Goal: Task Accomplishment & Management: Manage account settings

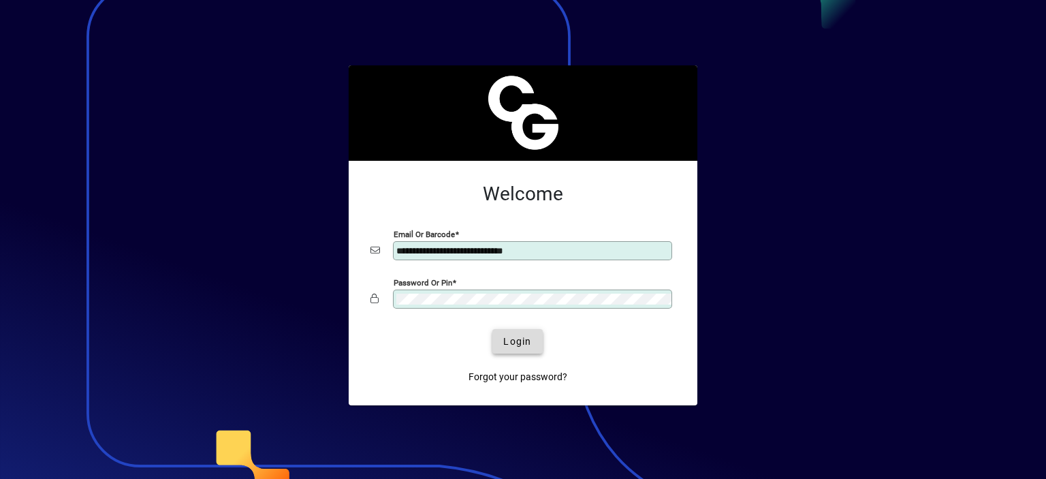
click at [504, 339] on span "Login" at bounding box center [517, 341] width 28 height 14
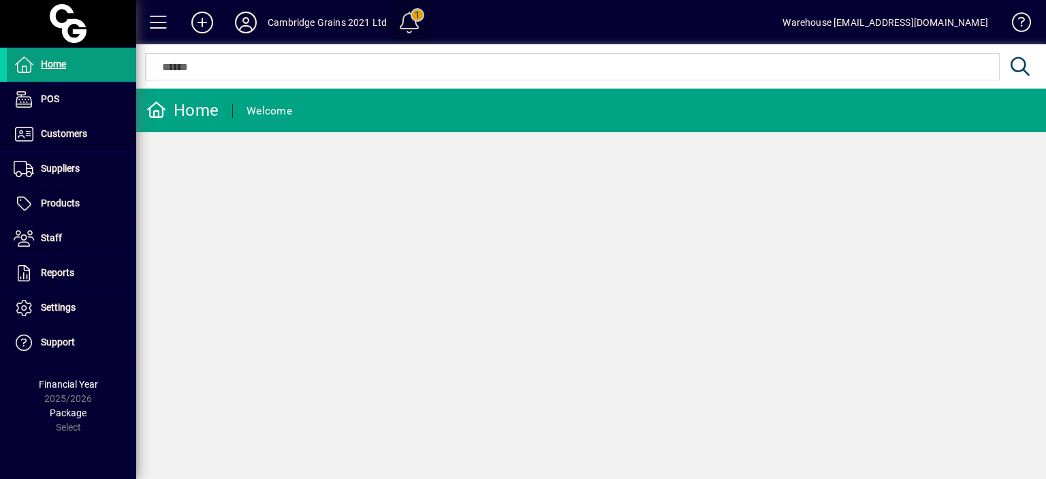
click at [407, 24] on span at bounding box center [409, 22] width 33 height 33
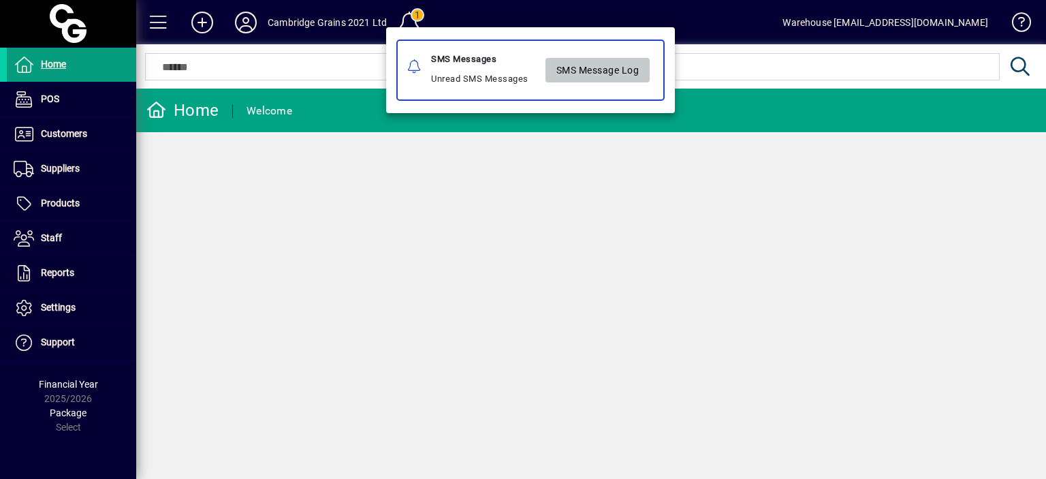
click at [569, 70] on span "SMS Message Log" at bounding box center [597, 70] width 83 height 22
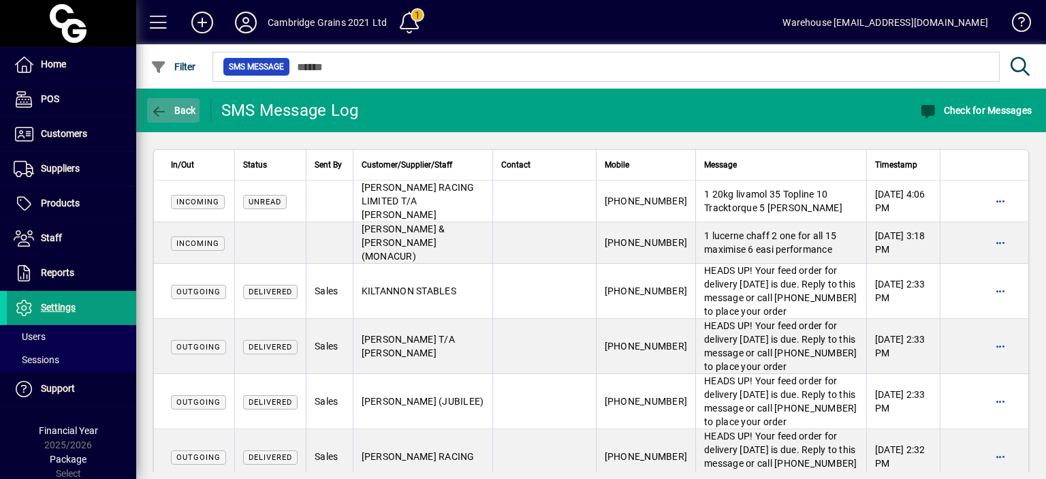
click at [168, 109] on span "Back" at bounding box center [173, 110] width 46 height 11
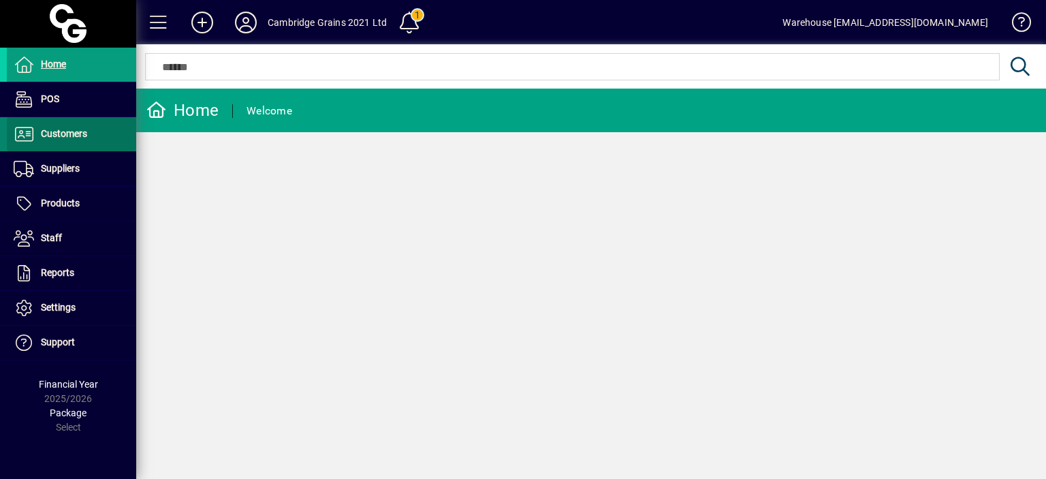
click at [74, 132] on span "Customers" at bounding box center [64, 133] width 46 height 11
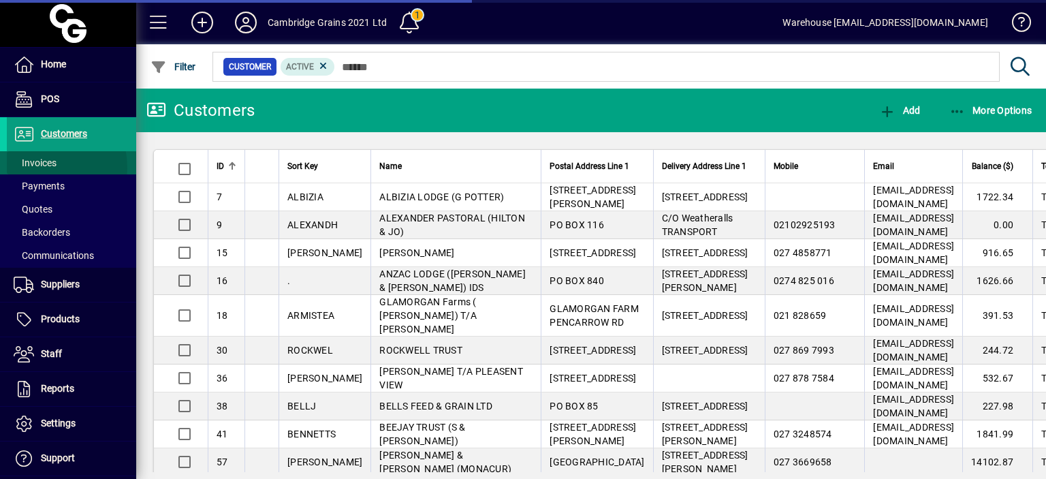
click at [26, 168] on span "Invoices" at bounding box center [32, 163] width 50 height 14
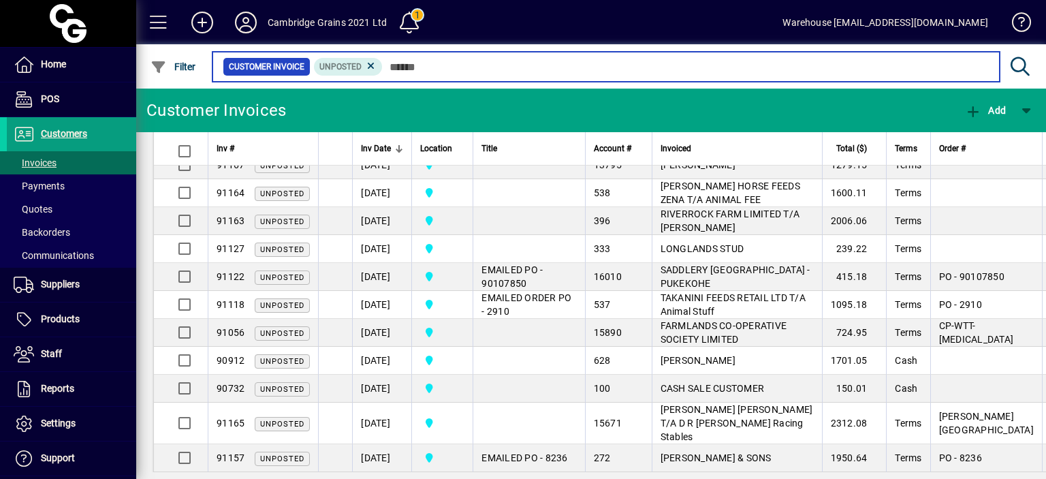
scroll to position [798, 0]
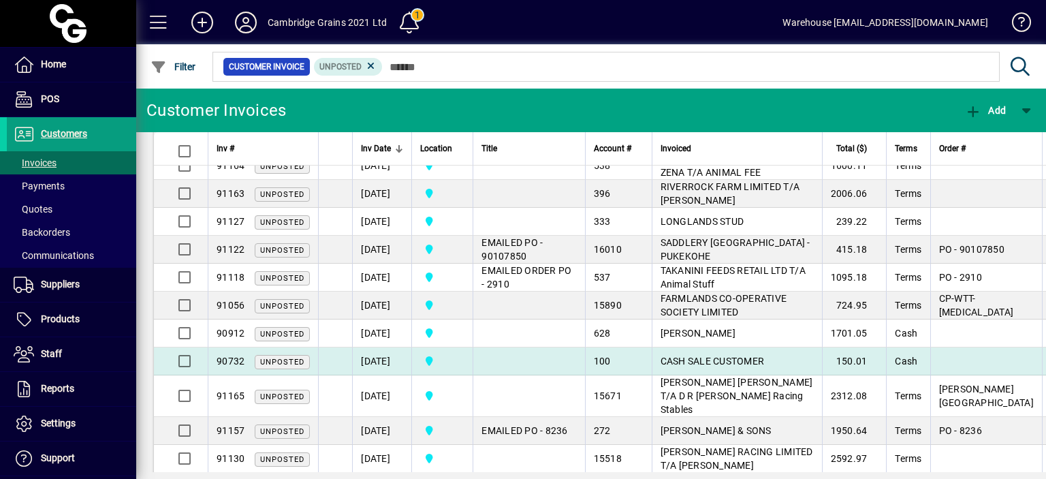
click at [366, 347] on td "[DATE]" at bounding box center [381, 361] width 59 height 28
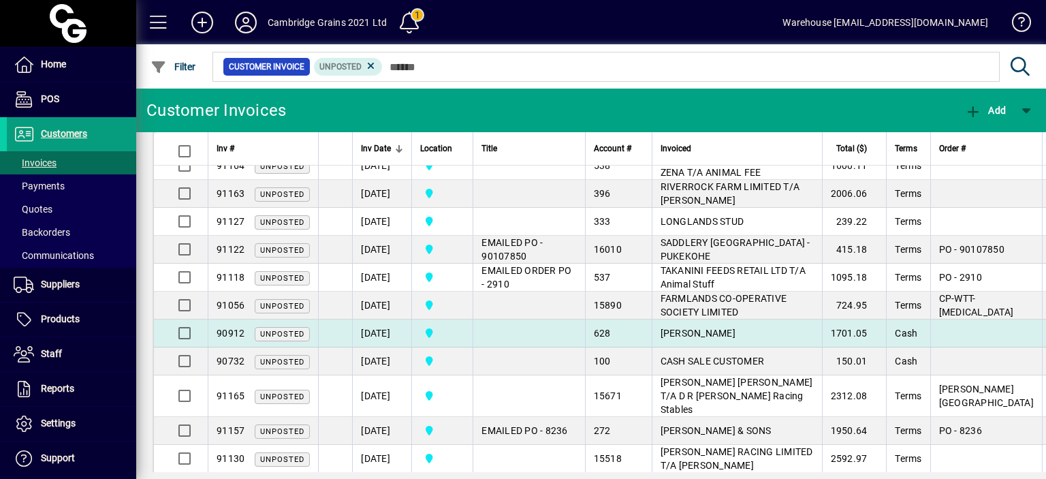
click at [377, 319] on td "[DATE]" at bounding box center [381, 333] width 59 height 28
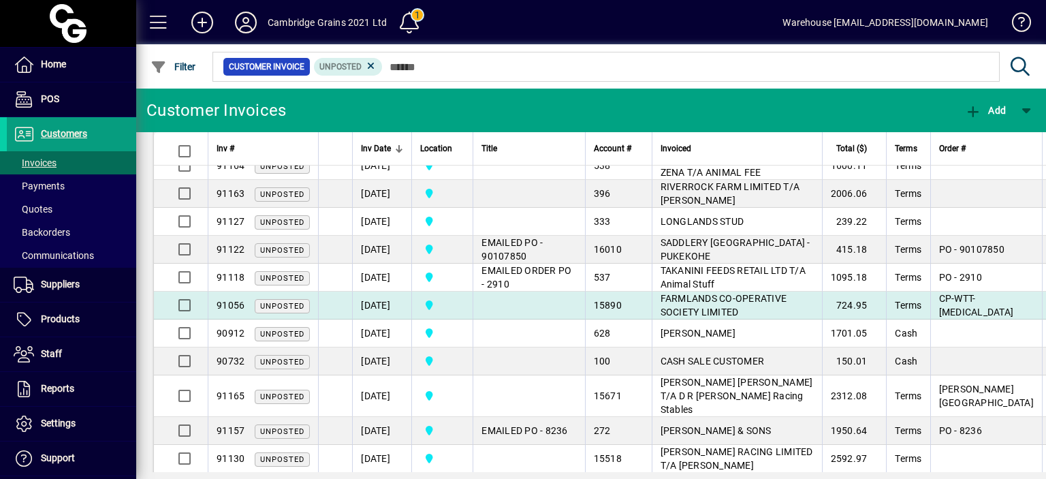
click at [377, 291] on td "[DATE]" at bounding box center [381, 305] width 59 height 28
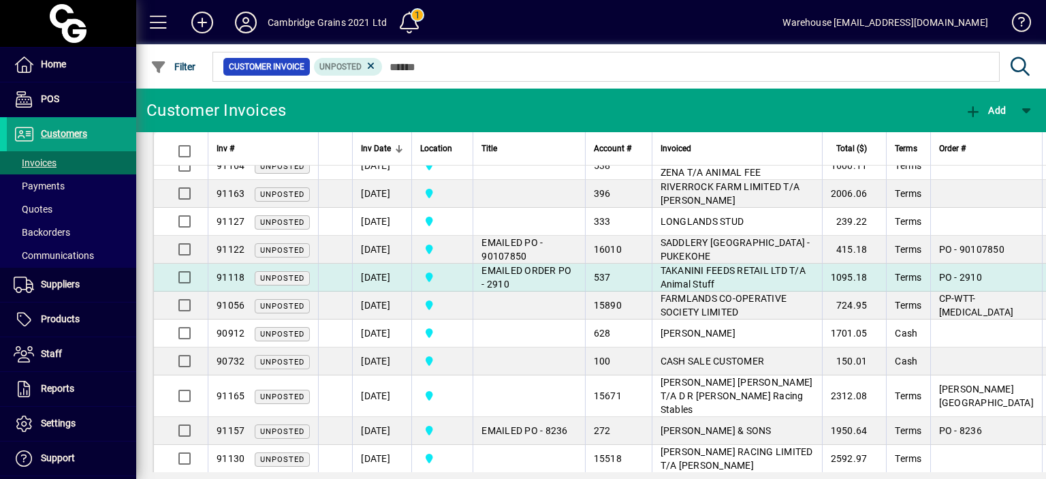
click at [376, 264] on td "[DATE]" at bounding box center [381, 278] width 59 height 28
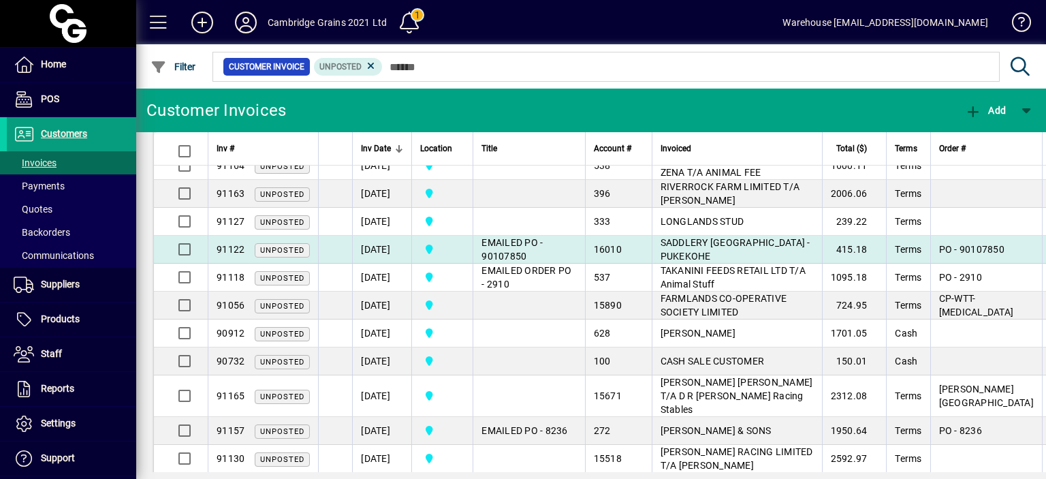
click at [376, 236] on td "[DATE]" at bounding box center [381, 250] width 59 height 28
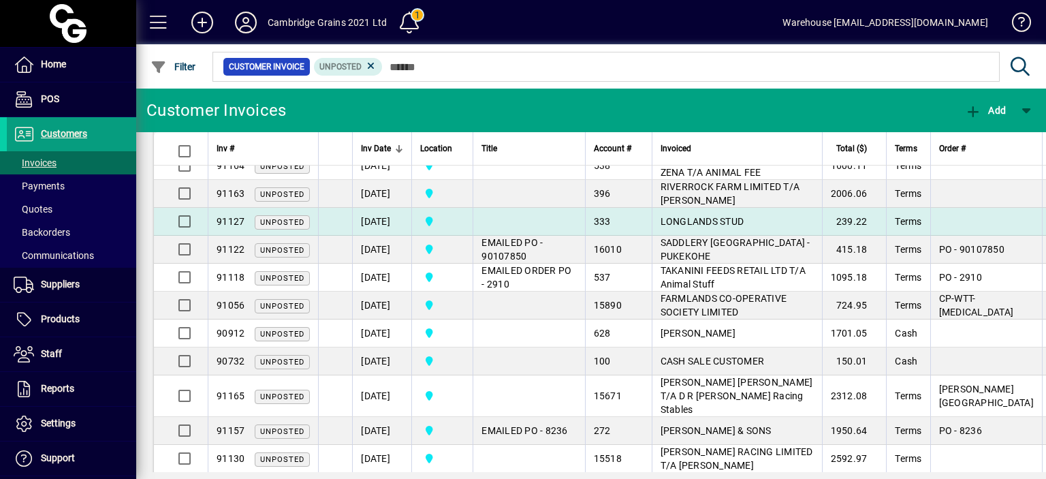
click at [376, 208] on td "[DATE]" at bounding box center [381, 222] width 59 height 28
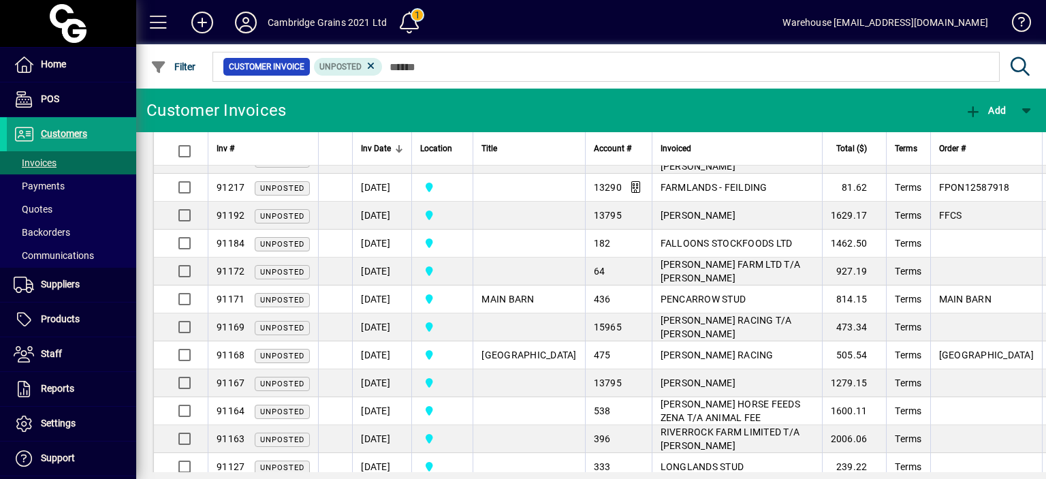
scroll to position [526, 0]
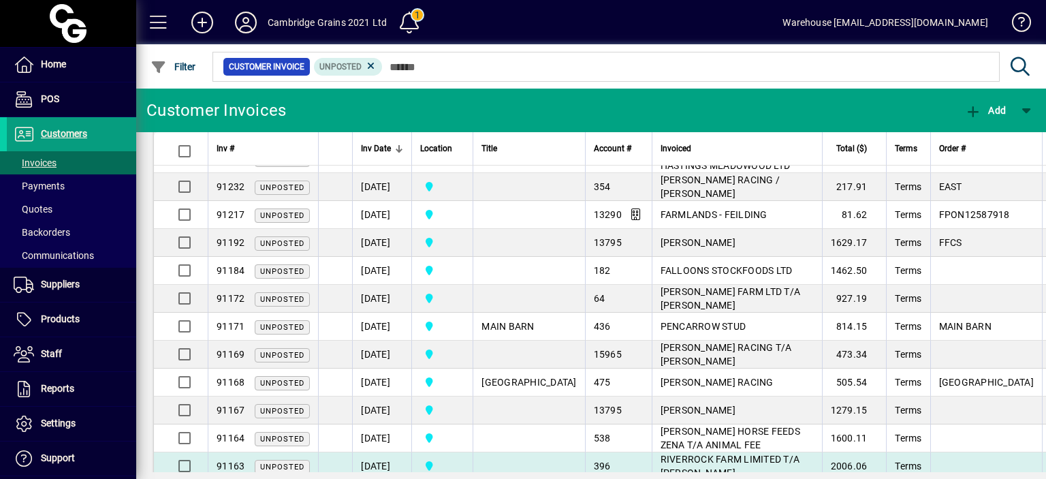
click at [383, 452] on td "[DATE]" at bounding box center [381, 466] width 59 height 28
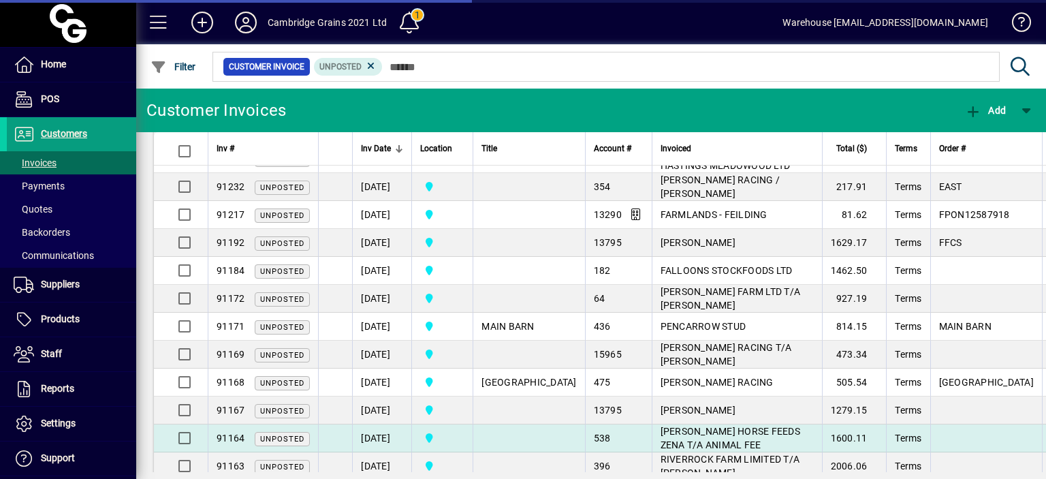
click at [383, 424] on td "[DATE]" at bounding box center [381, 438] width 59 height 28
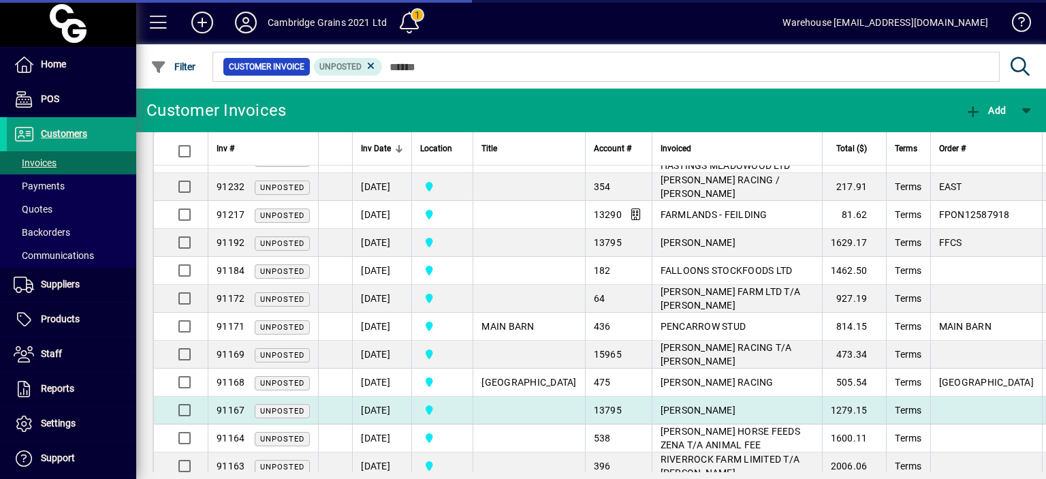
click at [383, 396] on td "[DATE]" at bounding box center [381, 410] width 59 height 28
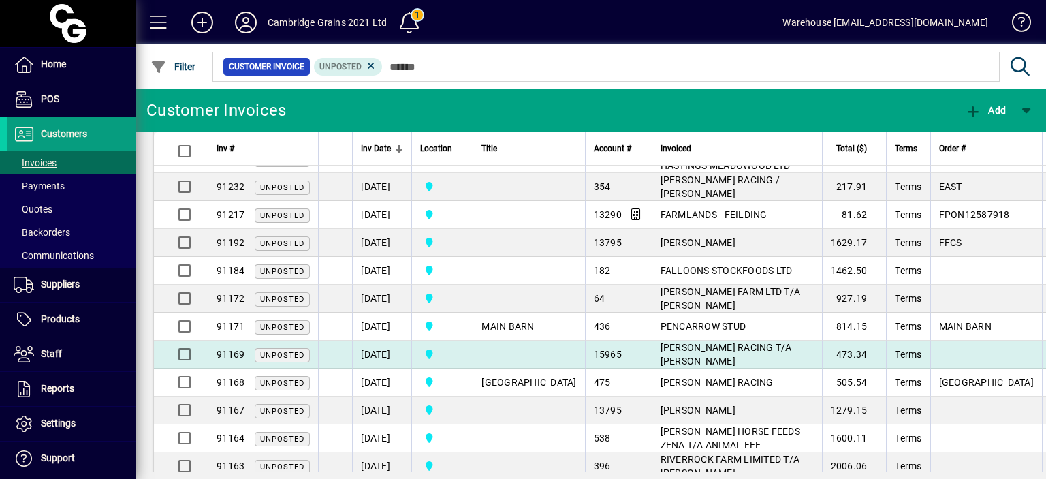
drag, startPoint x: 383, startPoint y: 353, endPoint x: 381, endPoint y: 323, distance: 29.3
click at [381, 323] on tbody "91268 Unposted 02/10/2025 Cambridge Grains 2021 Ltd 13835 ARION EQUINE LTD (COD…" at bounding box center [752, 312] width 1196 height 1310
click at [381, 340] on td "[DATE]" at bounding box center [381, 354] width 59 height 28
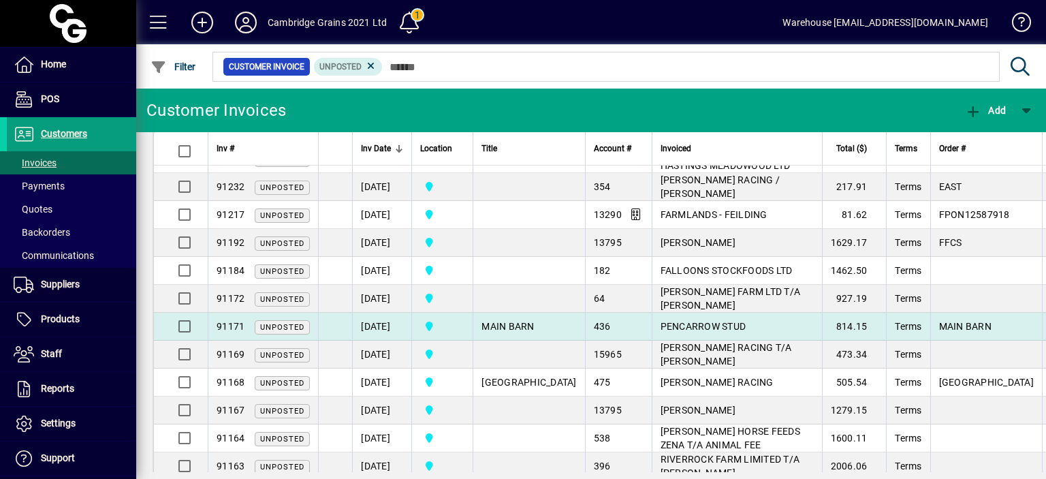
click at [377, 313] on td "[DATE]" at bounding box center [381, 327] width 59 height 28
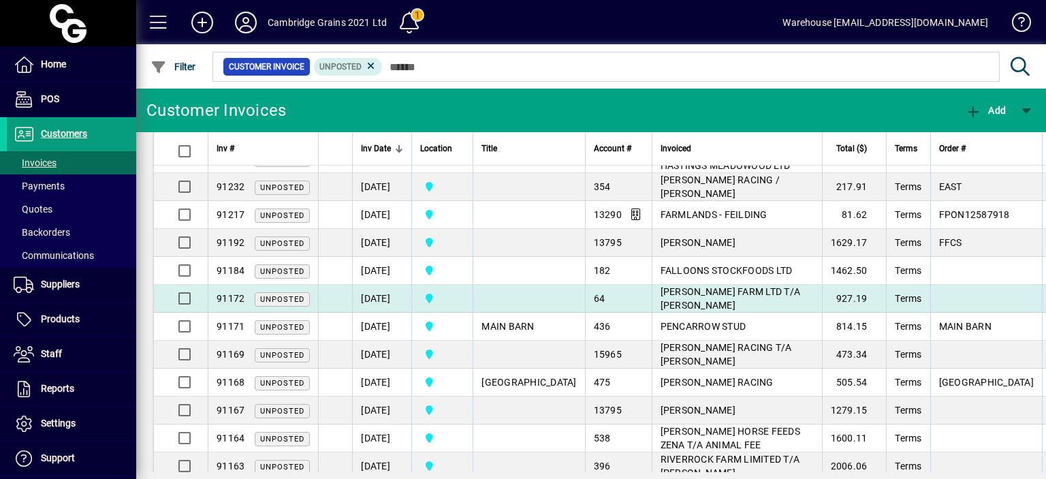
click at [376, 285] on td "[DATE]" at bounding box center [381, 299] width 59 height 28
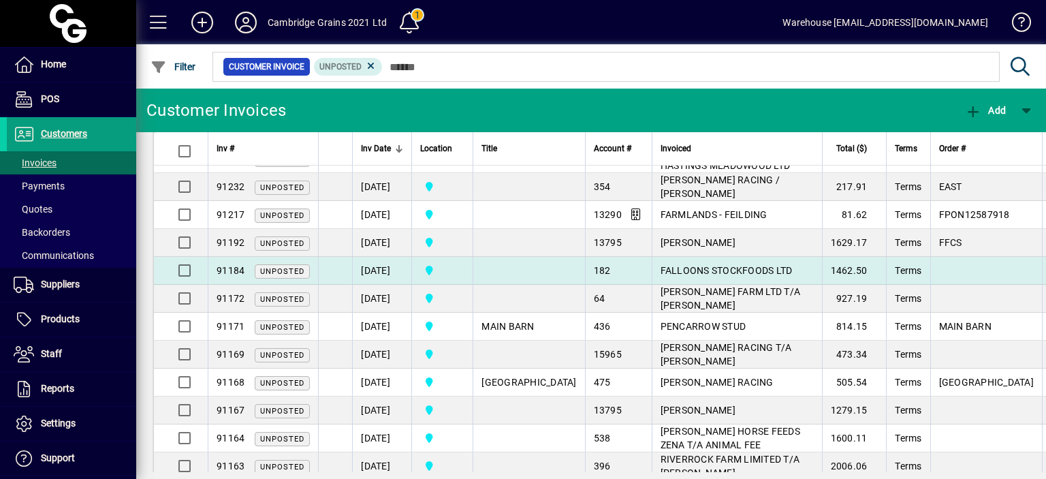
click at [370, 257] on td "[DATE]" at bounding box center [381, 271] width 59 height 28
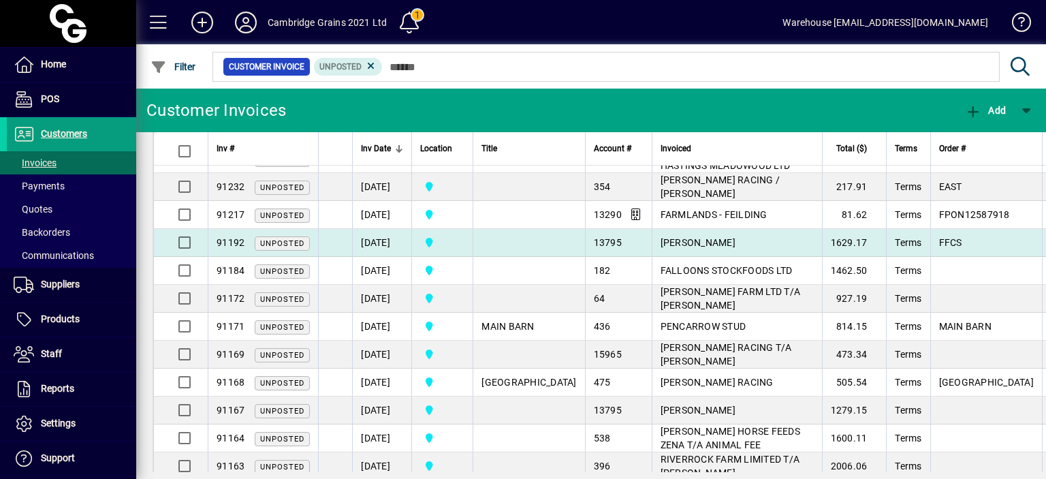
click at [368, 229] on td "[DATE]" at bounding box center [381, 243] width 59 height 28
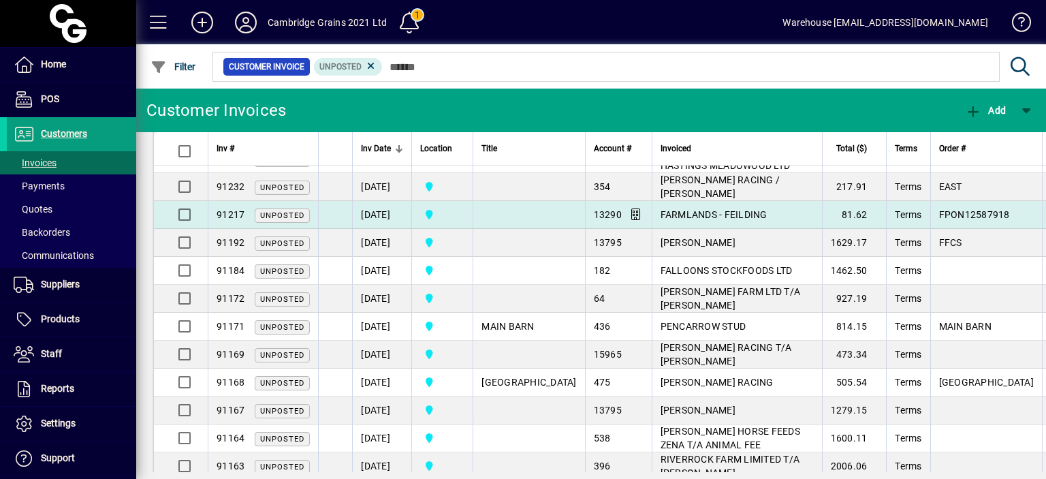
click at [369, 201] on td "[DATE]" at bounding box center [381, 215] width 59 height 28
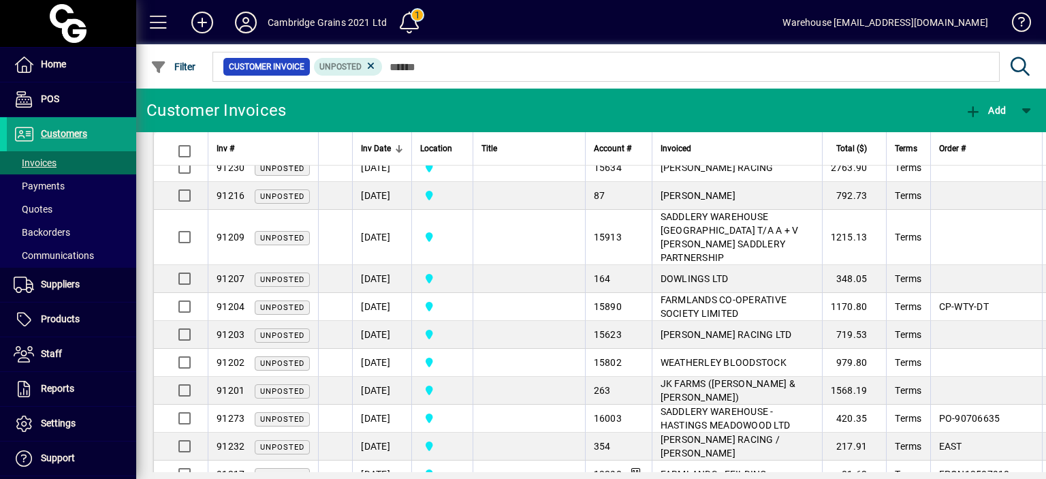
scroll to position [235, 0]
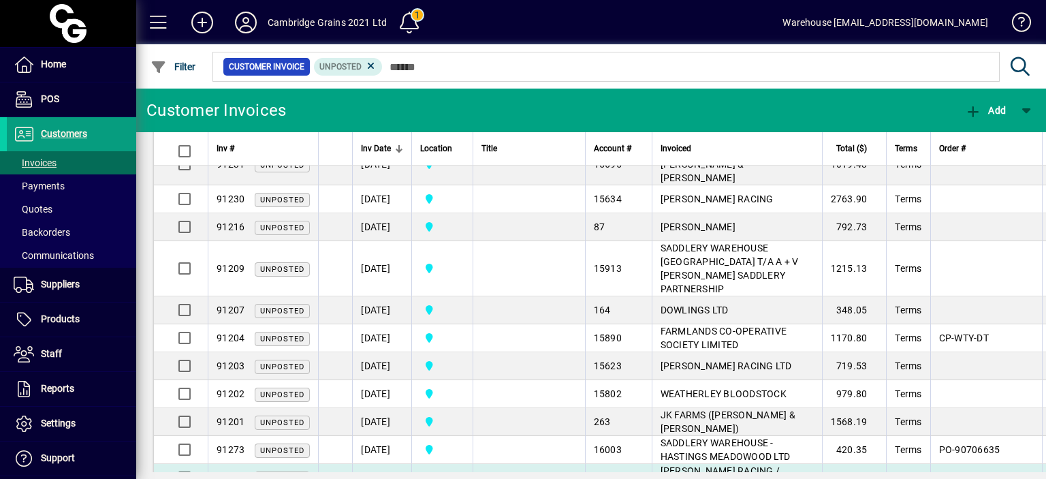
click at [506, 464] on td at bounding box center [529, 478] width 112 height 28
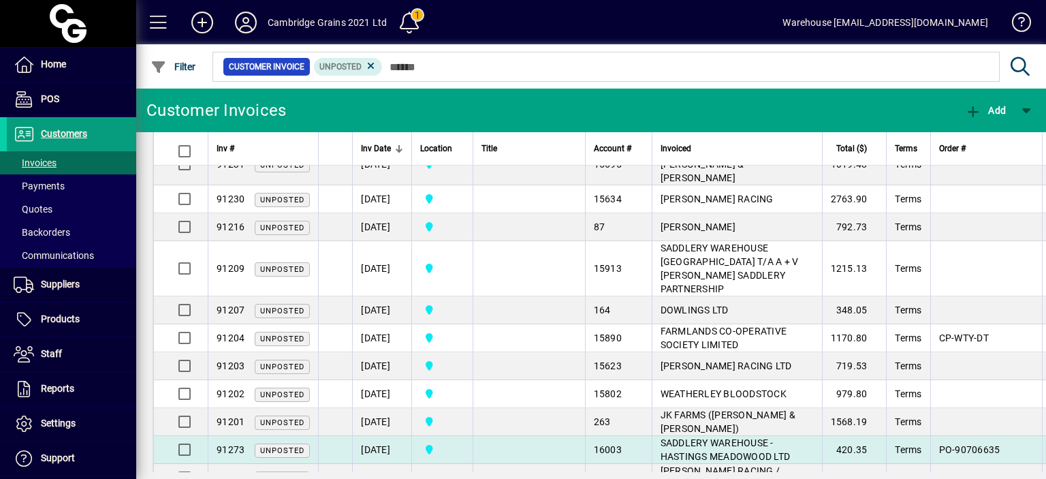
click at [507, 436] on td at bounding box center [529, 450] width 112 height 28
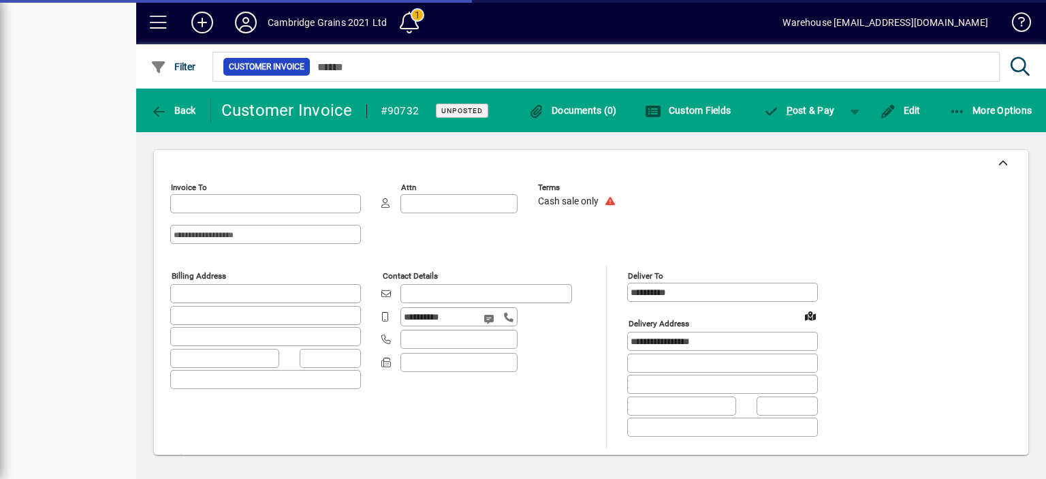
type input "**********"
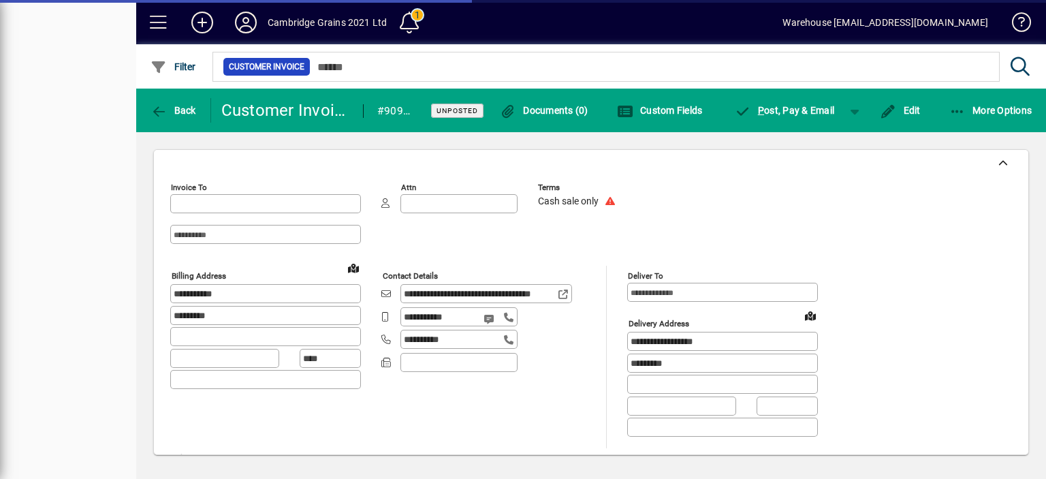
type input "**********"
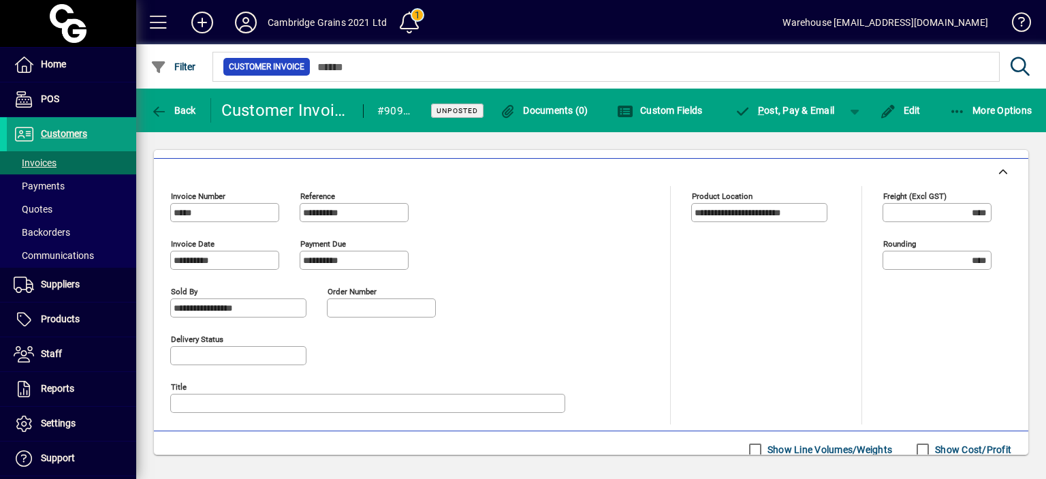
scroll to position [485, 0]
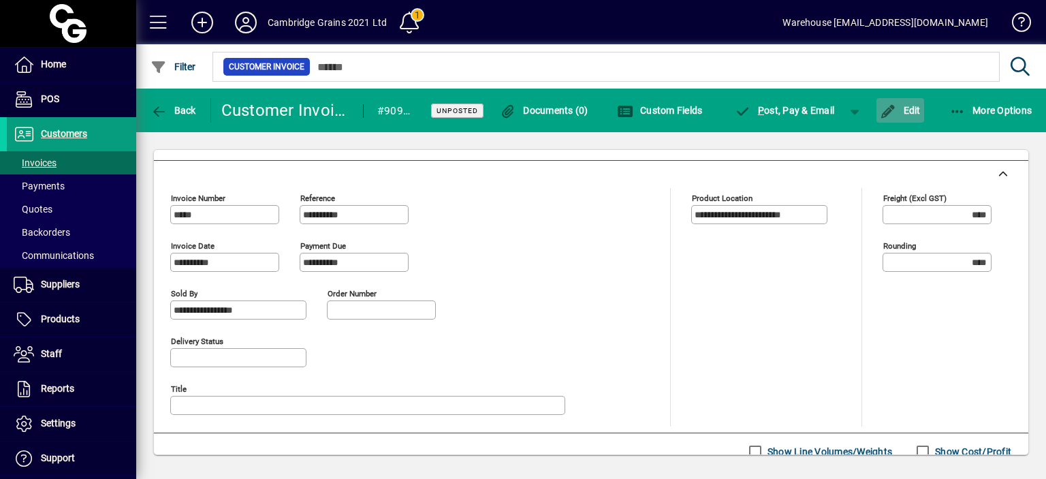
click at [904, 110] on span "Edit" at bounding box center [900, 110] width 41 height 11
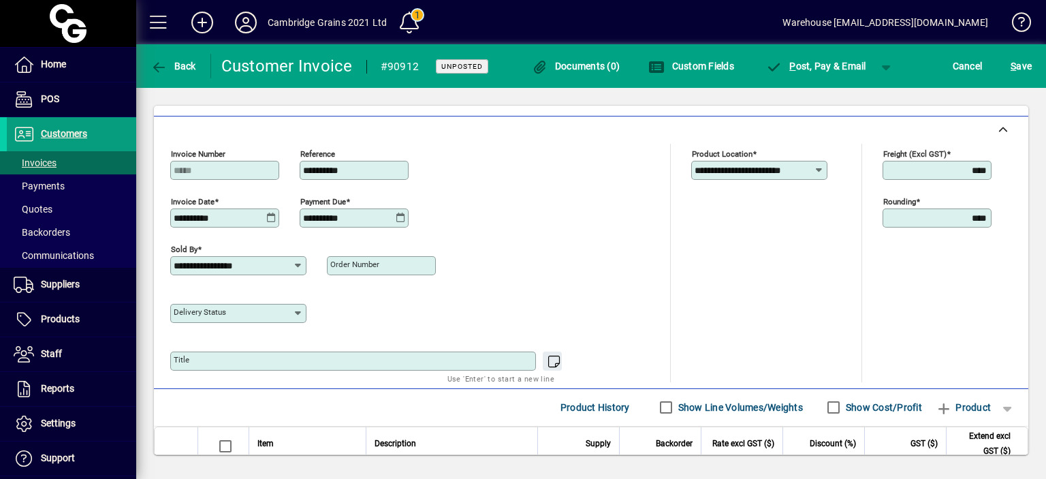
click at [270, 212] on icon at bounding box center [271, 217] width 10 height 11
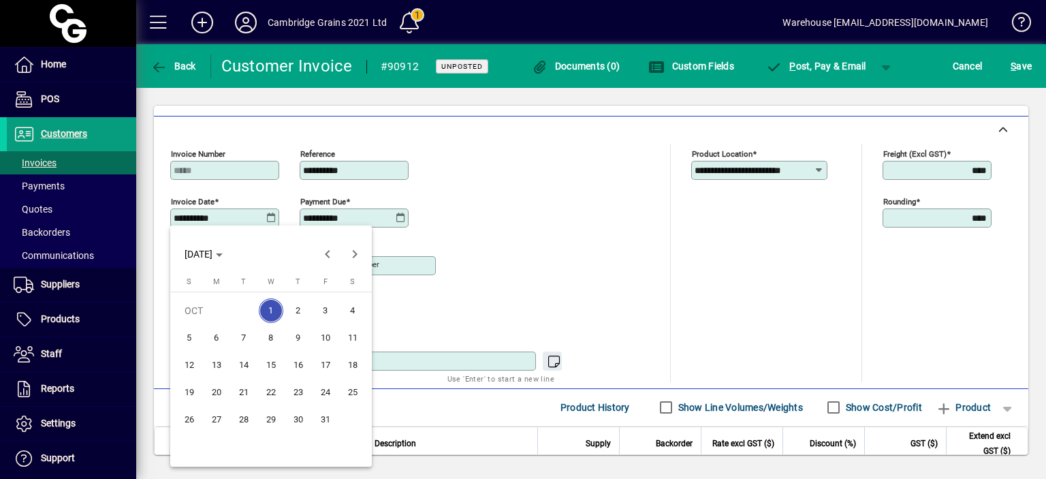
click at [297, 311] on span "2" at bounding box center [298, 310] width 25 height 25
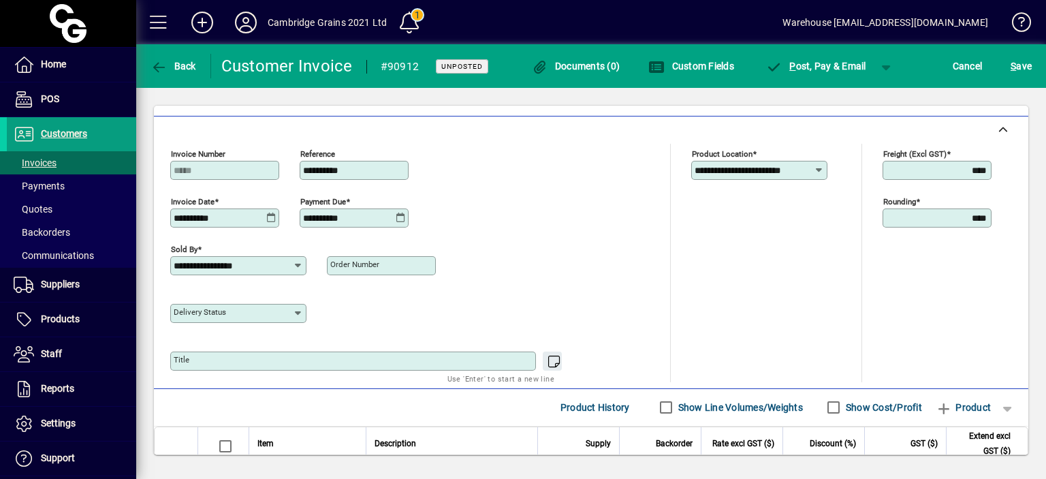
type input "**********"
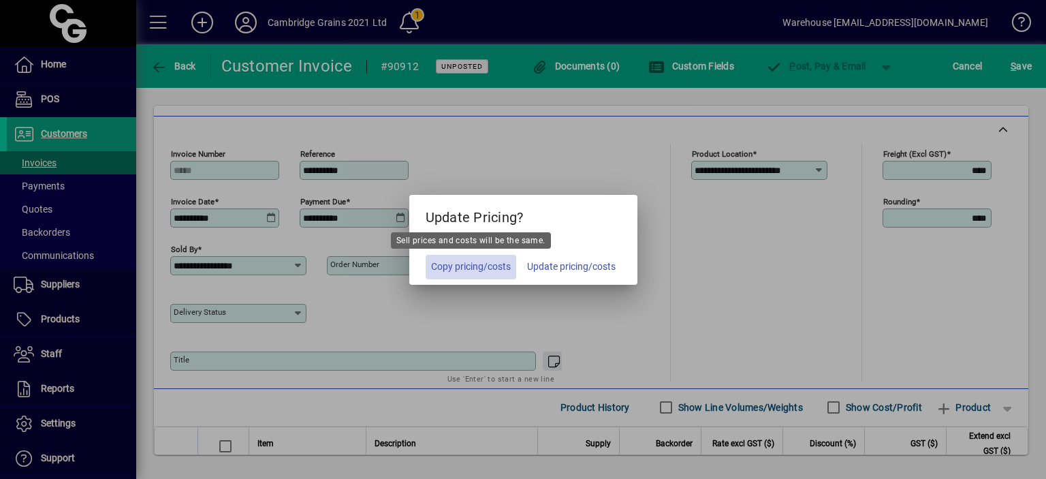
click at [462, 262] on span "Copy pricing/costs" at bounding box center [471, 266] width 80 height 14
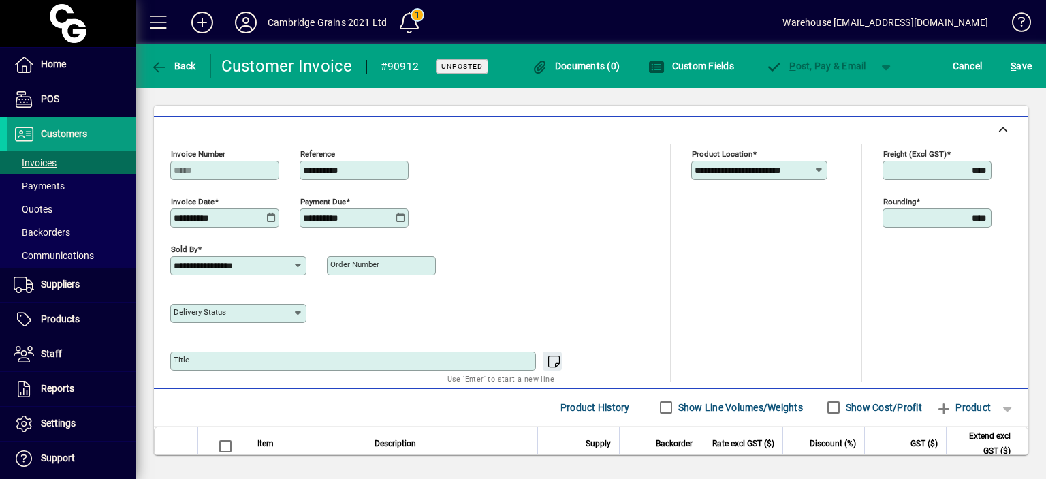
scroll to position [0, 0]
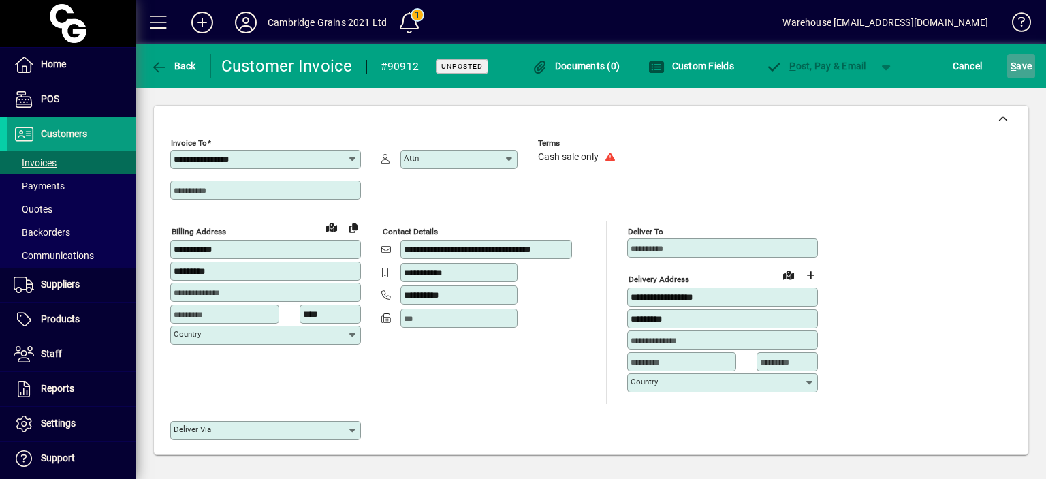
click at [1013, 71] on span "S" at bounding box center [1012, 66] width 5 height 11
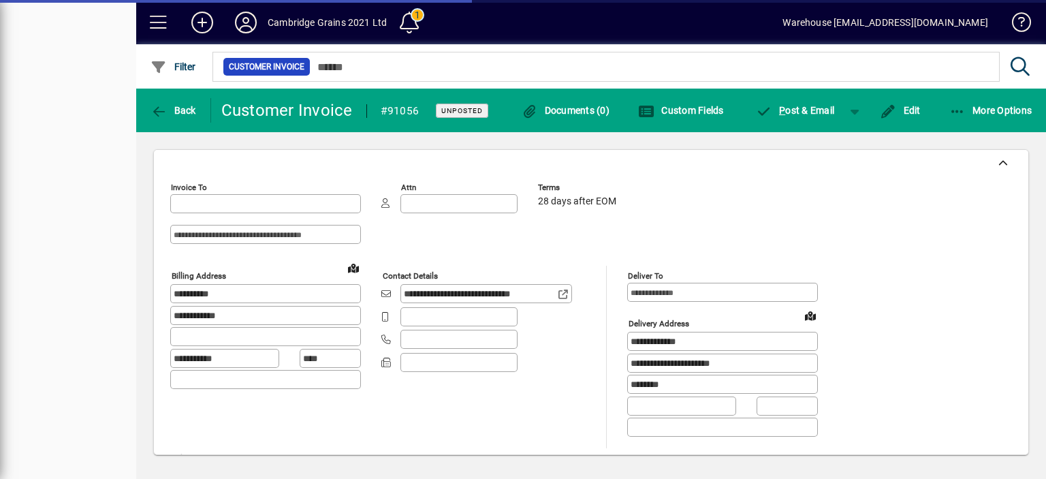
type input "**********"
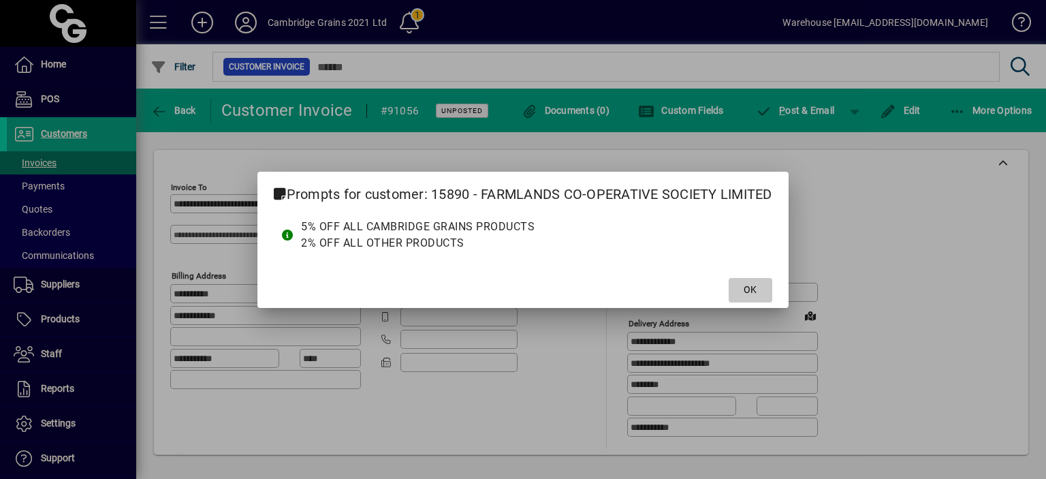
click at [753, 291] on span "OK" at bounding box center [750, 290] width 13 height 14
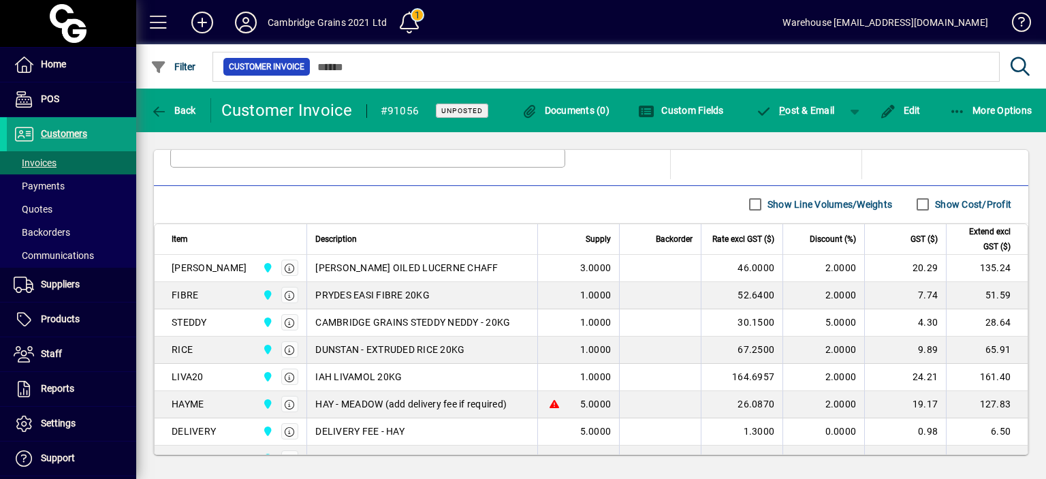
scroll to position [887, 0]
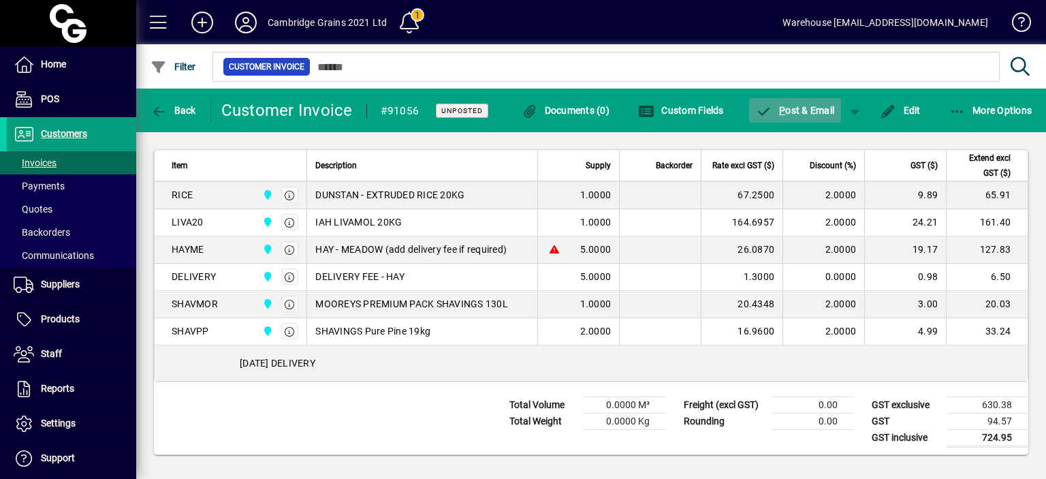
click at [798, 111] on span "P ost & Email" at bounding box center [795, 110] width 79 height 11
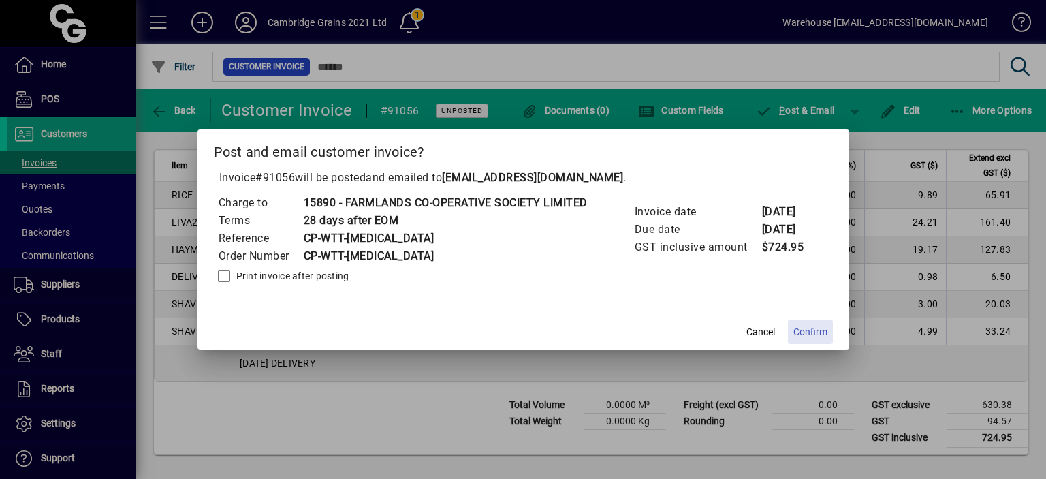
click at [814, 332] on span "Confirm" at bounding box center [810, 332] width 34 height 14
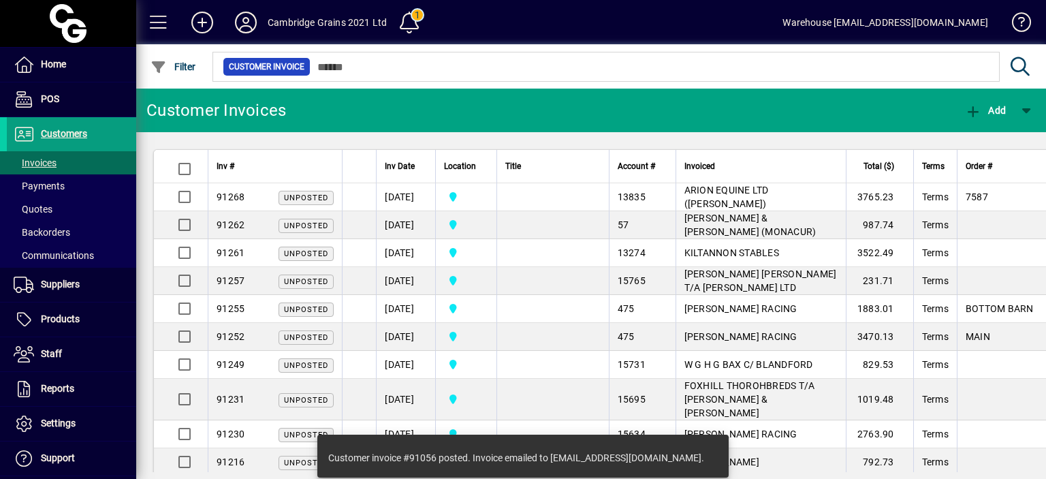
click at [814, 332] on td "[PERSON_NAME] RACING" at bounding box center [760, 337] width 170 height 28
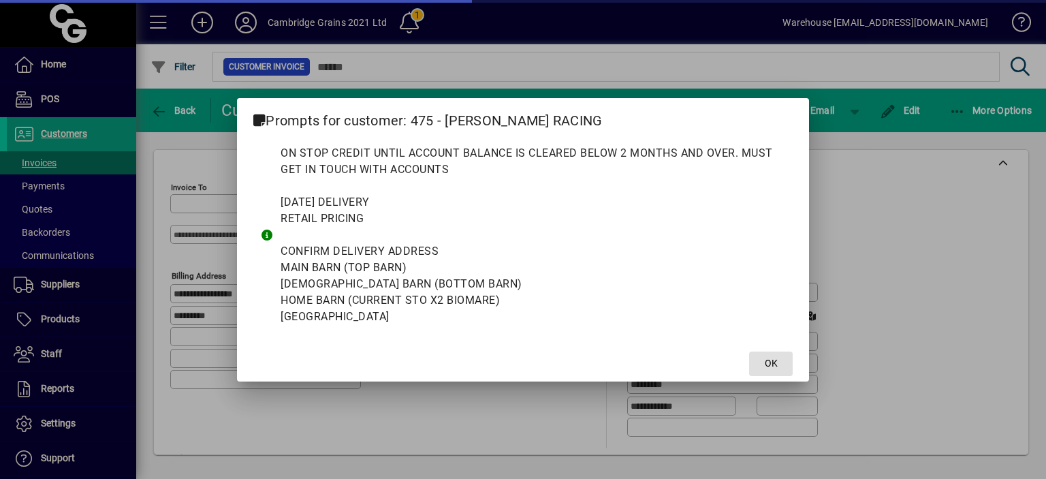
type input "**********"
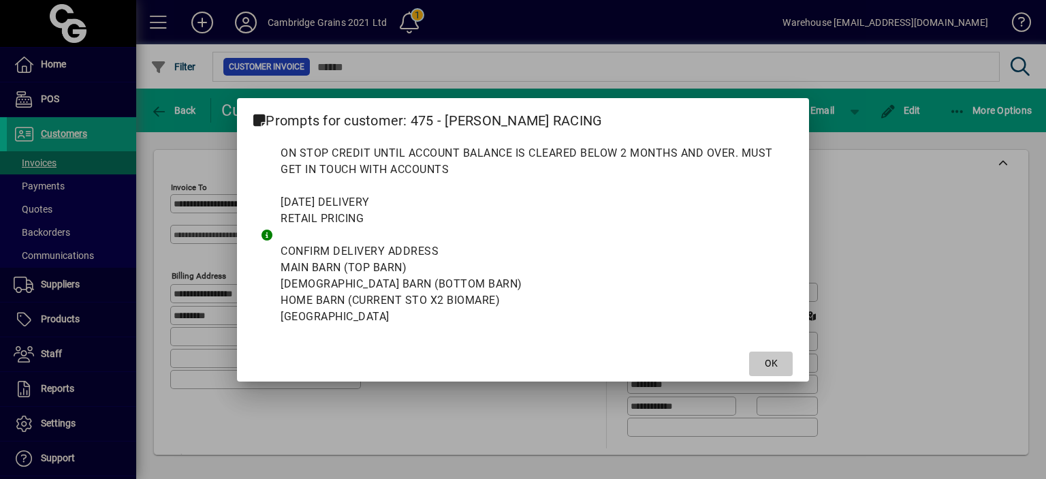
click at [770, 364] on span "OK" at bounding box center [771, 363] width 13 height 14
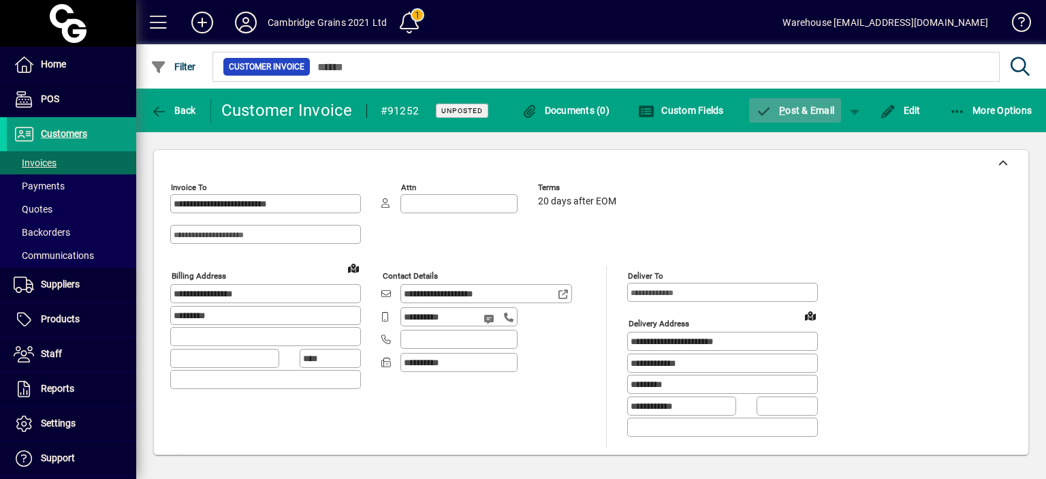
click at [781, 121] on span "button" at bounding box center [795, 110] width 93 height 33
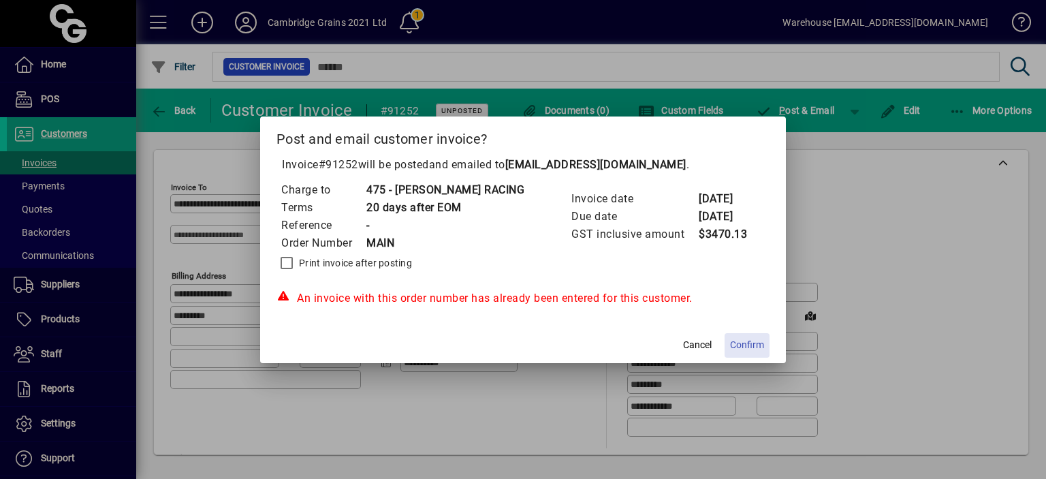
click at [748, 347] on span "Confirm" at bounding box center [747, 345] width 34 height 14
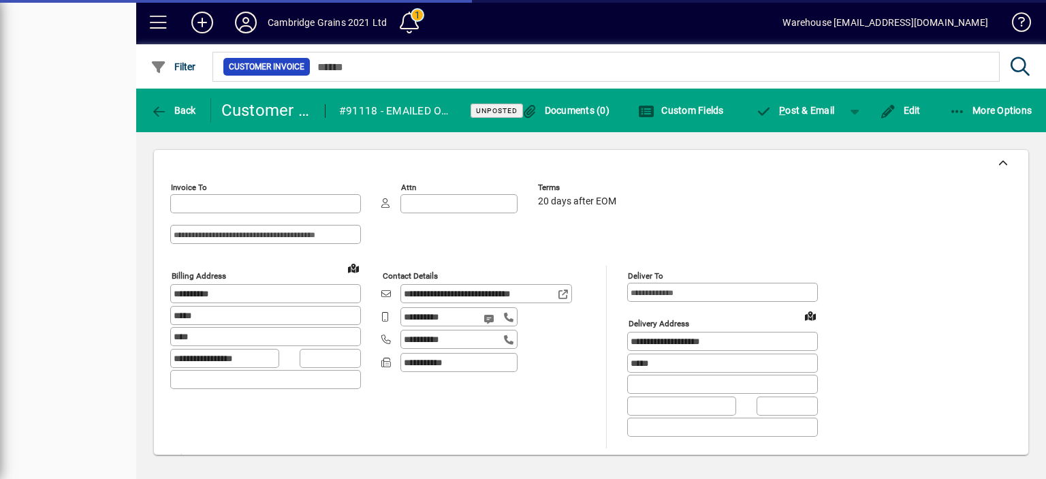
type input "**********"
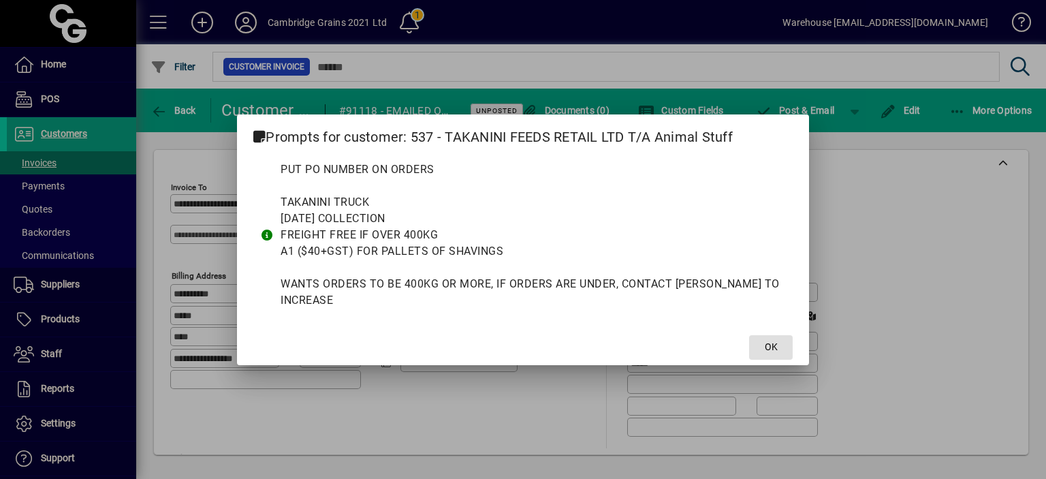
click at [765, 340] on span "OK" at bounding box center [771, 347] width 13 height 14
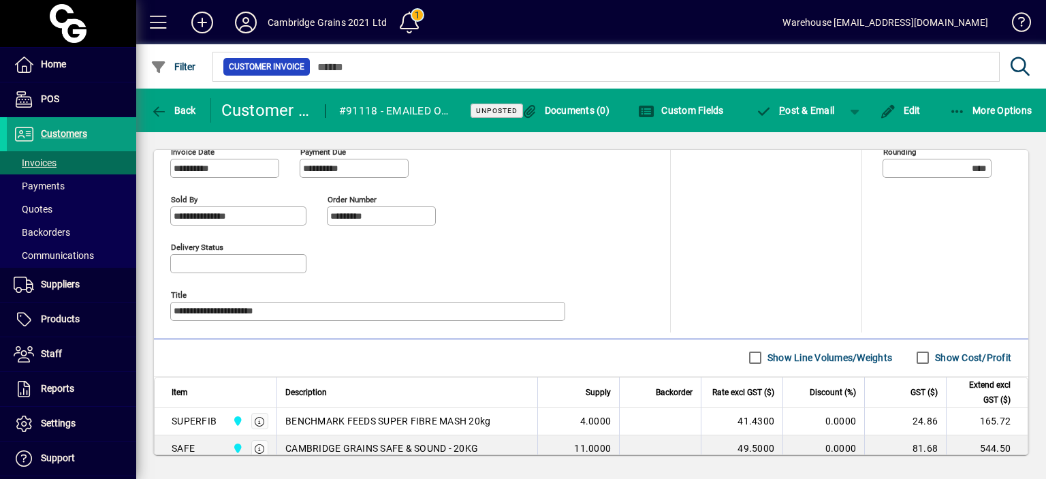
scroll to position [703, 0]
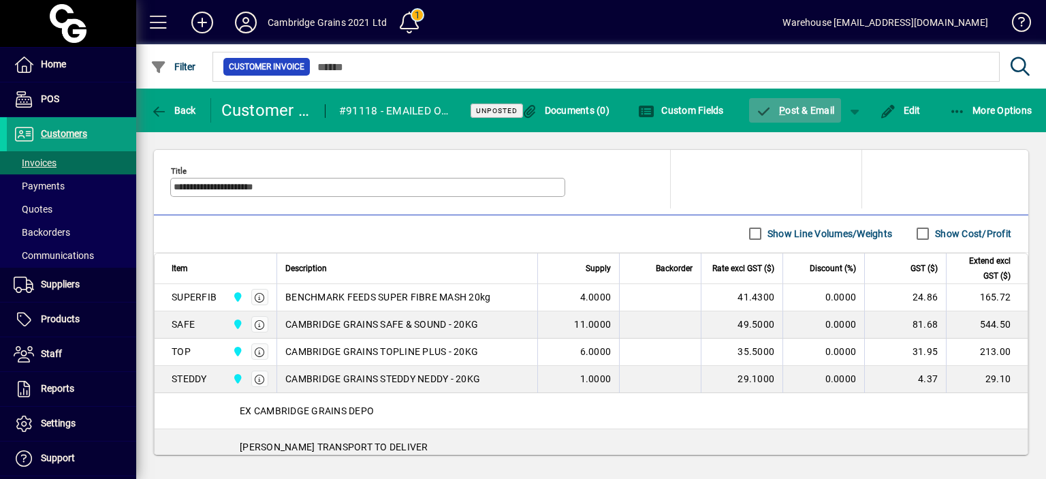
click at [806, 119] on span "button" at bounding box center [795, 110] width 93 height 33
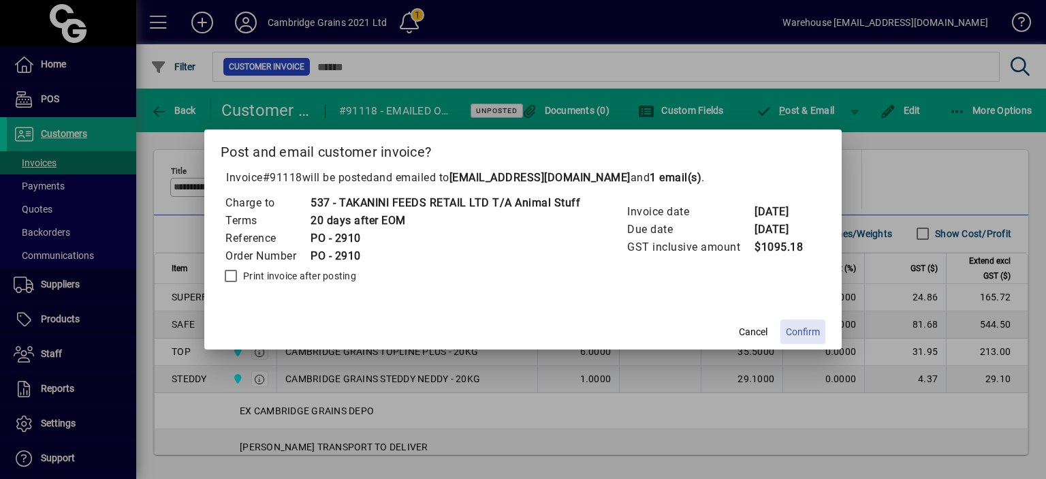
click at [796, 332] on span "Confirm" at bounding box center [803, 332] width 34 height 14
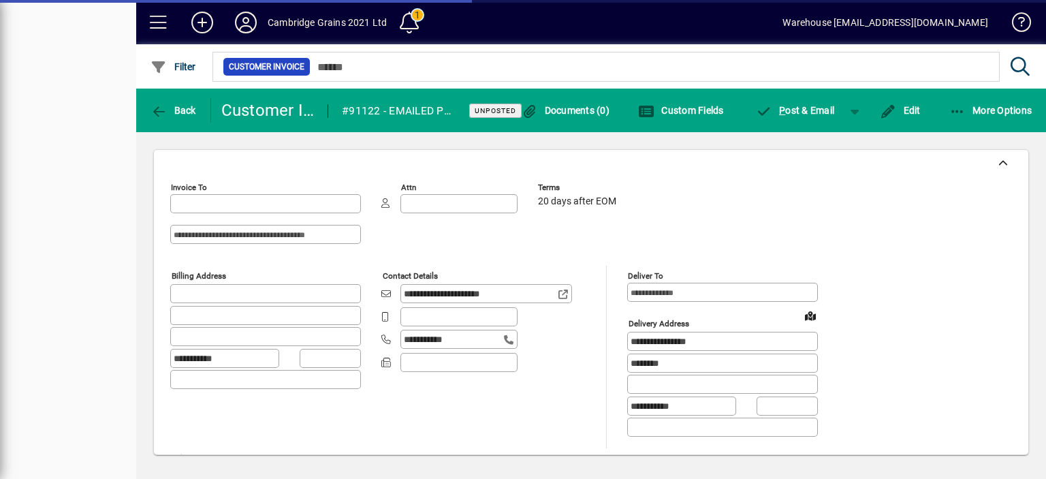
type input "**********"
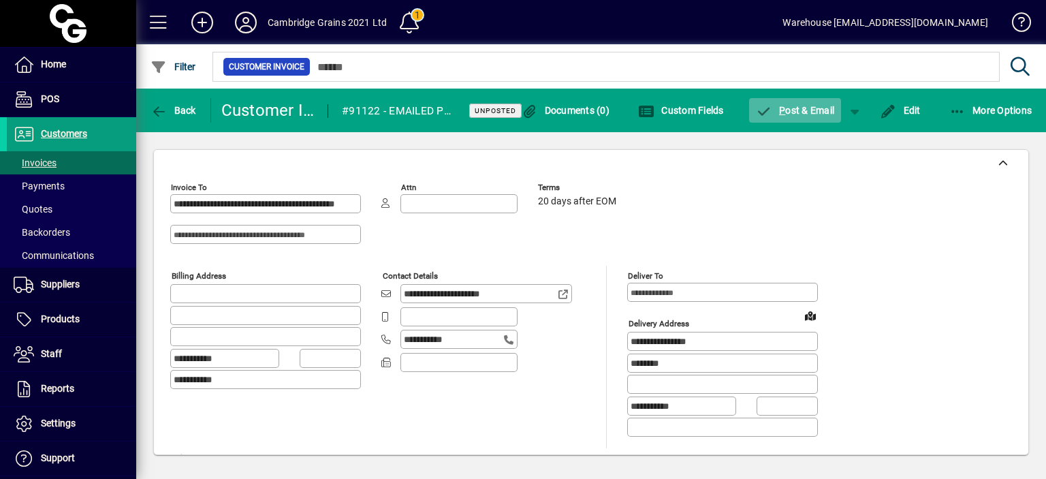
click at [810, 112] on span "P ost & Email" at bounding box center [795, 110] width 79 height 11
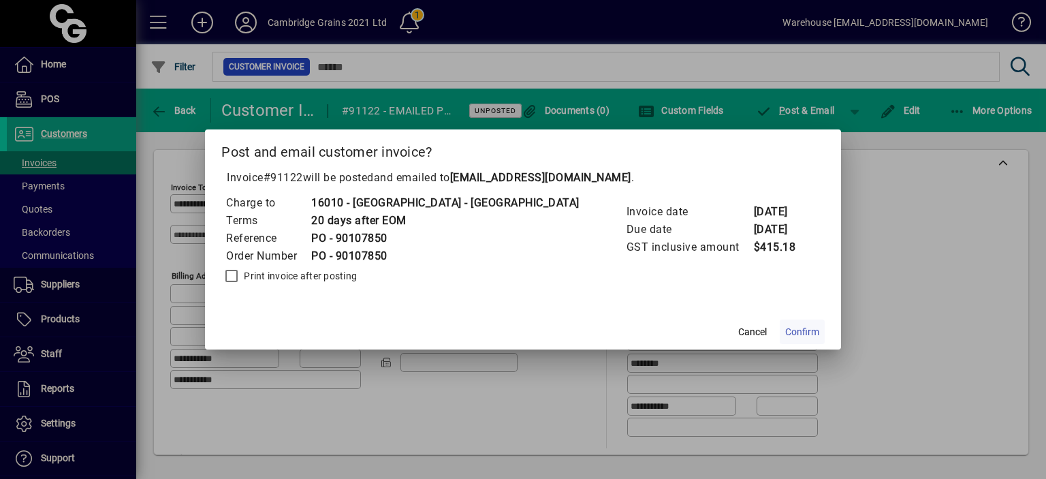
click at [819, 330] on span "Confirm" at bounding box center [802, 332] width 34 height 14
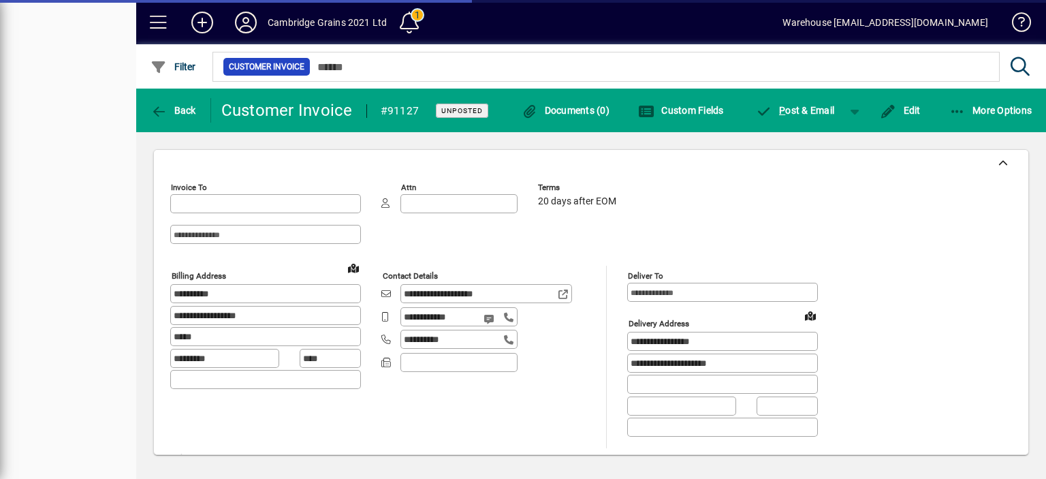
type input "**********"
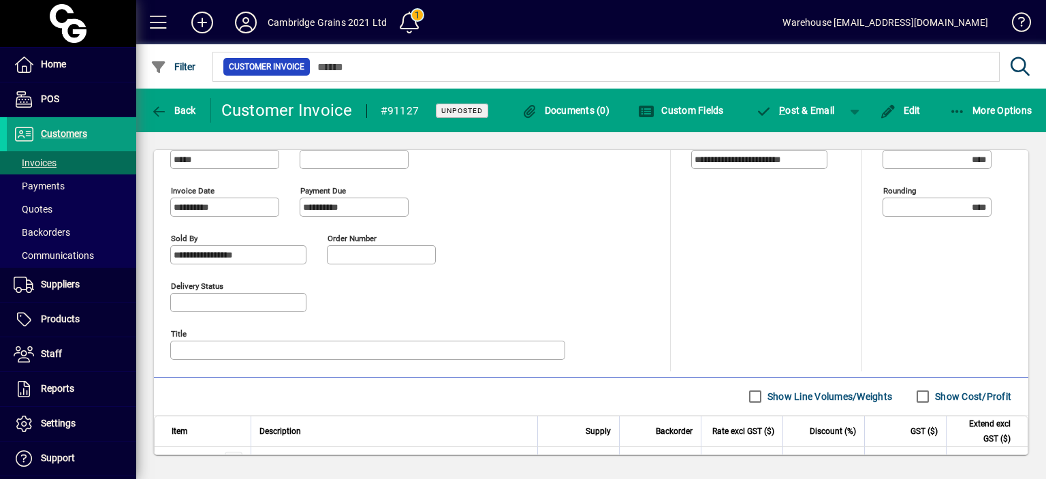
scroll to position [613, 0]
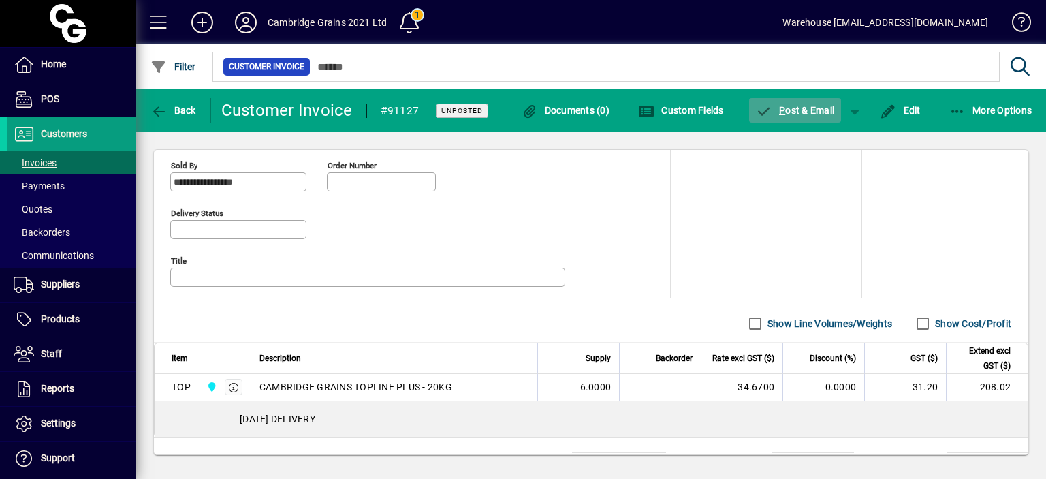
click at [790, 113] on span "P ost & Email" at bounding box center [795, 110] width 79 height 11
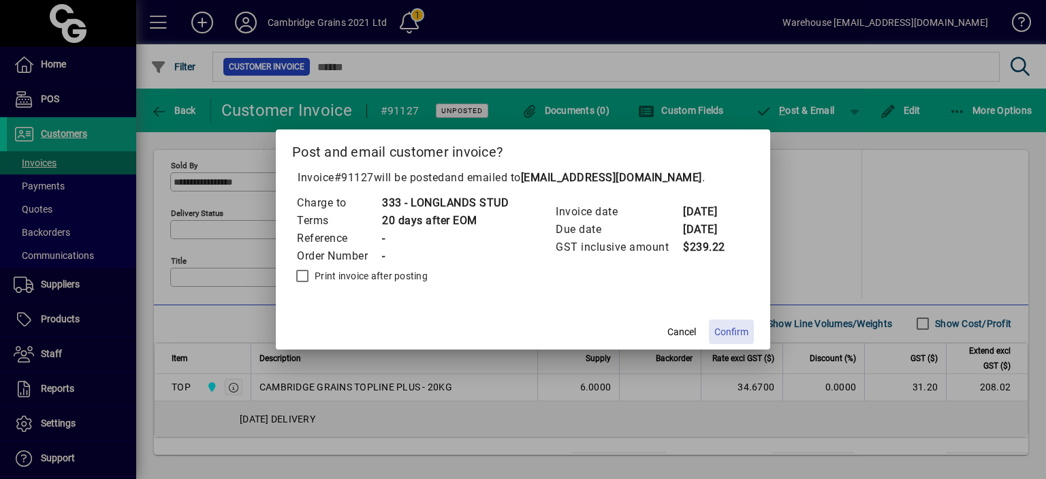
click at [736, 327] on span "Confirm" at bounding box center [731, 332] width 34 height 14
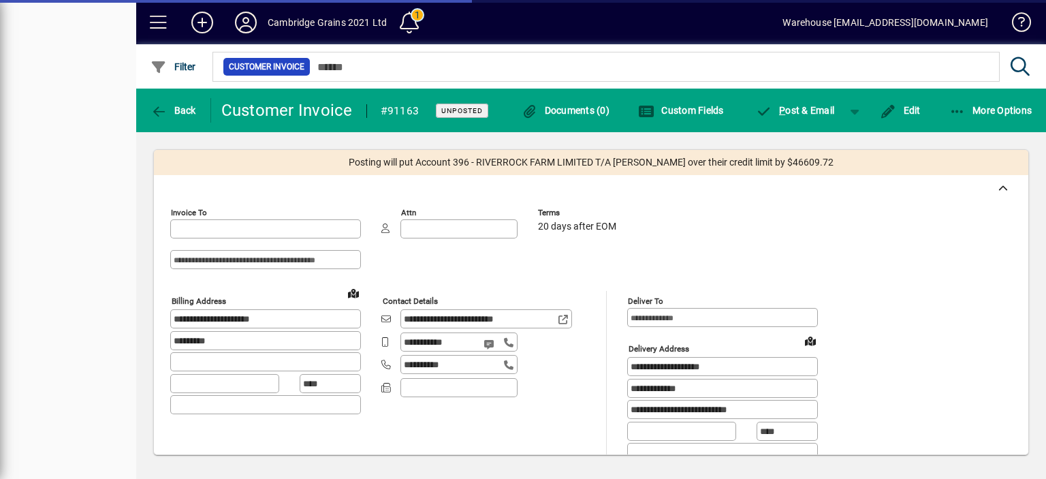
type input "**********"
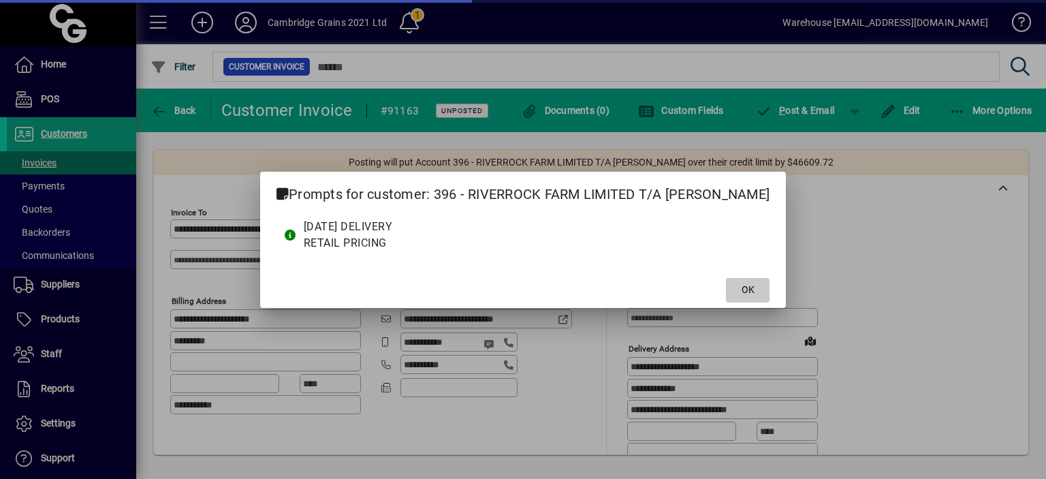
click at [746, 292] on span "OK" at bounding box center [748, 290] width 13 height 14
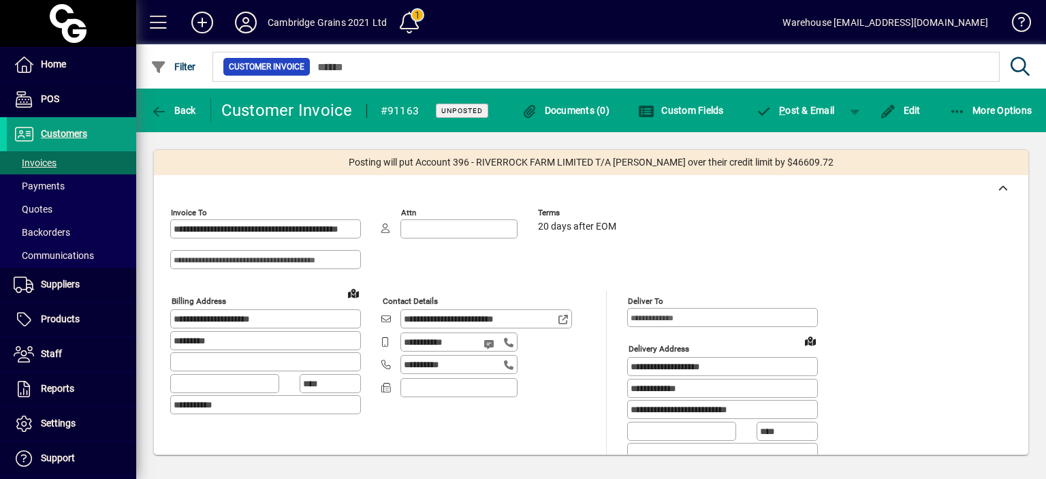
scroll to position [749, 0]
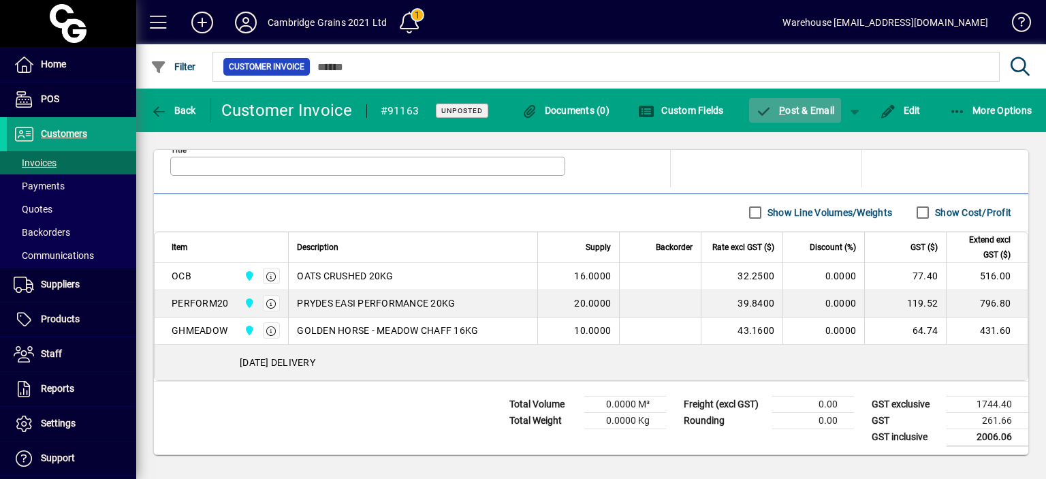
click at [809, 106] on span "P ost & Email" at bounding box center [795, 110] width 79 height 11
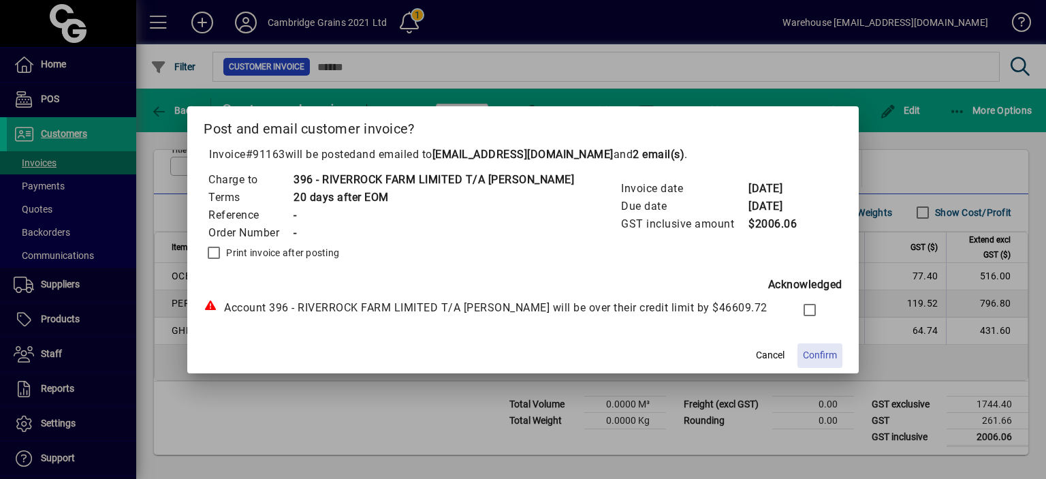
click at [820, 359] on span "Confirm" at bounding box center [820, 355] width 34 height 14
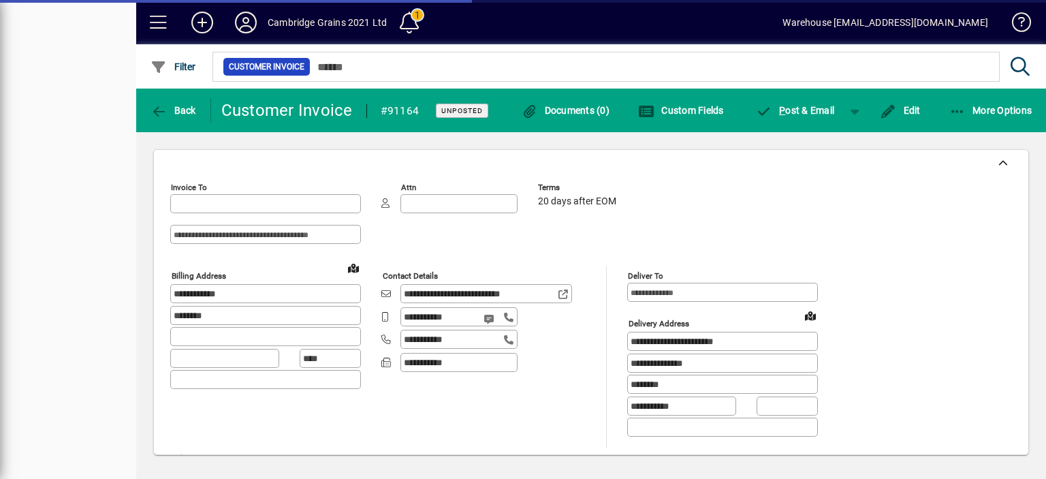
type input "**********"
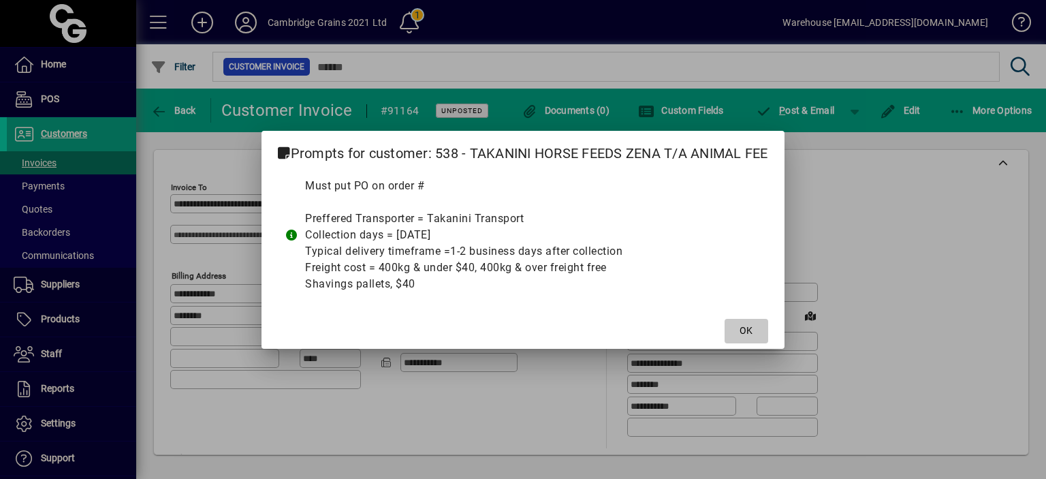
click at [747, 329] on span "OK" at bounding box center [745, 330] width 13 height 14
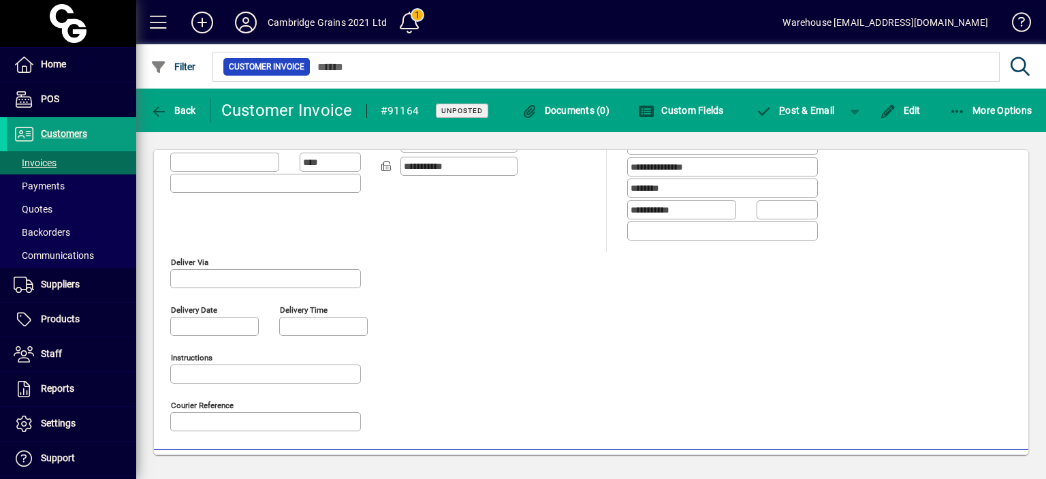
scroll to position [786, 0]
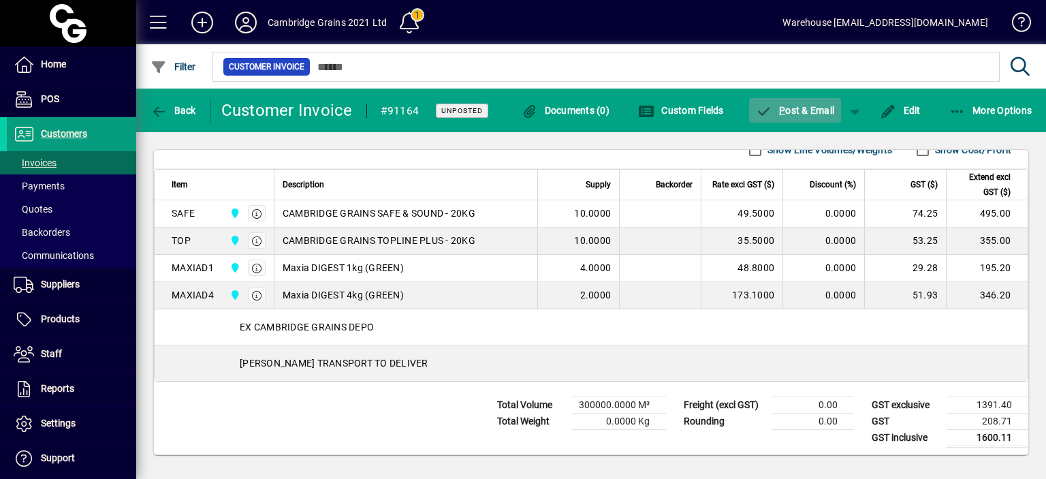
click at [801, 104] on span "button" at bounding box center [795, 110] width 93 height 33
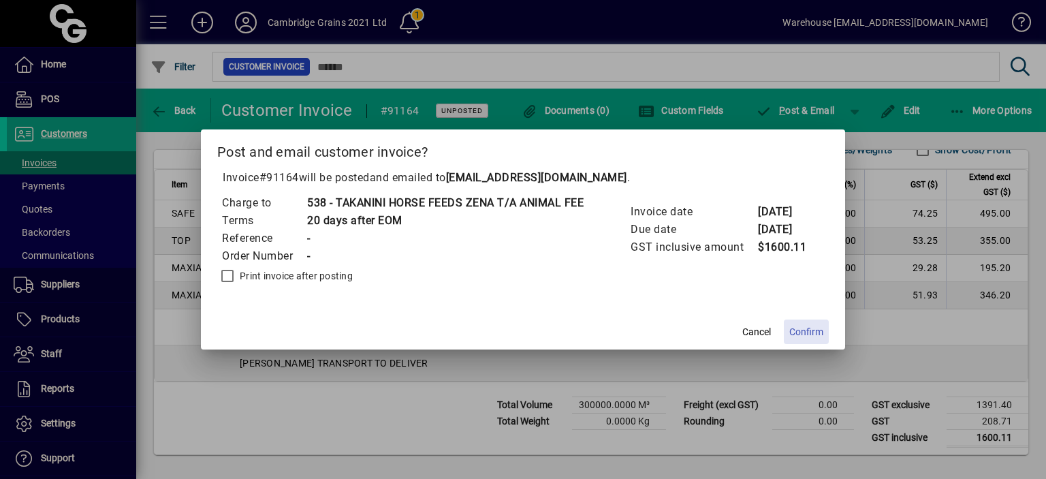
click at [810, 333] on span "Confirm" at bounding box center [806, 332] width 34 height 14
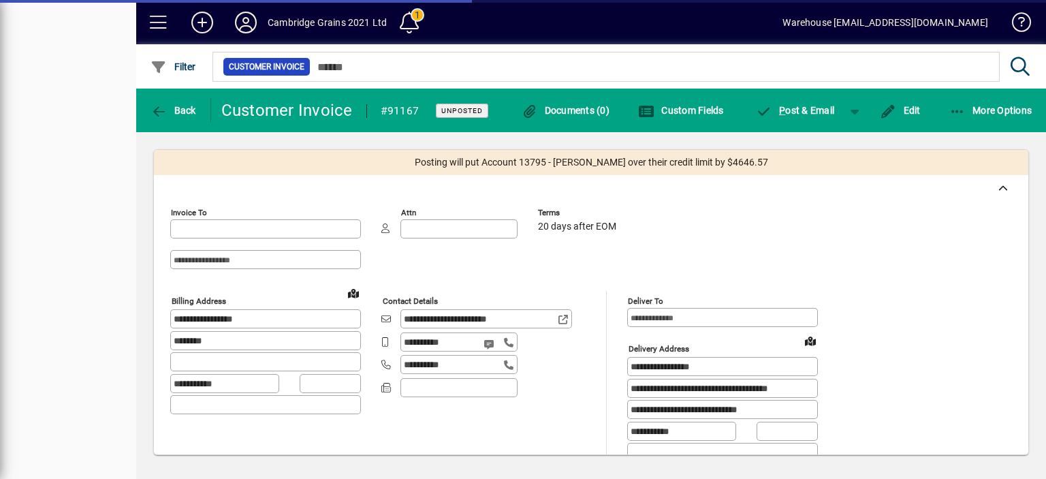
type input "**********"
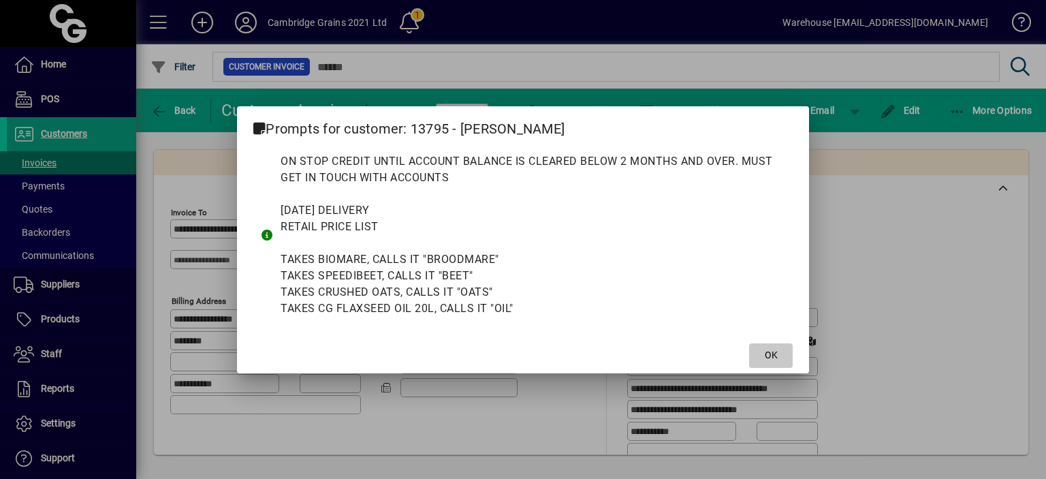
click at [774, 357] on span "OK" at bounding box center [771, 355] width 13 height 14
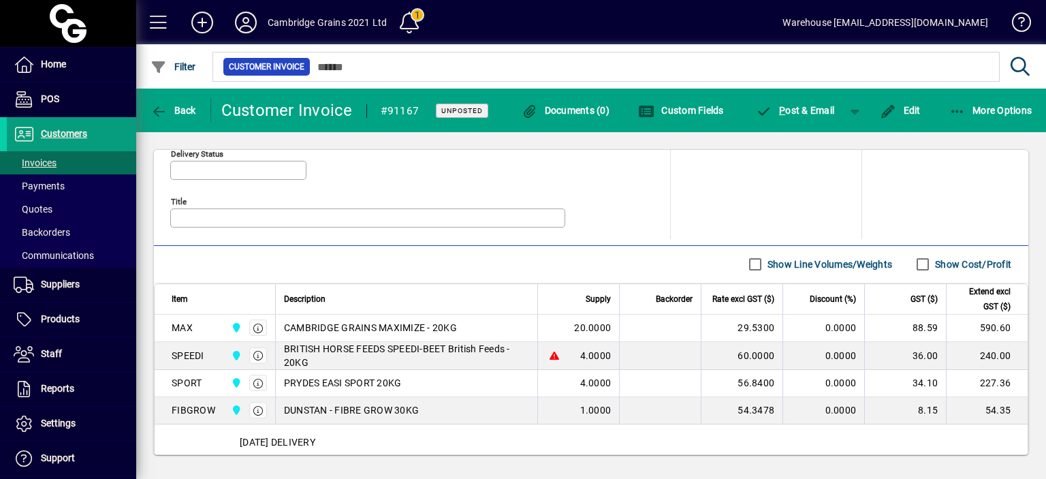
scroll to position [776, 0]
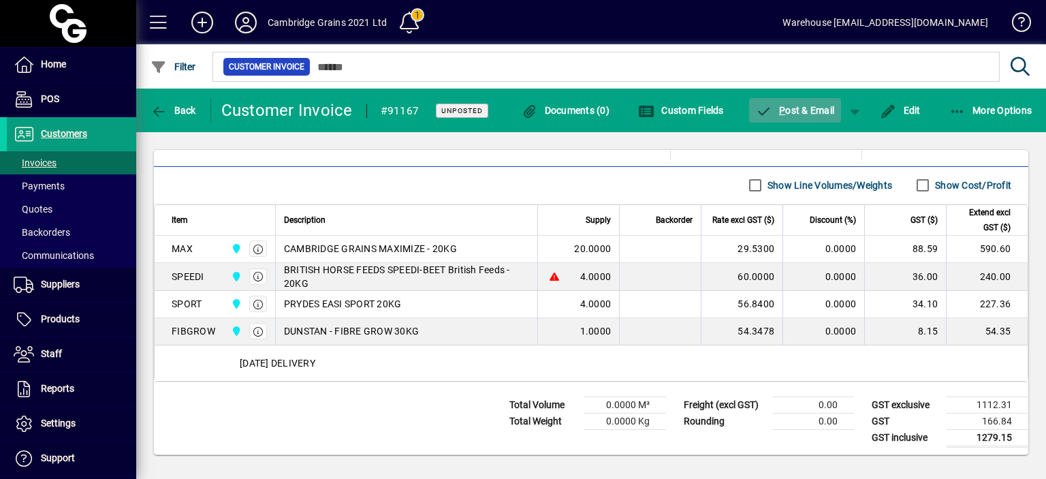
click at [799, 111] on span "P ost & Email" at bounding box center [795, 110] width 79 height 11
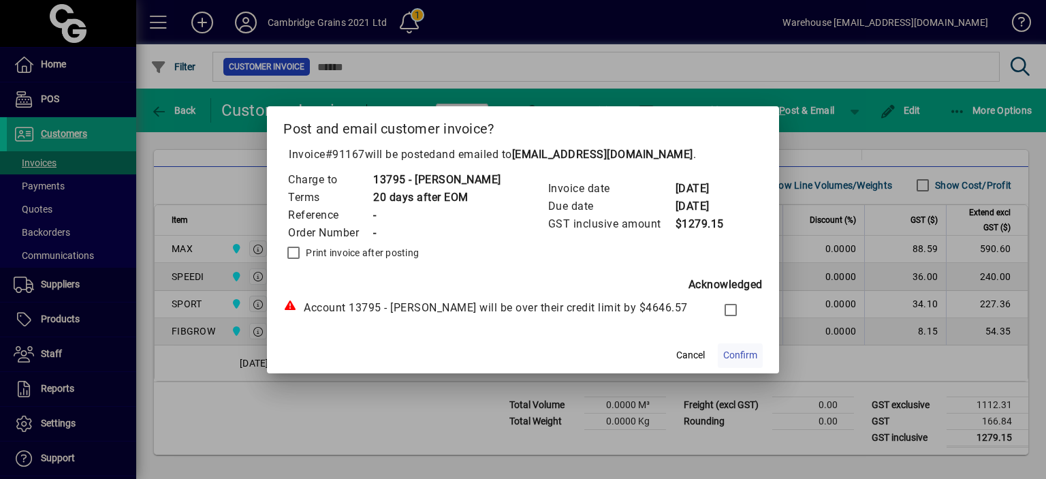
click at [752, 355] on span "Confirm" at bounding box center [740, 355] width 34 height 14
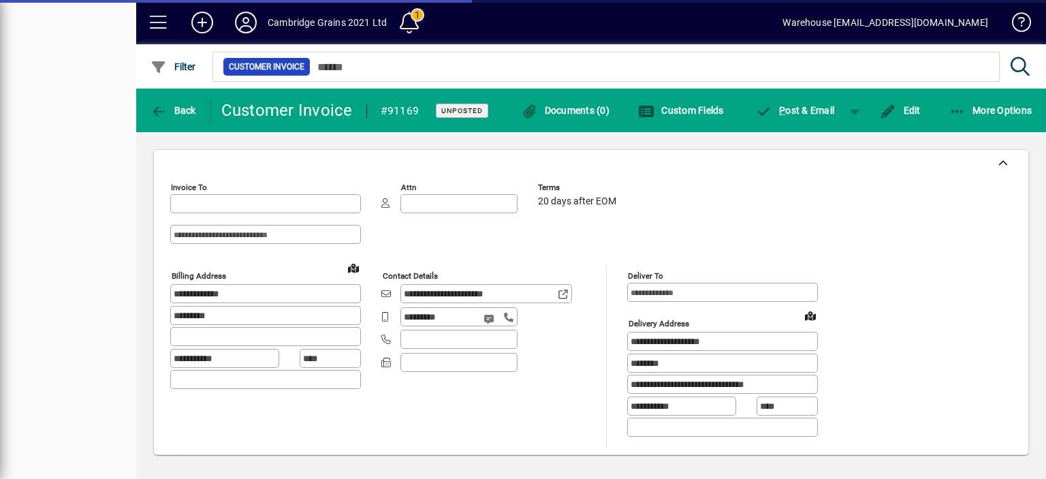
type input "**********"
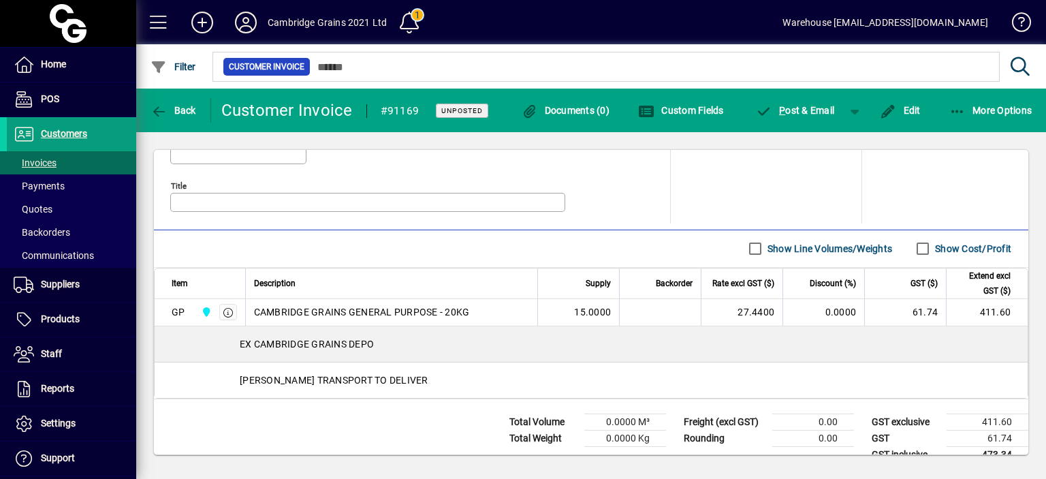
scroll to position [705, 0]
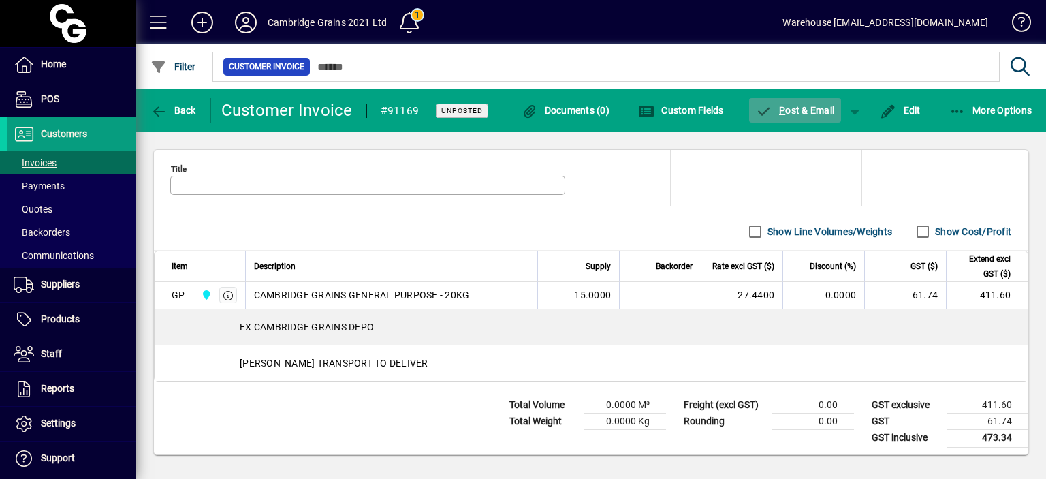
click at [801, 110] on span "P ost & Email" at bounding box center [795, 110] width 79 height 11
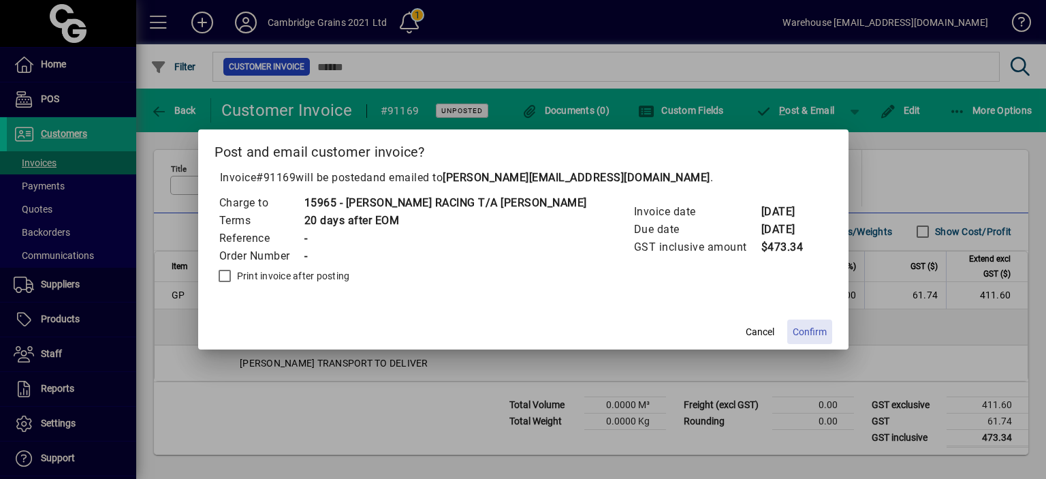
click at [793, 333] on span "Confirm" at bounding box center [810, 332] width 34 height 14
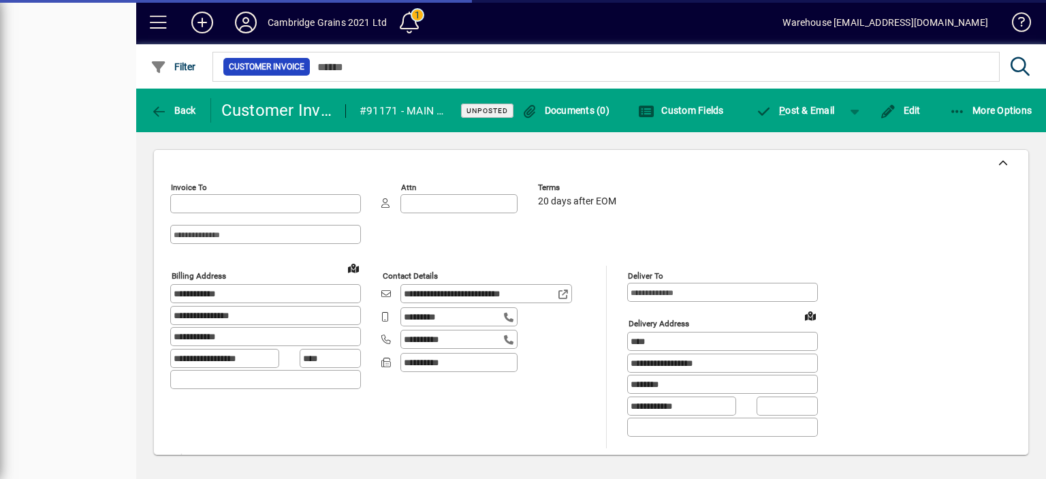
type input "**********"
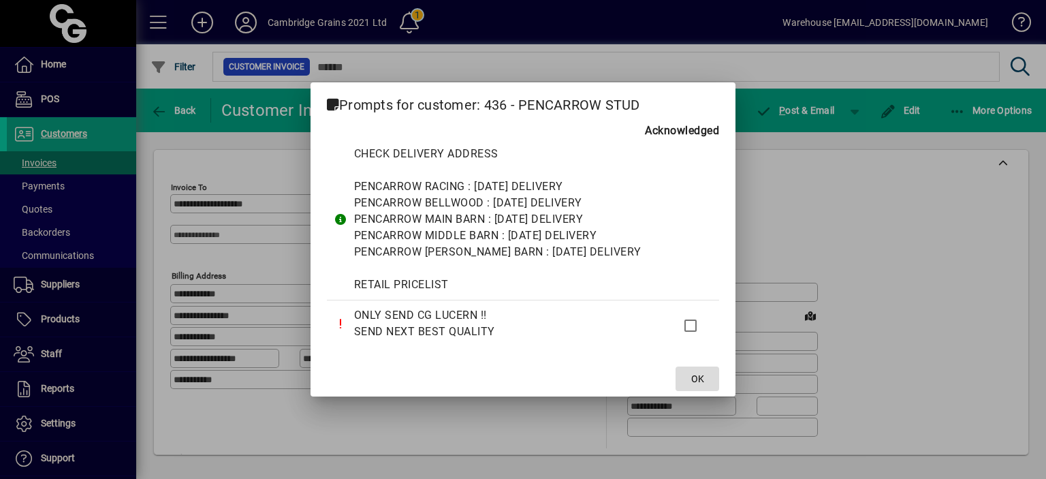
click at [703, 380] on span "OK" at bounding box center [697, 379] width 13 height 14
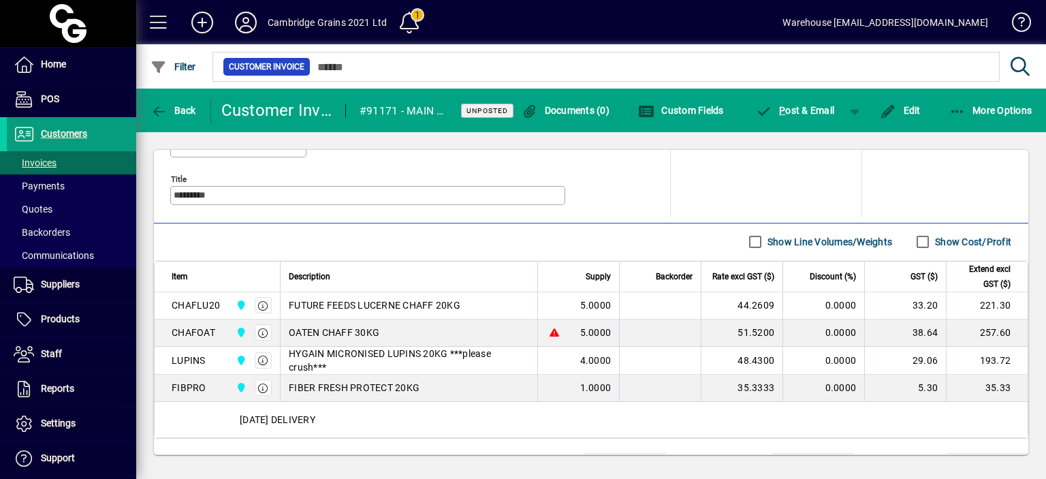
scroll to position [715, 0]
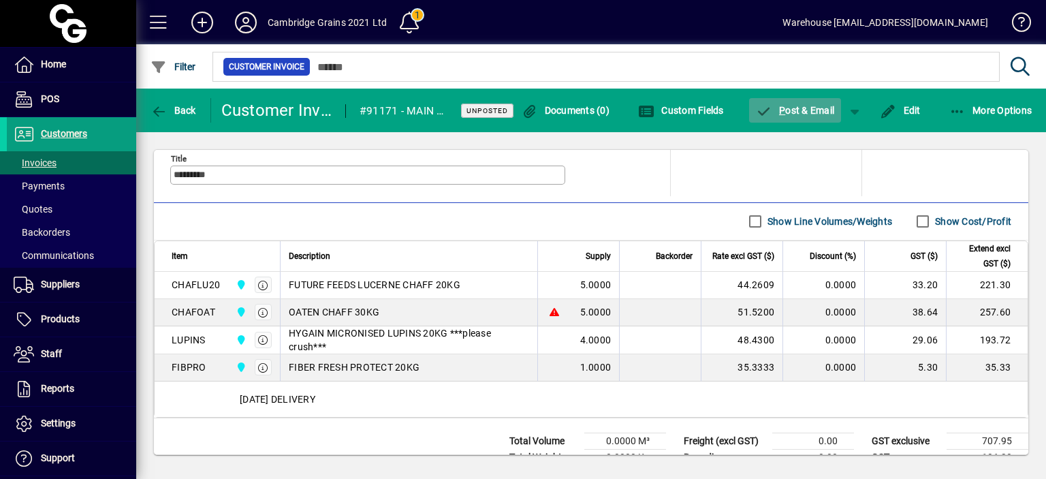
click at [801, 108] on span "P ost & Email" at bounding box center [795, 110] width 79 height 11
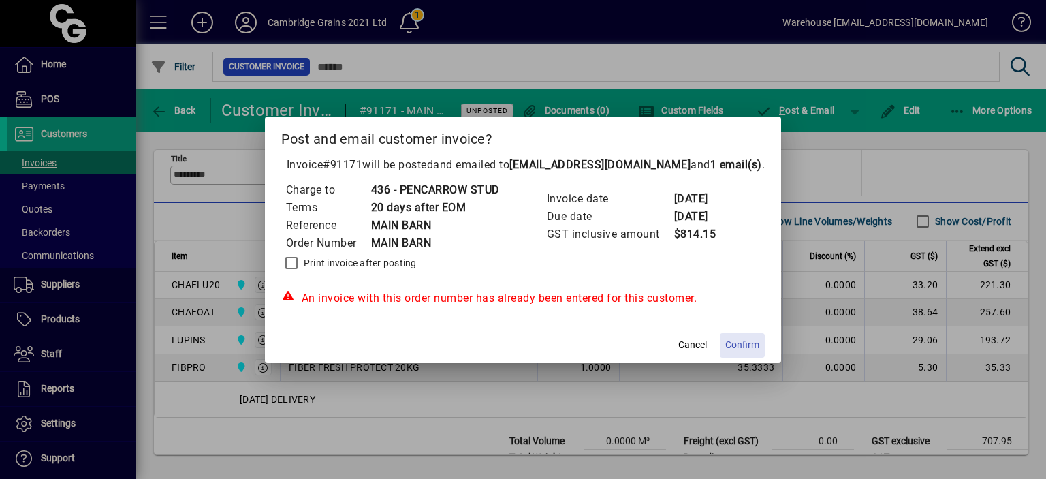
click at [735, 347] on span "Confirm" at bounding box center [742, 345] width 34 height 14
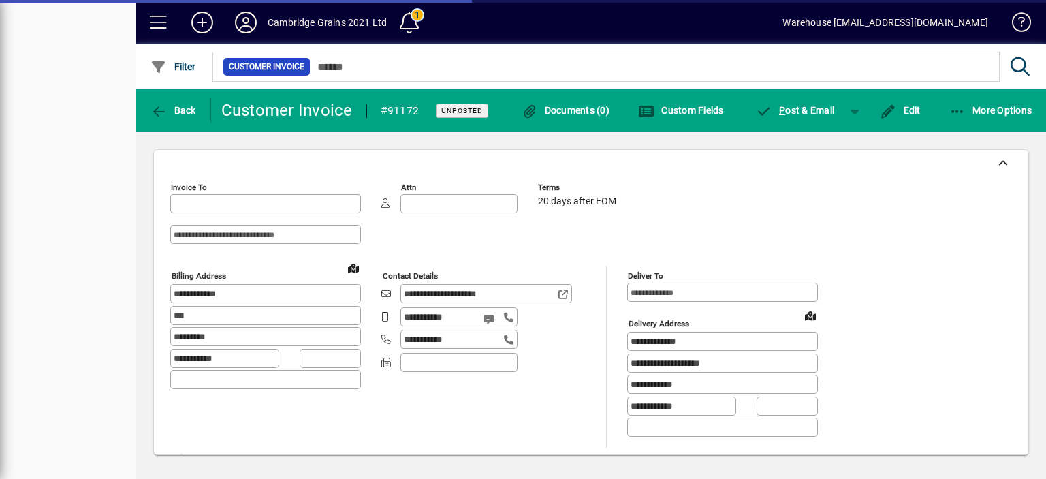
type input "**********"
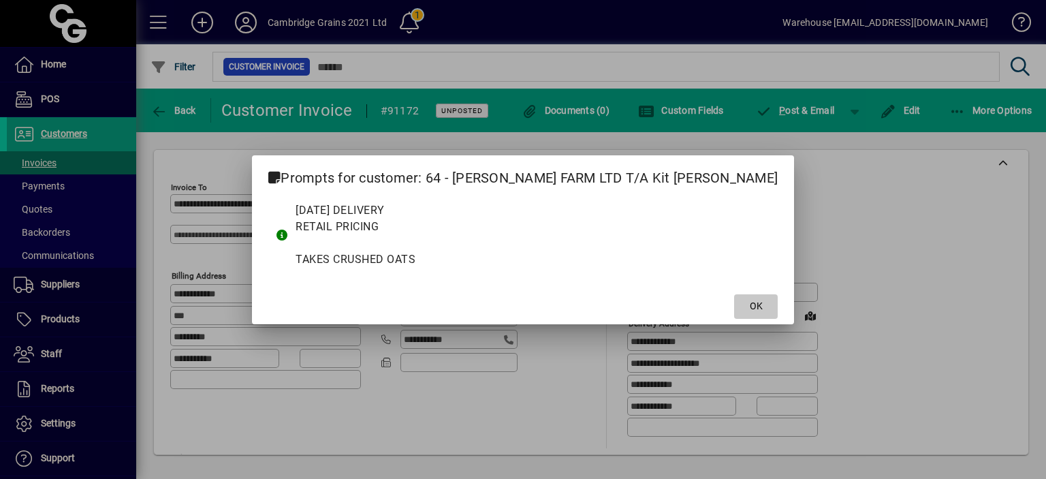
click at [750, 305] on span "OK" at bounding box center [756, 306] width 13 height 14
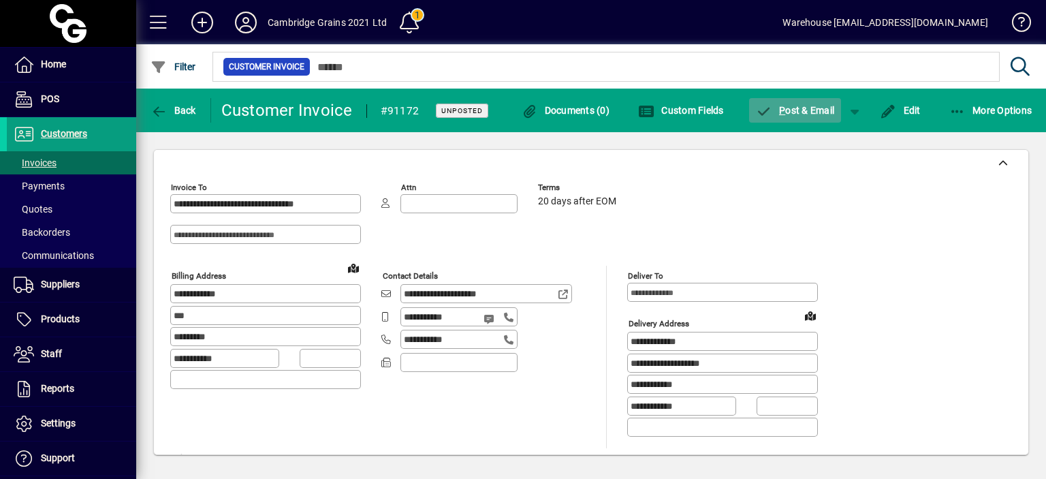
click at [771, 111] on icon "button" at bounding box center [764, 112] width 17 height 14
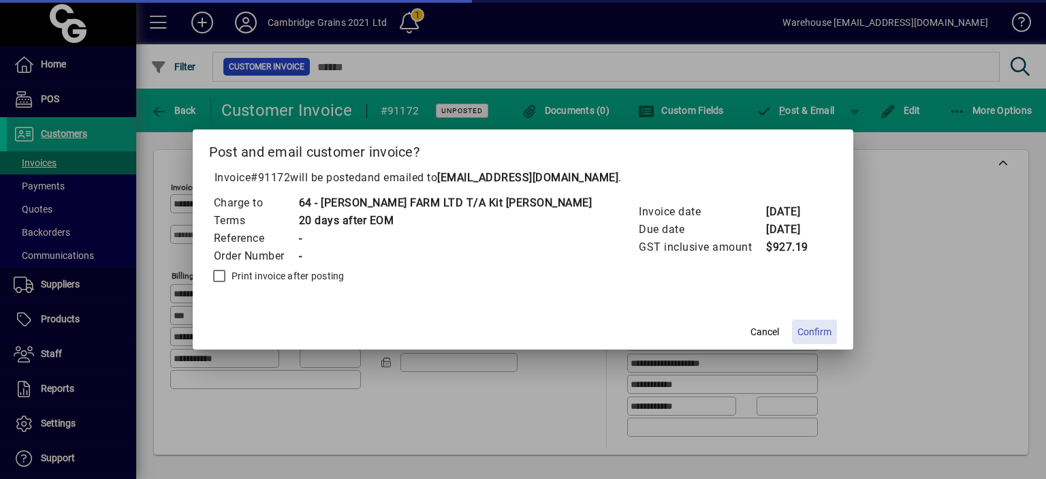
click at [797, 333] on span "Confirm" at bounding box center [814, 332] width 34 height 14
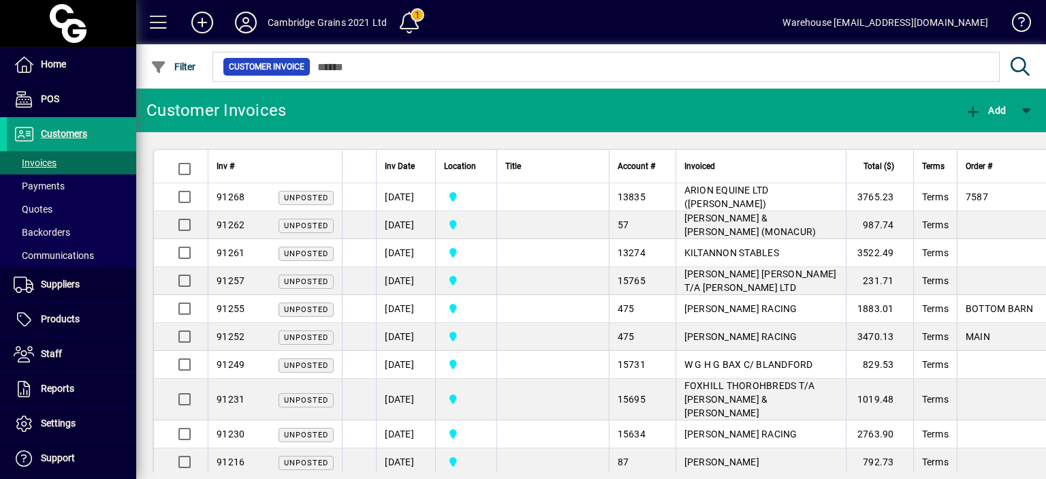
click at [720, 18] on mat-toolbar-row "Cambridge Grains 2021 Ltd 1 Warehouse warehouse@cambridgegrains.co.nz" at bounding box center [591, 22] width 910 height 44
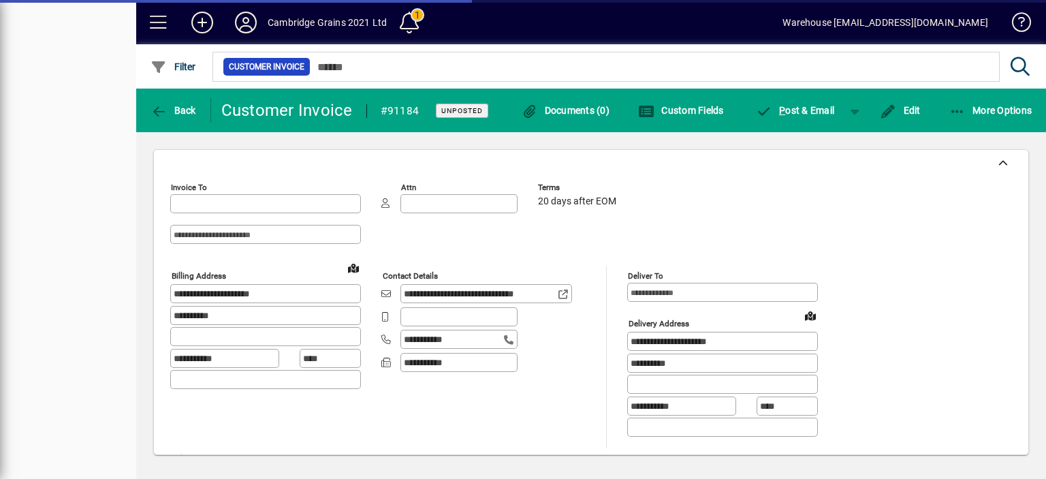
type input "**********"
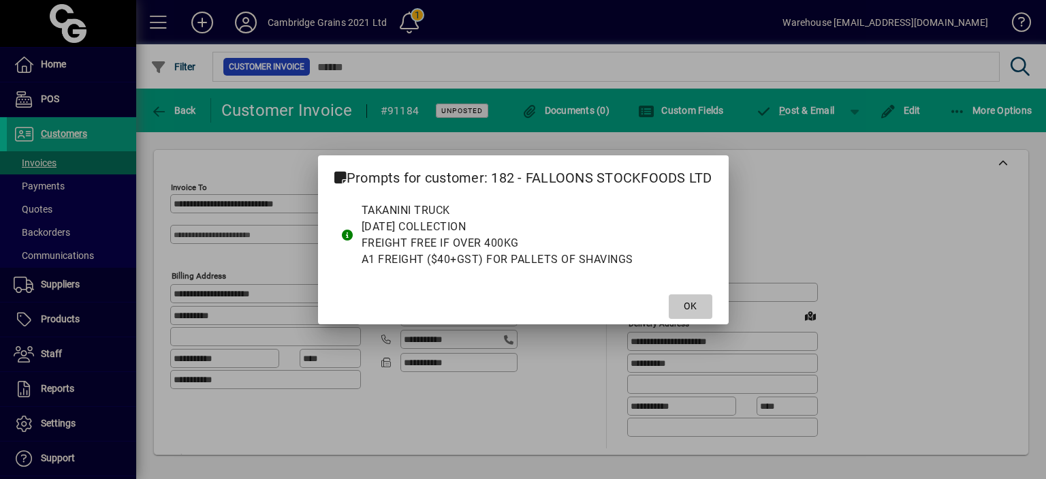
click at [686, 306] on span "OK" at bounding box center [690, 306] width 13 height 14
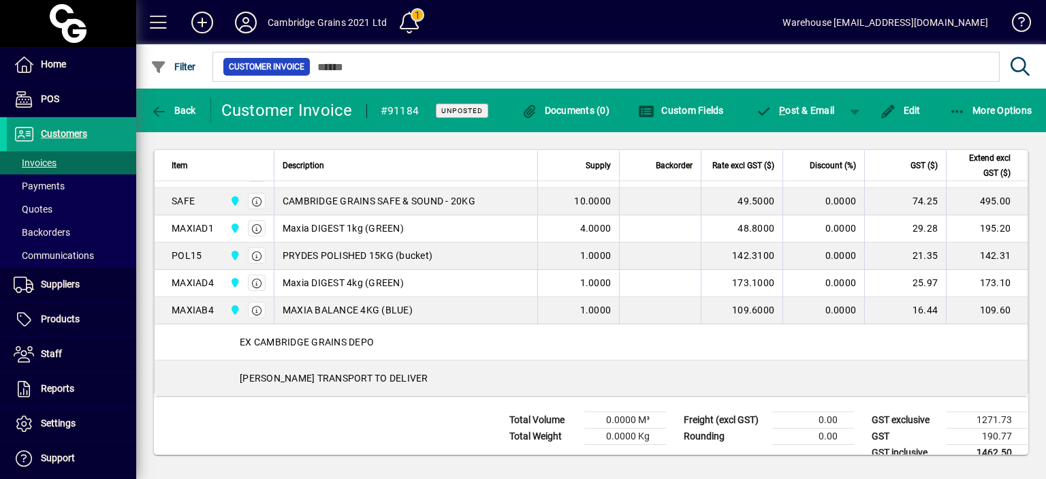
scroll to position [841, 0]
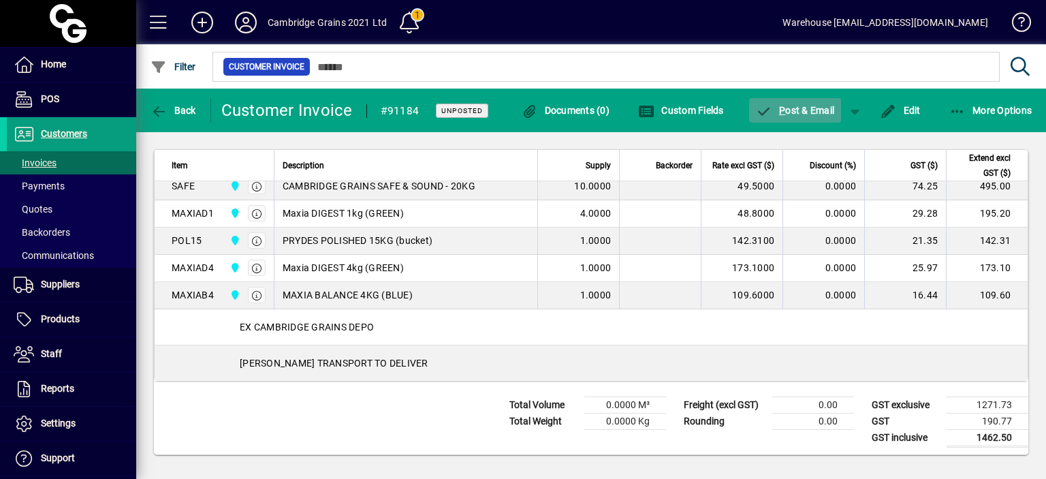
click at [786, 111] on span "P ost & Email" at bounding box center [795, 110] width 79 height 11
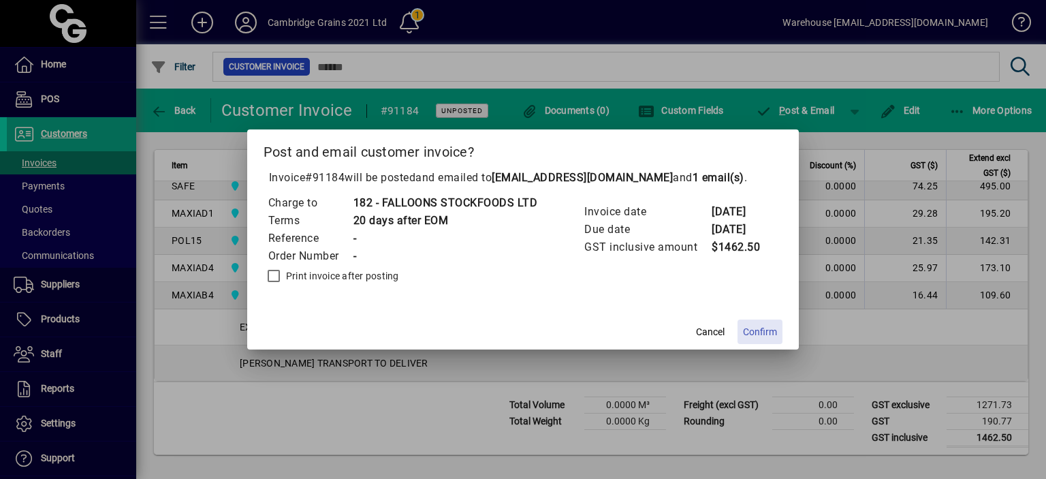
click at [756, 334] on span "Confirm" at bounding box center [760, 332] width 34 height 14
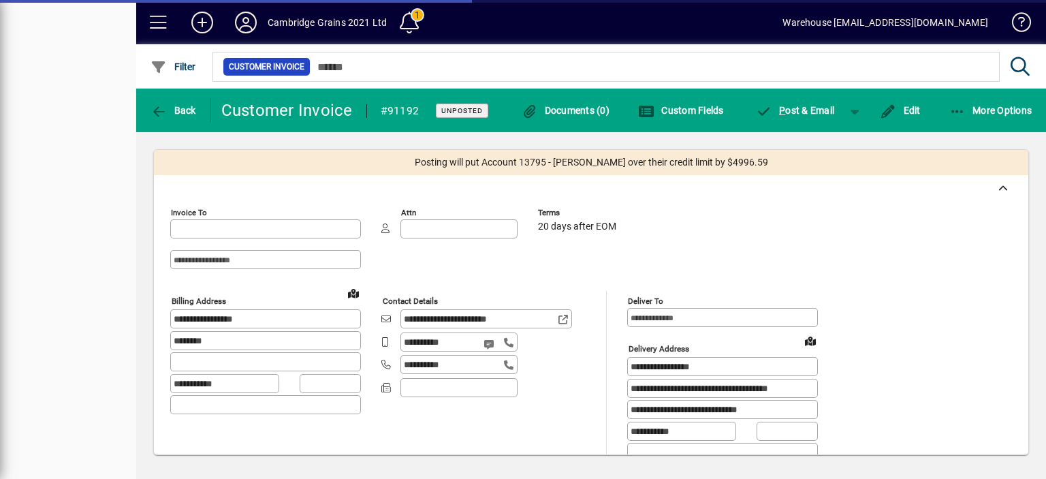
type input "**********"
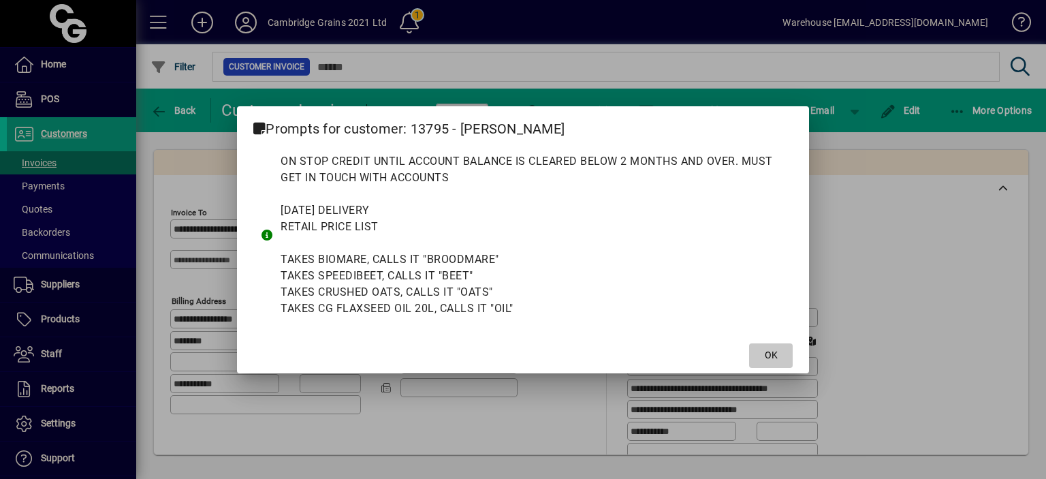
click at [765, 360] on span "OK" at bounding box center [771, 355] width 13 height 14
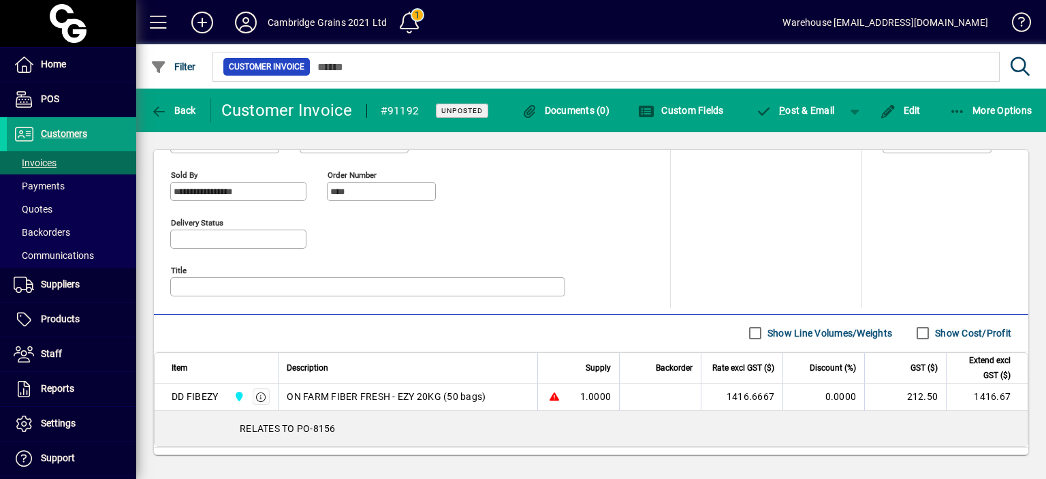
scroll to position [695, 0]
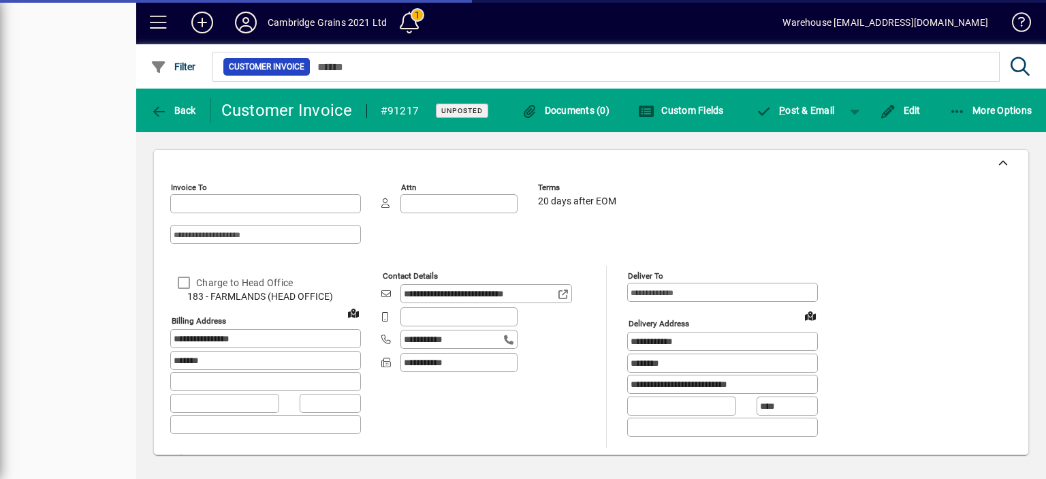
type input "**********"
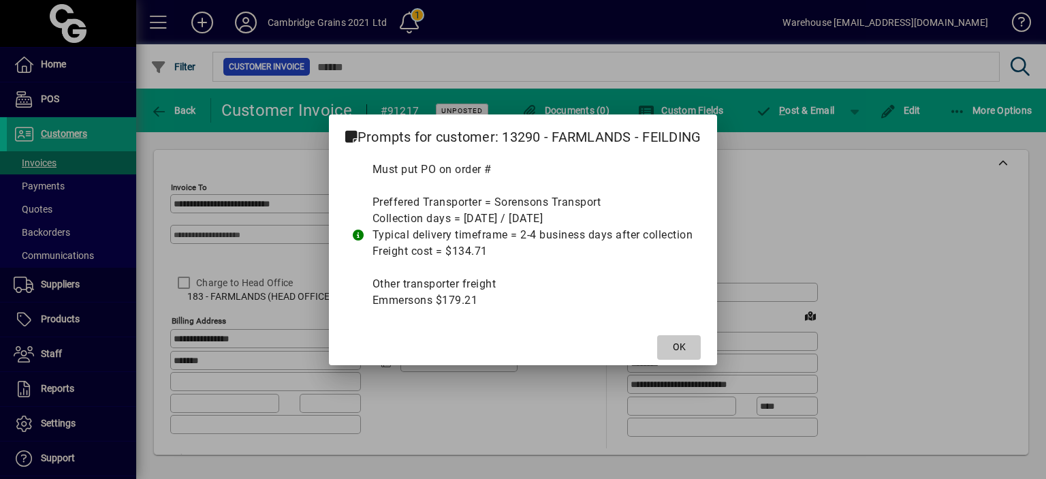
click at [684, 345] on span "OK" at bounding box center [679, 347] width 13 height 14
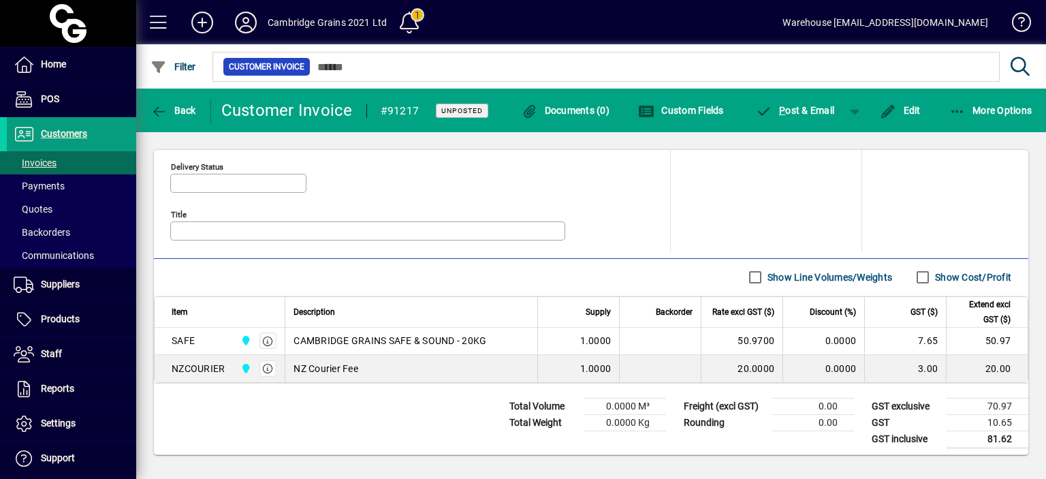
scroll to position [660, 0]
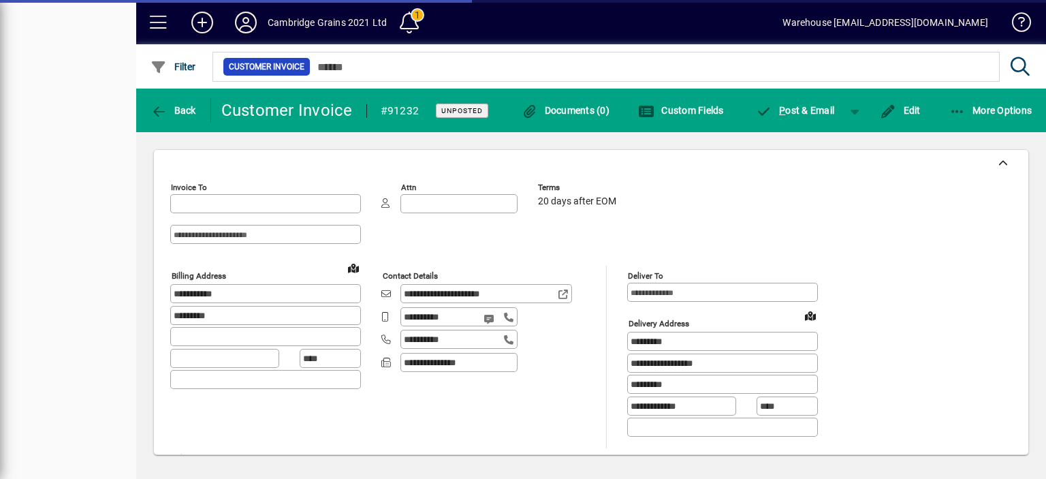
type input "**********"
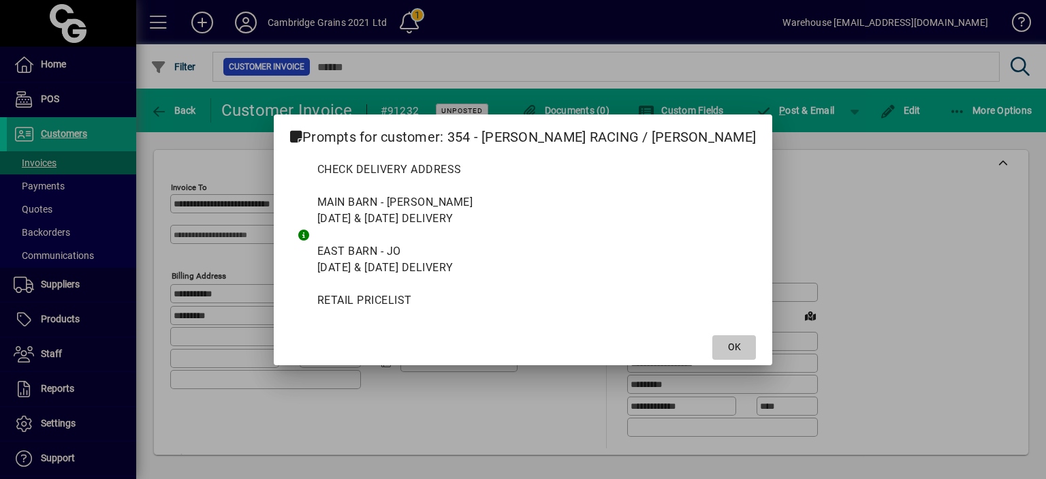
click at [712, 349] on span at bounding box center [734, 347] width 44 height 33
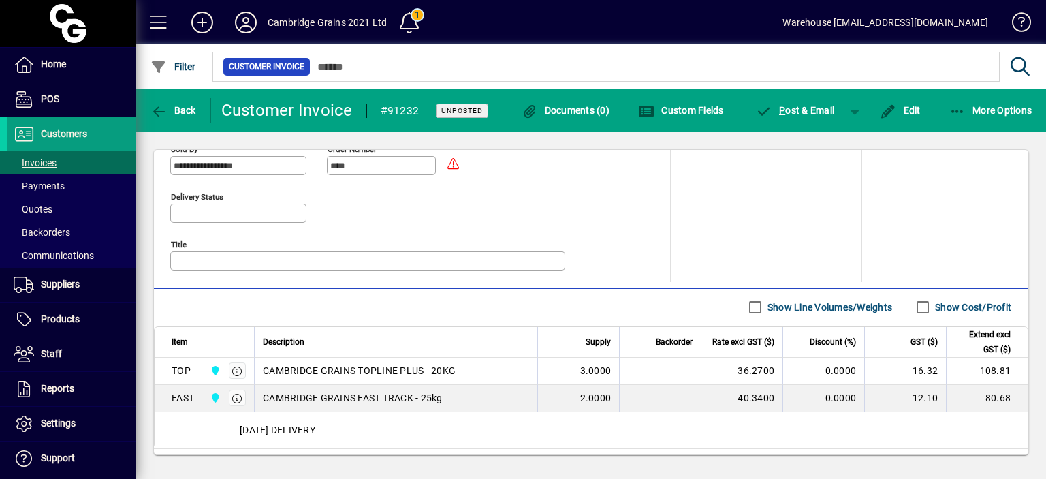
scroll to position [696, 0]
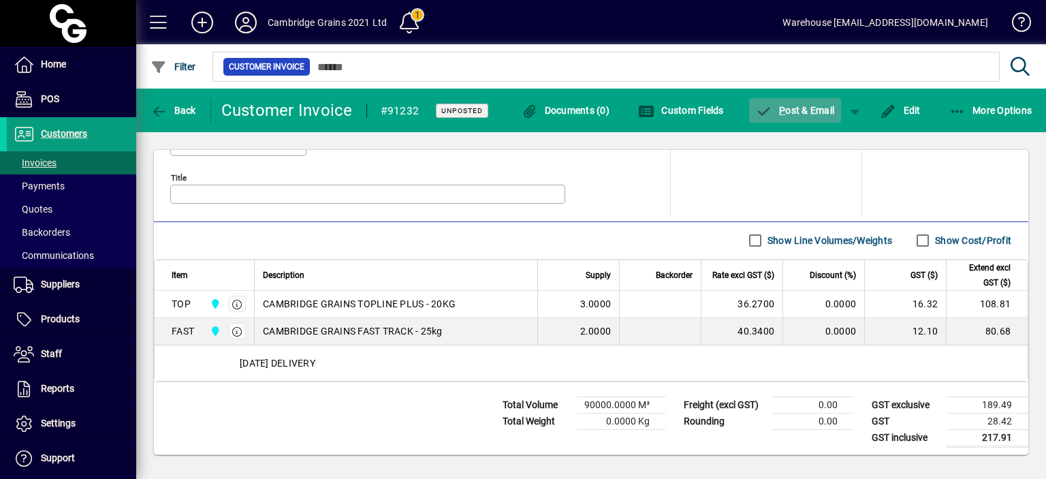
click at [801, 114] on span "P ost & Email" at bounding box center [795, 110] width 79 height 11
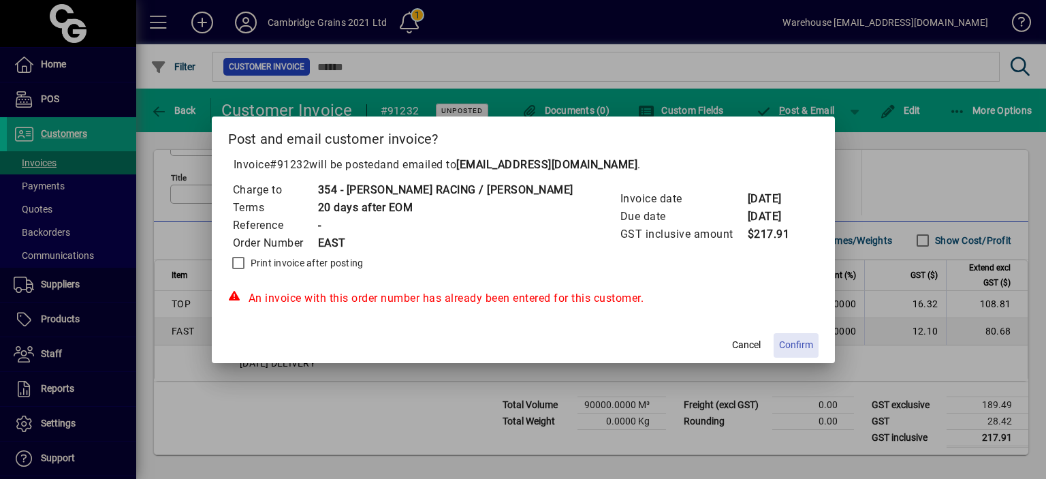
click at [779, 345] on span "Confirm" at bounding box center [796, 345] width 34 height 14
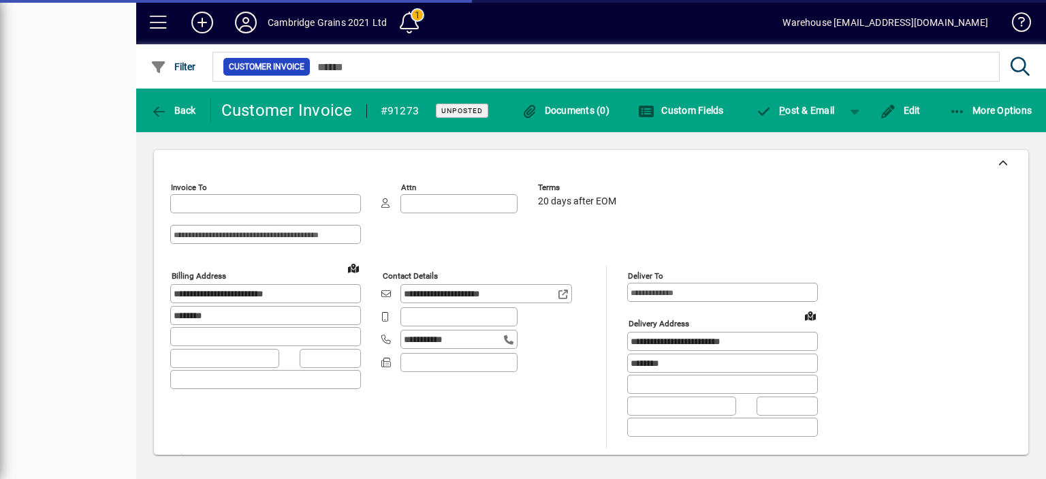
type input "**********"
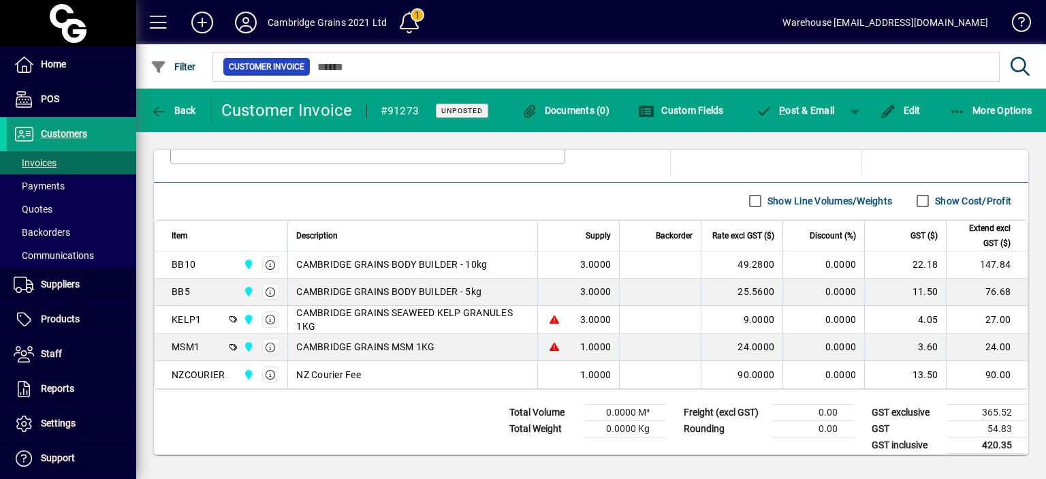
scroll to position [743, 0]
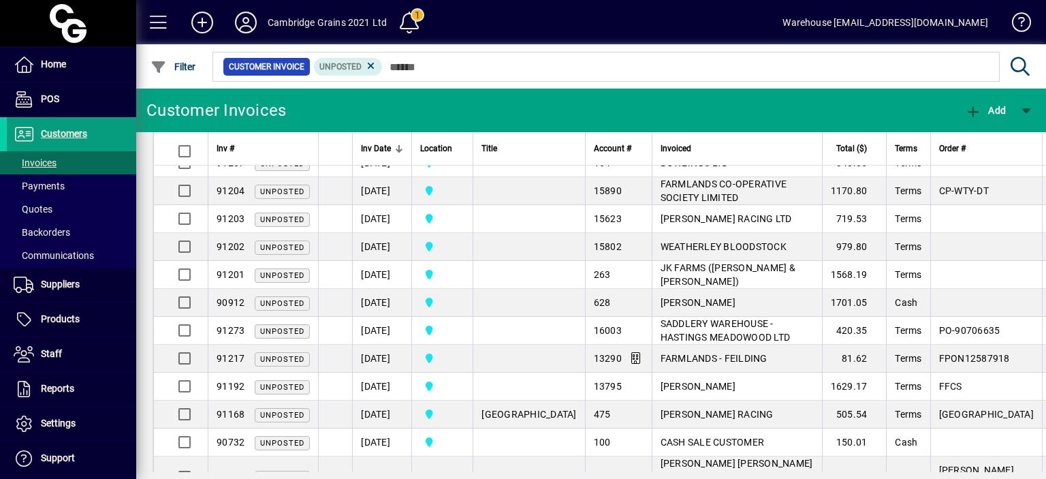
scroll to position [355, 0]
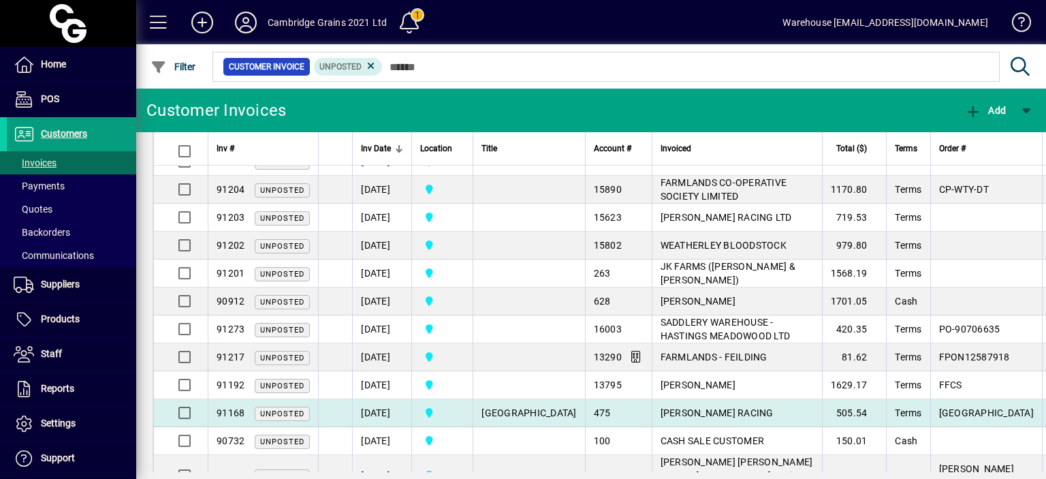
click at [501, 407] on span "GROSVENOR PARK" at bounding box center [528, 412] width 95 height 11
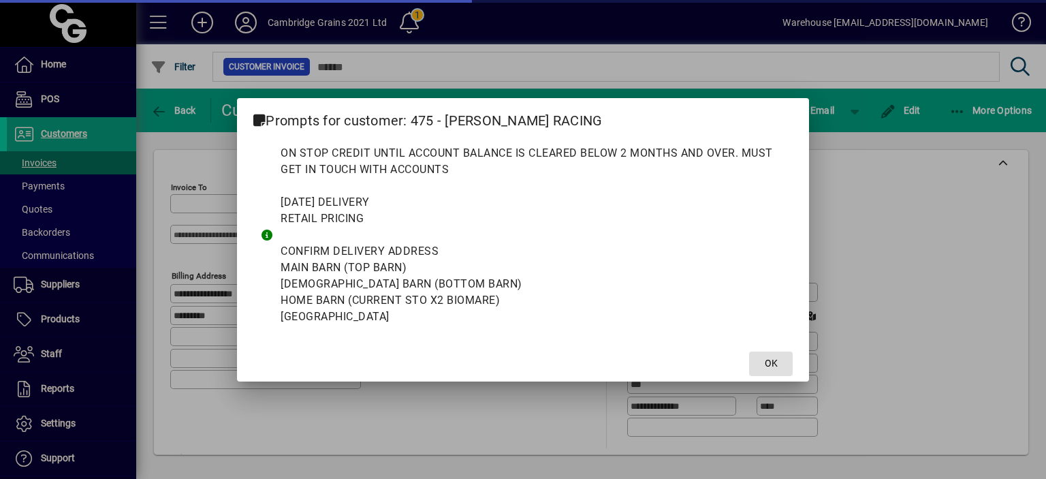
type input "**********"
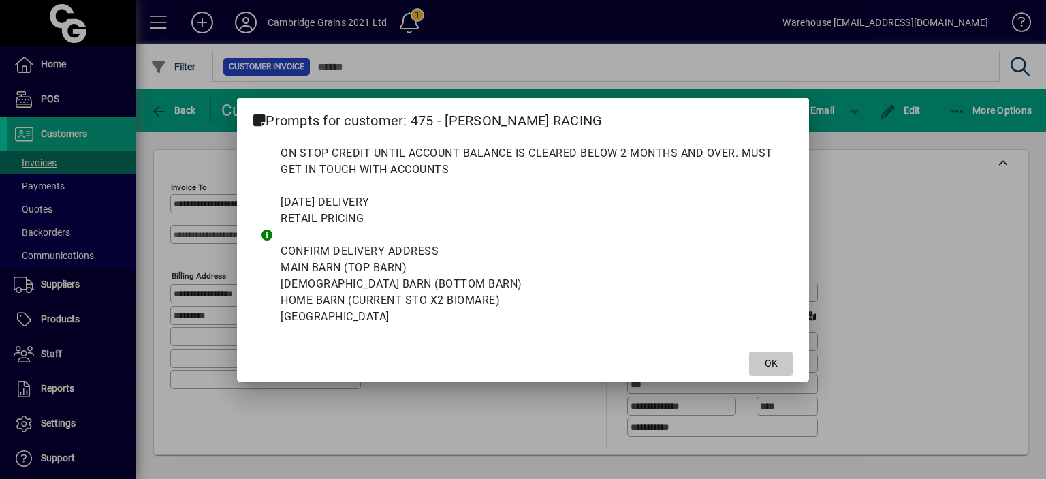
click at [765, 363] on span "OK" at bounding box center [771, 363] width 13 height 14
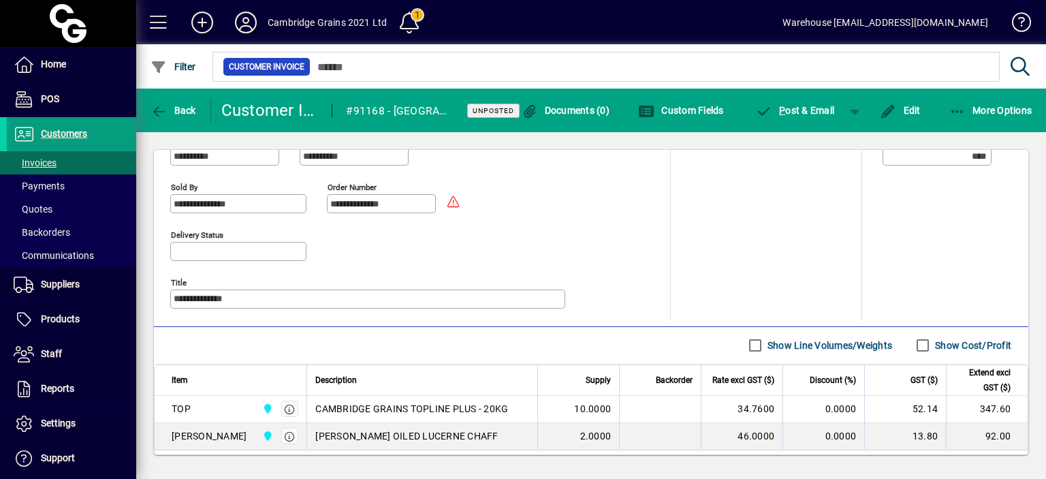
scroll to position [695, 0]
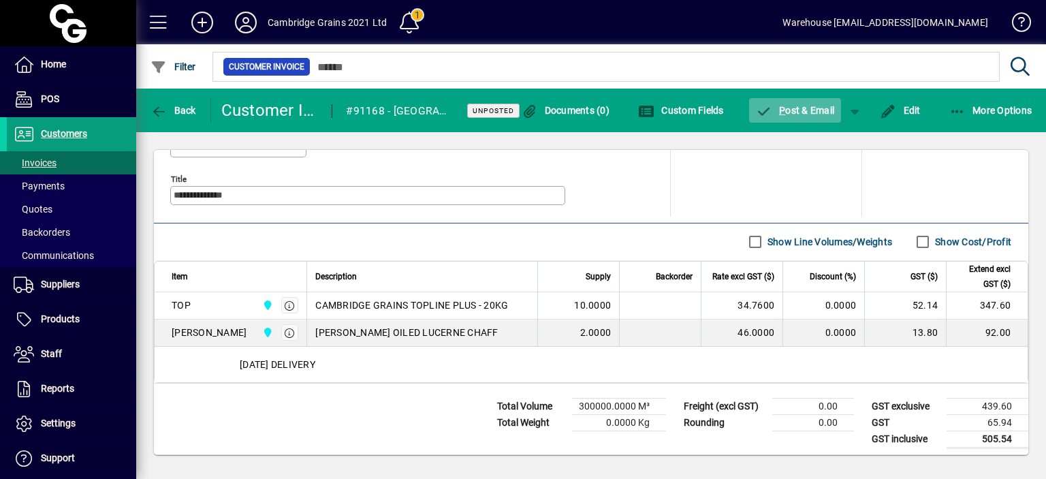
click at [825, 112] on span "P ost & Email" at bounding box center [795, 110] width 79 height 11
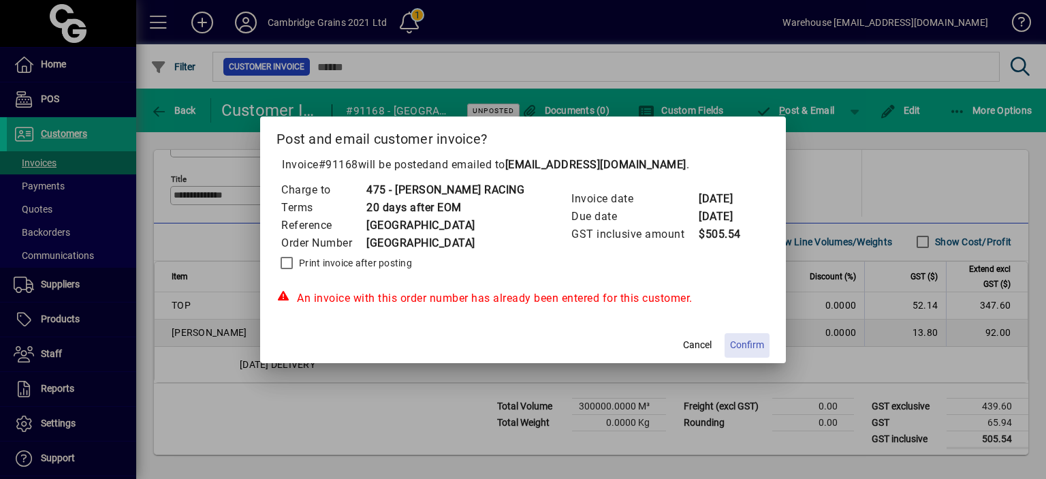
click at [745, 348] on span "Confirm" at bounding box center [747, 345] width 34 height 14
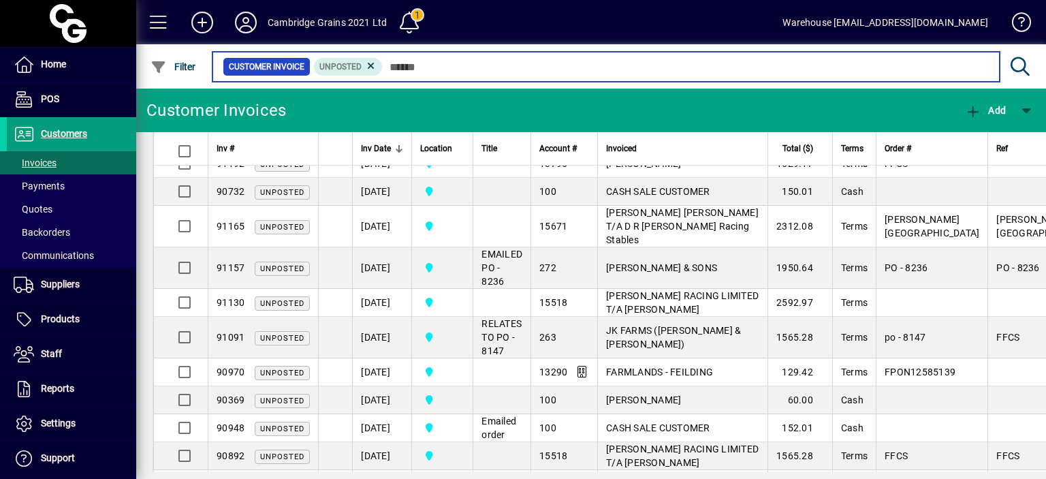
scroll to position [618, 0]
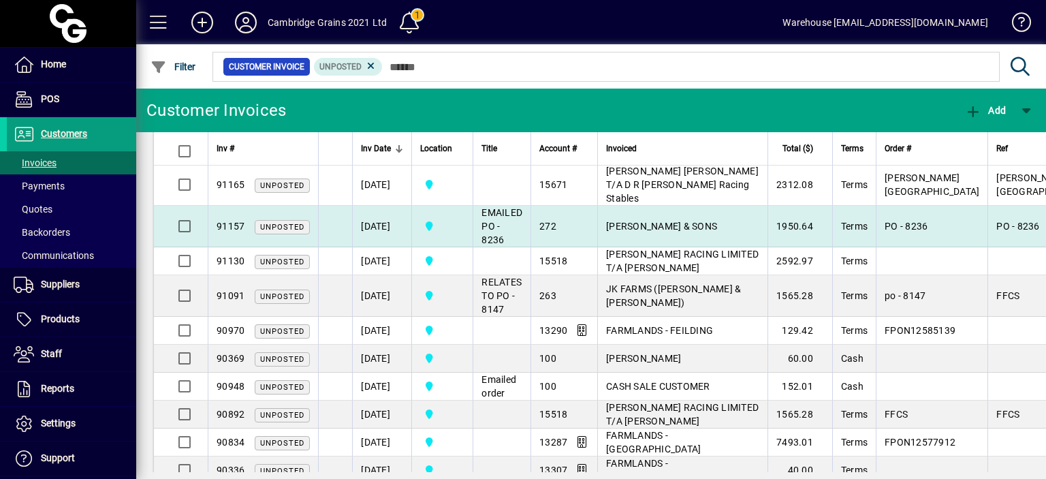
click at [711, 206] on td "H R FISKEN & SONS" at bounding box center [682, 227] width 170 height 42
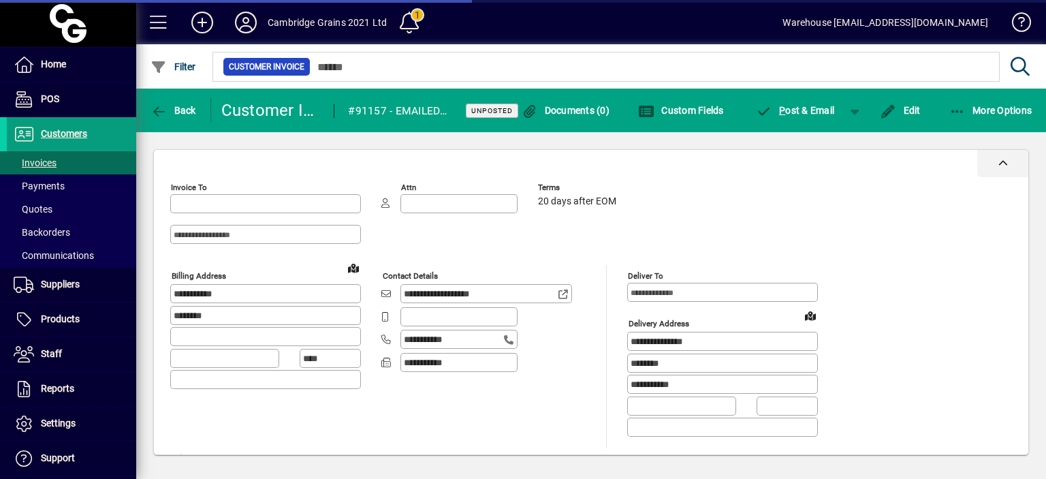
type input "**********"
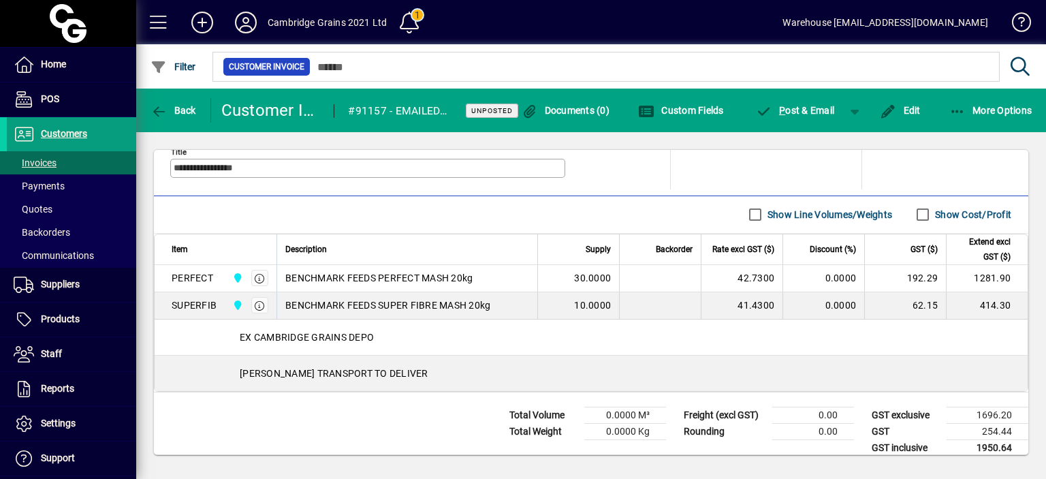
scroll to position [723, 0]
click at [797, 107] on span "P ost & Email" at bounding box center [795, 110] width 79 height 11
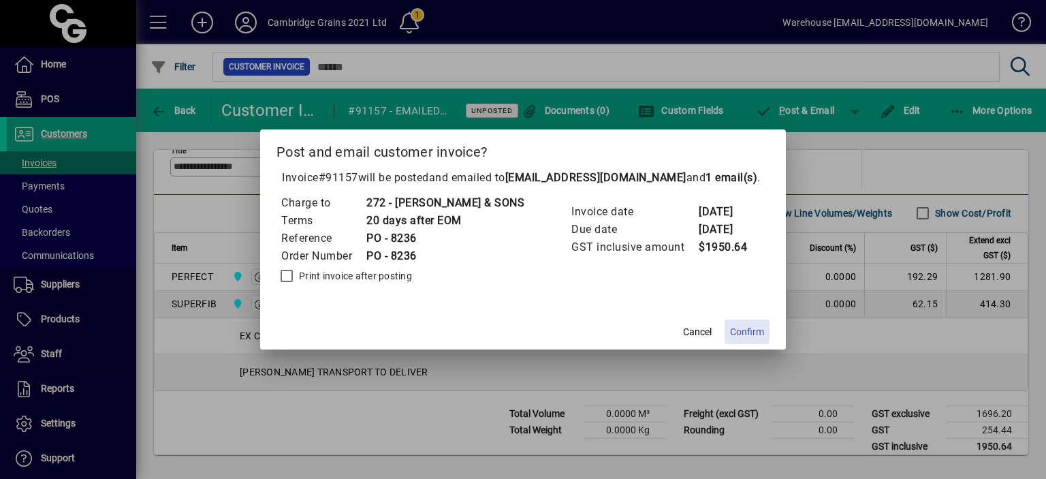
click at [738, 337] on span "Confirm" at bounding box center [747, 332] width 34 height 14
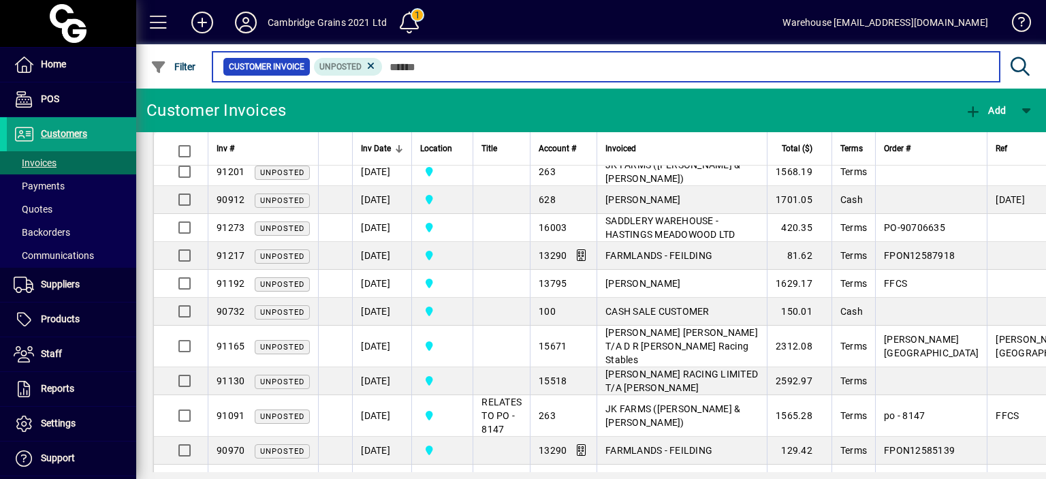
scroll to position [455, 0]
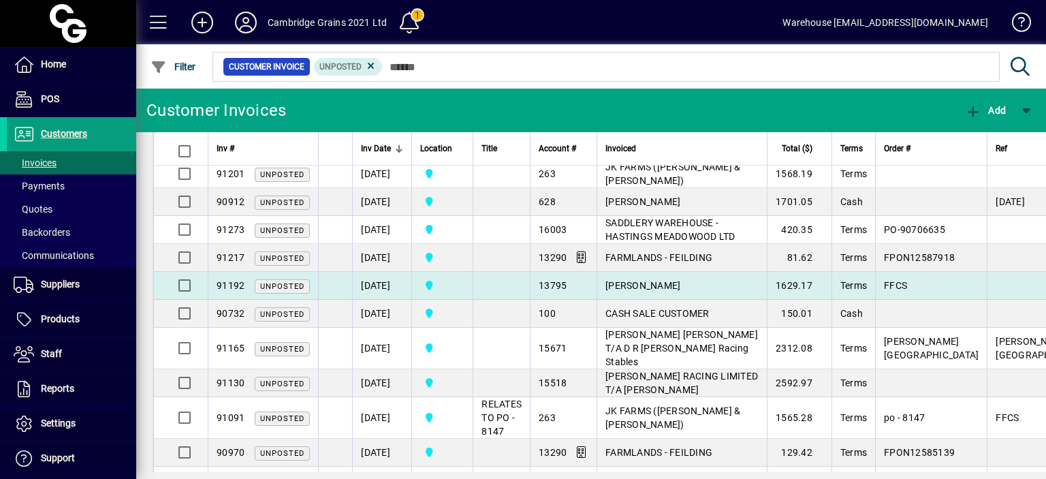
click at [666, 280] on span "VICKI PRENDERGAST" at bounding box center [642, 285] width 75 height 11
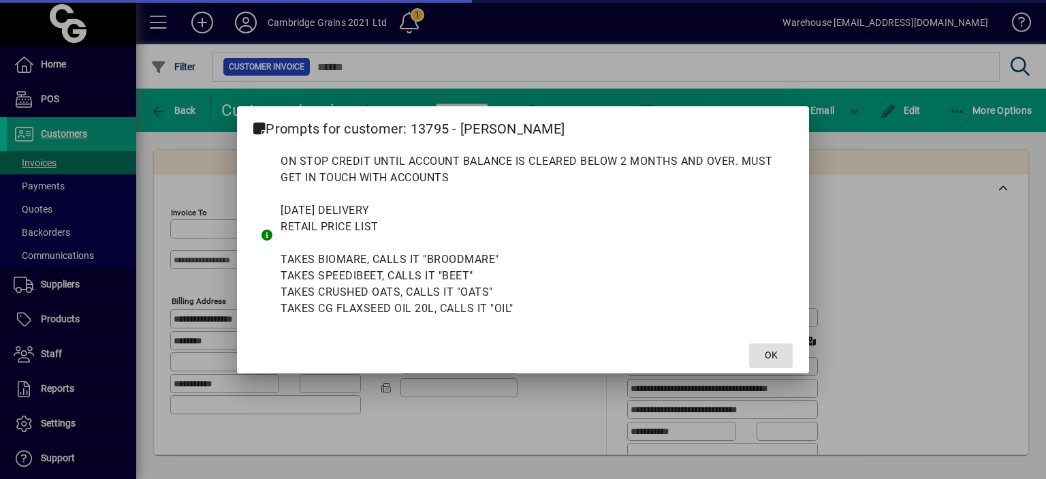
type input "**********"
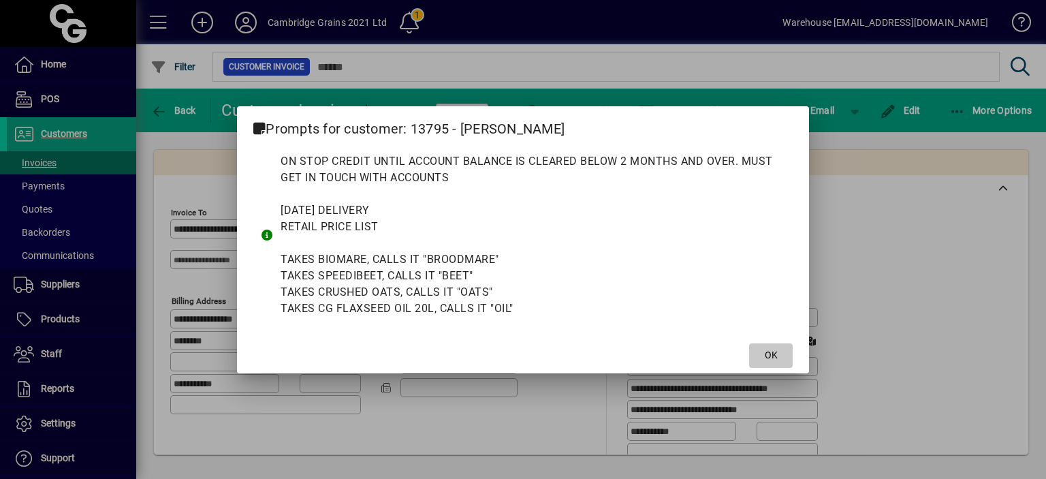
click at [765, 353] on span "OK" at bounding box center [771, 355] width 13 height 14
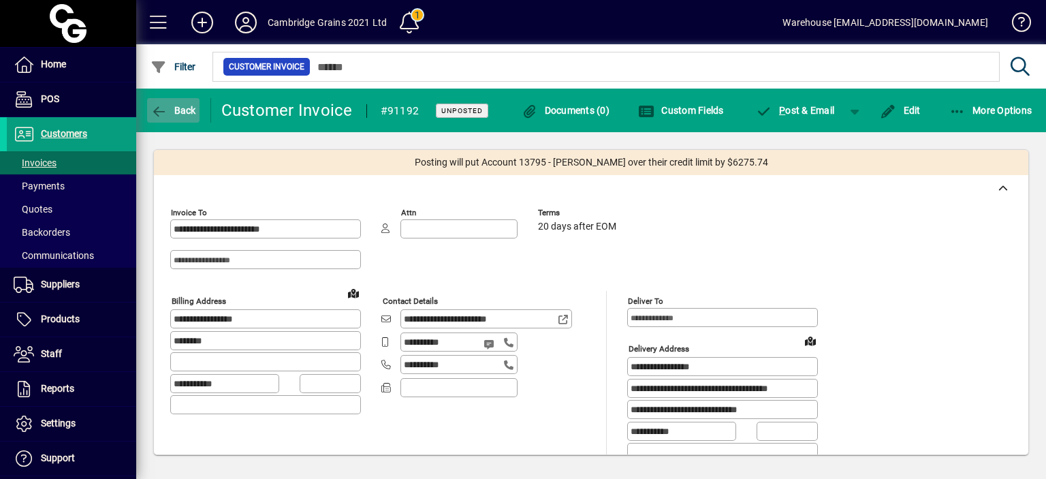
click at [161, 116] on icon "button" at bounding box center [158, 112] width 17 height 14
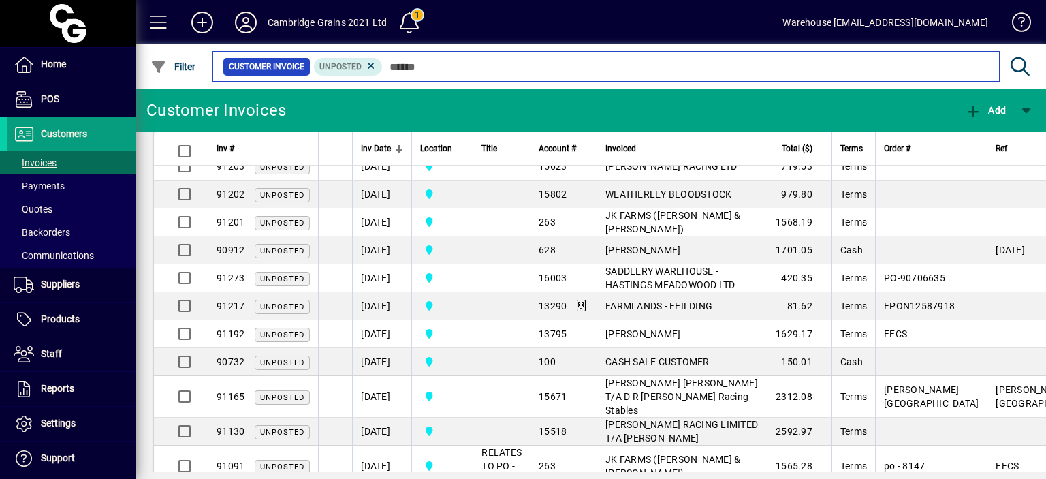
scroll to position [399, 0]
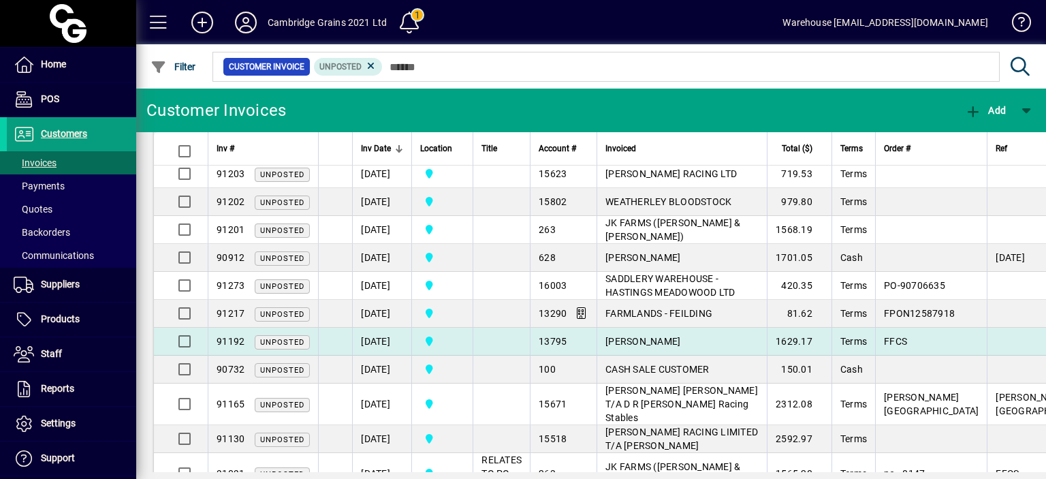
drag, startPoint x: 648, startPoint y: 329, endPoint x: 623, endPoint y: 304, distance: 35.2
click at [623, 304] on tbody "91268 Unposted 02/10/2025 Cambridge Grains 2021 Ltd 13835 ARION EQUINE LTD (COD…" at bounding box center [725, 236] width 1142 height 905
click at [507, 328] on td at bounding box center [501, 342] width 57 height 28
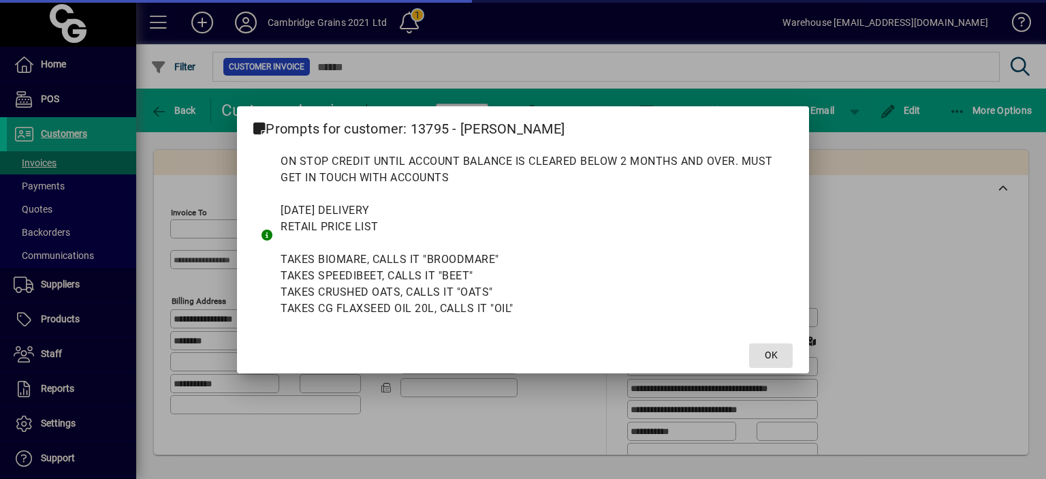
type input "**********"
click at [774, 357] on span "OK" at bounding box center [771, 355] width 13 height 14
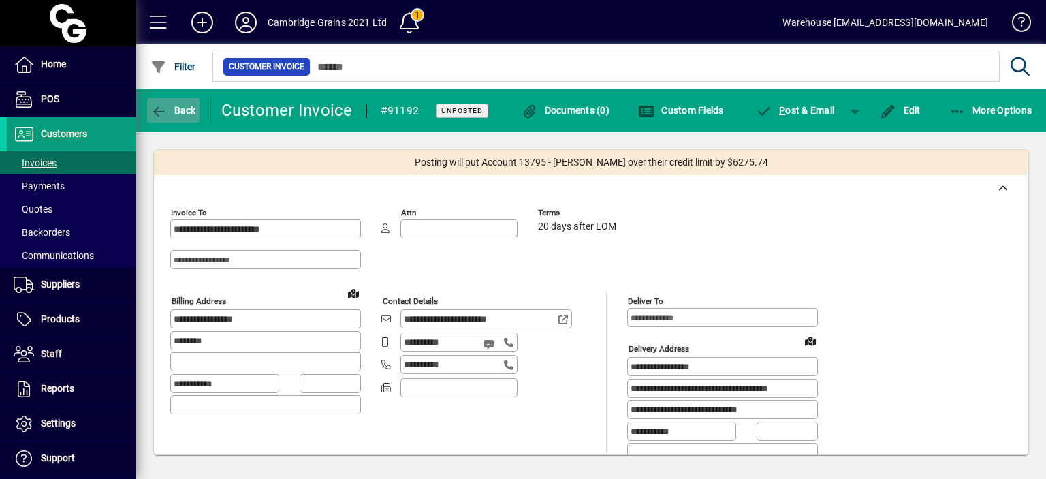
click at [177, 112] on span "Back" at bounding box center [173, 110] width 46 height 11
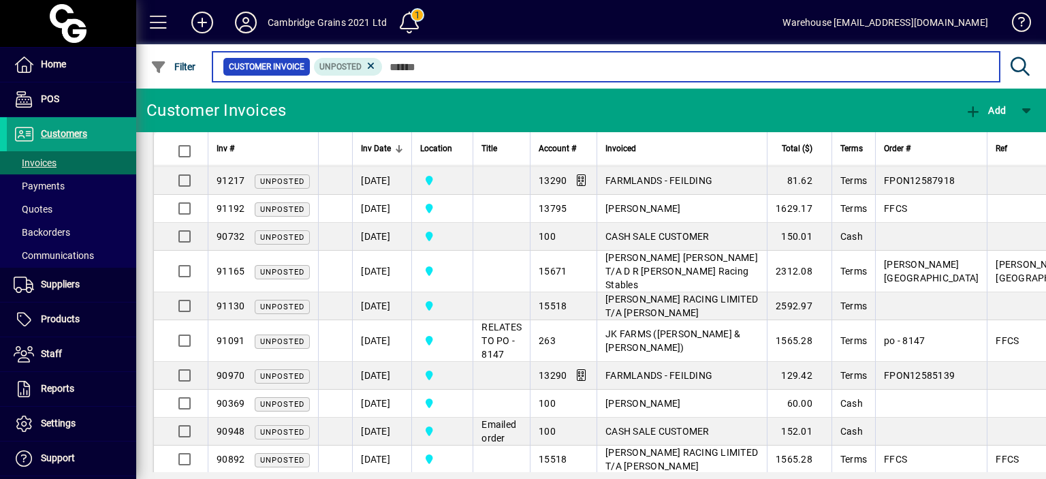
scroll to position [540, 0]
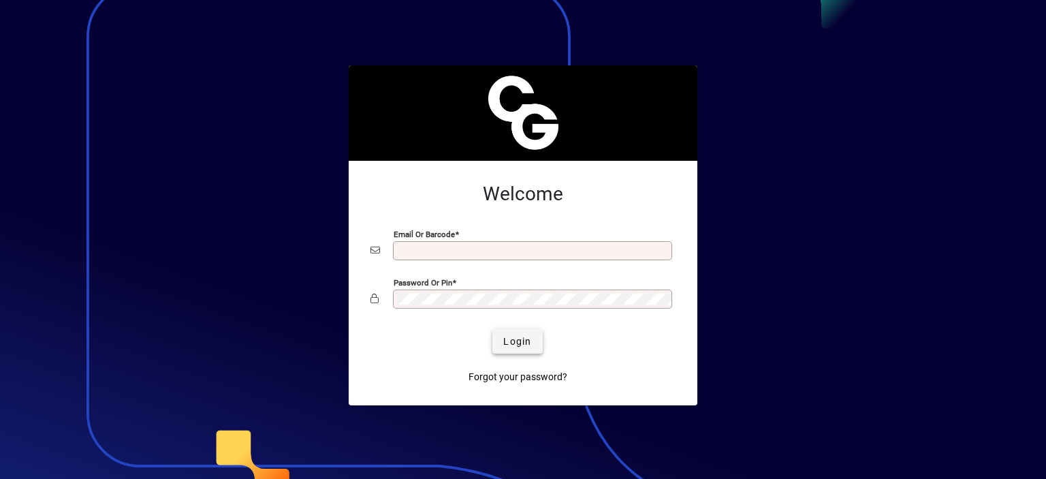
type input "**********"
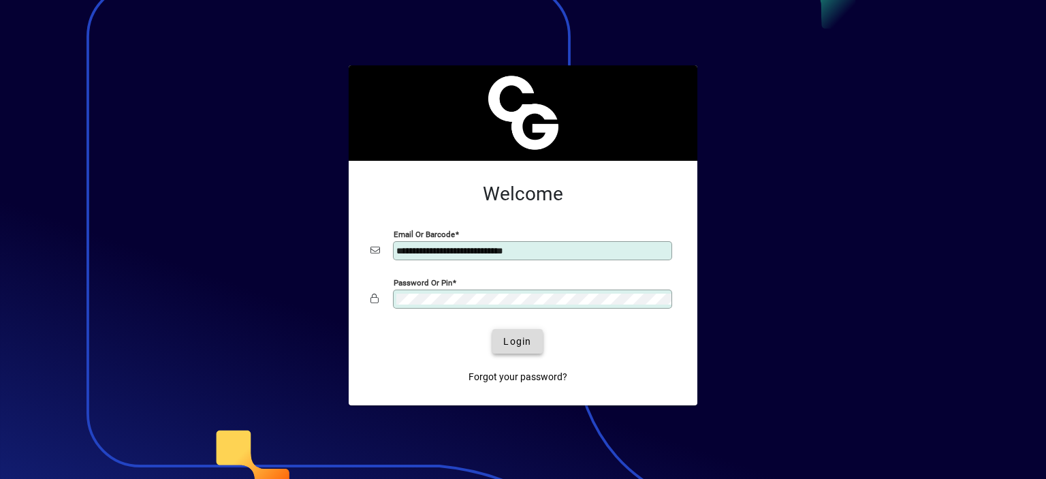
click at [516, 343] on span "Login" at bounding box center [517, 341] width 28 height 14
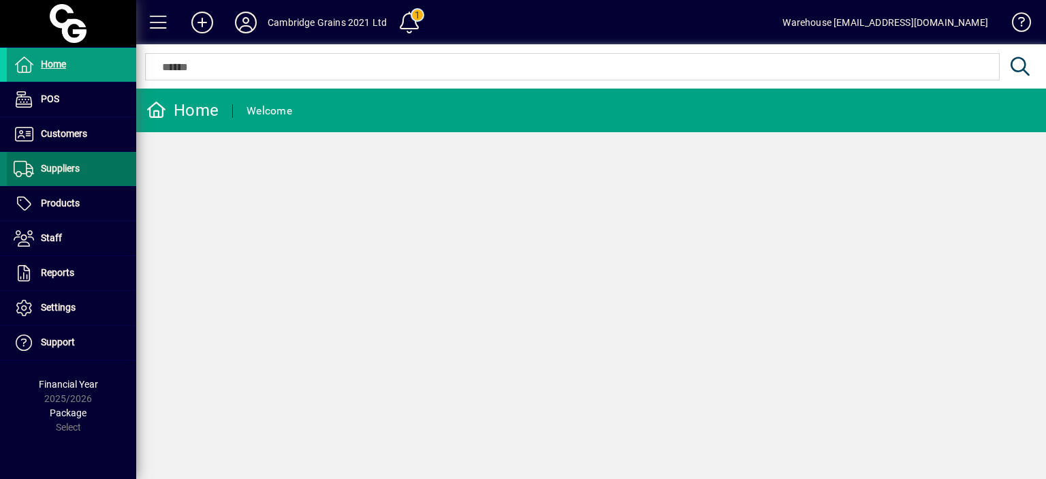
click at [71, 168] on span "Suppliers" at bounding box center [60, 168] width 39 height 11
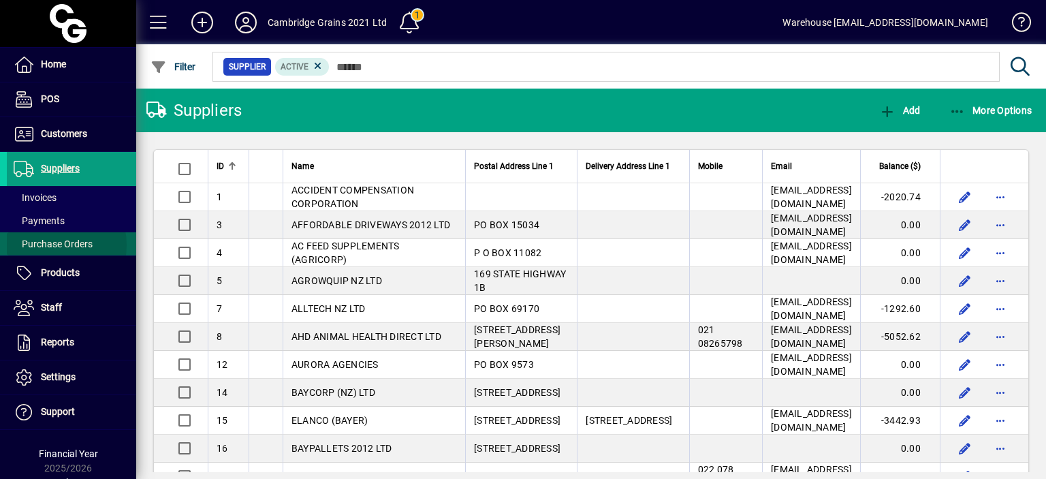
click at [50, 244] on span "Purchase Orders" at bounding box center [53, 243] width 79 height 11
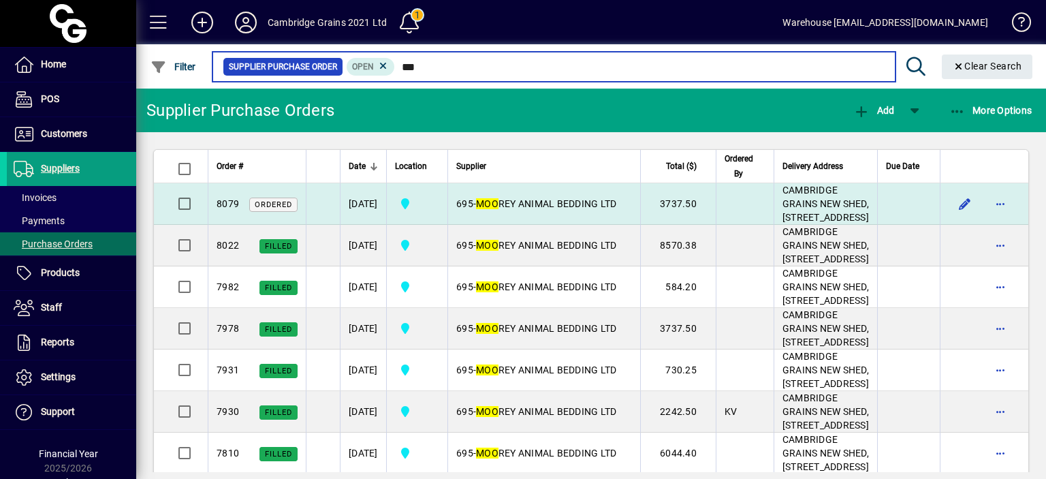
type input "***"
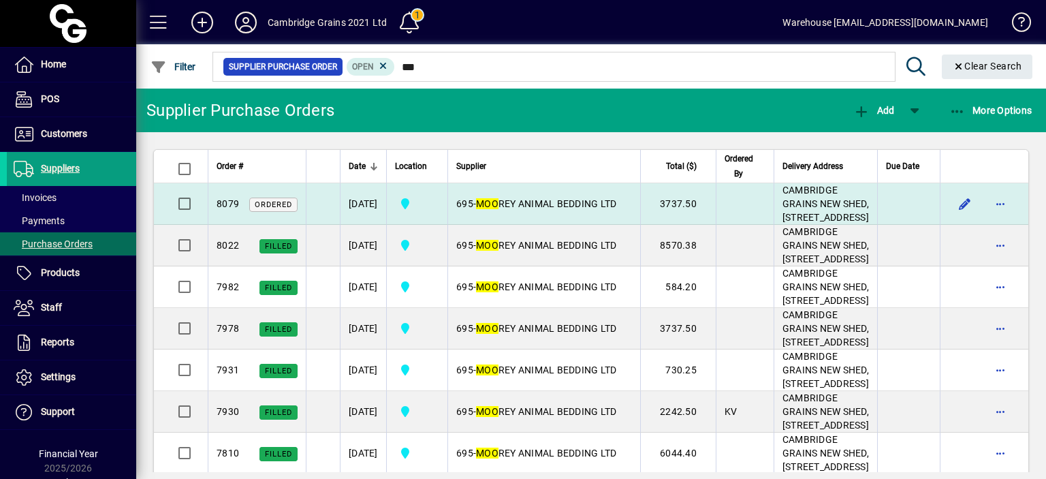
click at [498, 209] on em "MOO" at bounding box center [487, 203] width 22 height 11
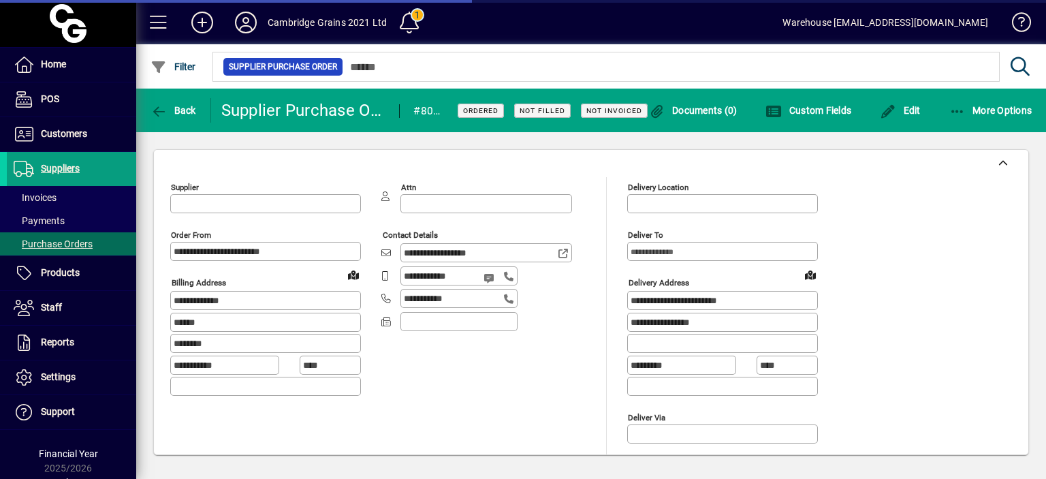
type input "**********"
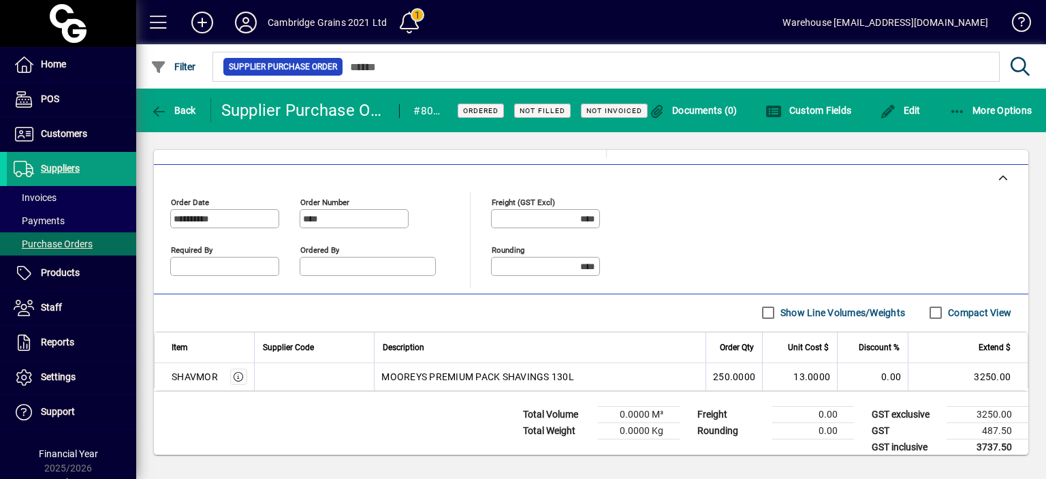
scroll to position [306, 0]
